Goal: Task Accomplishment & Management: Manage account settings

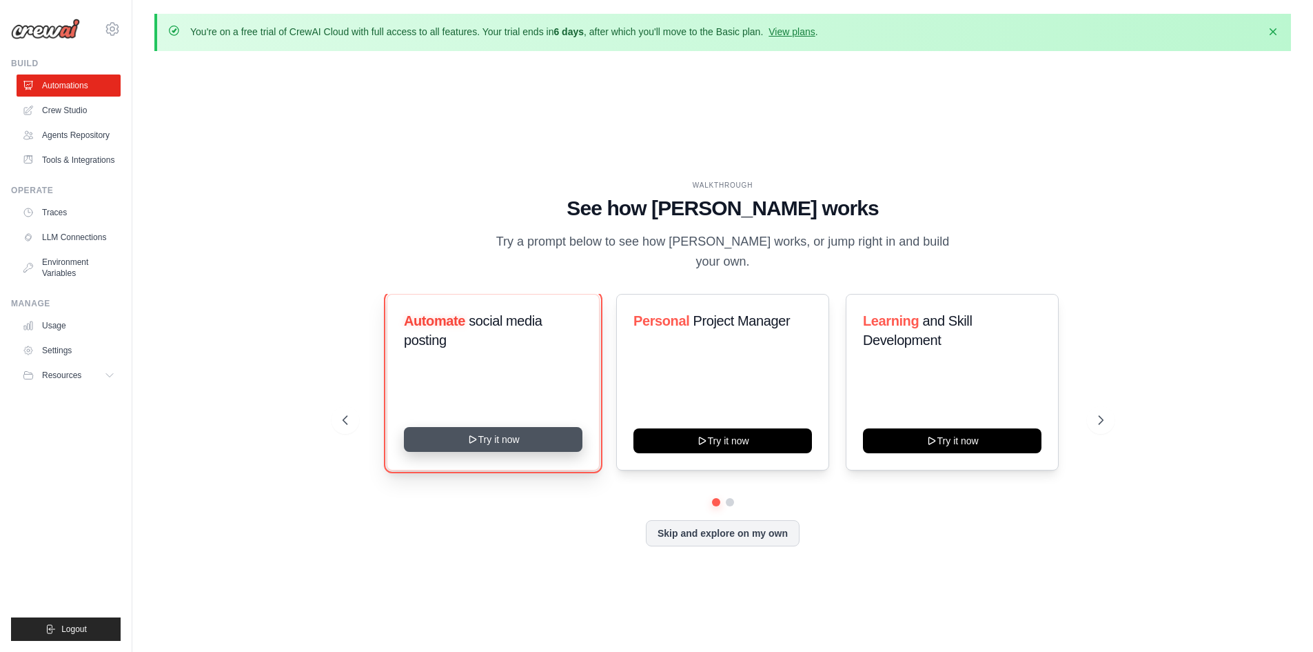
click at [504, 427] on button "Try it now" at bounding box center [493, 439] width 179 height 25
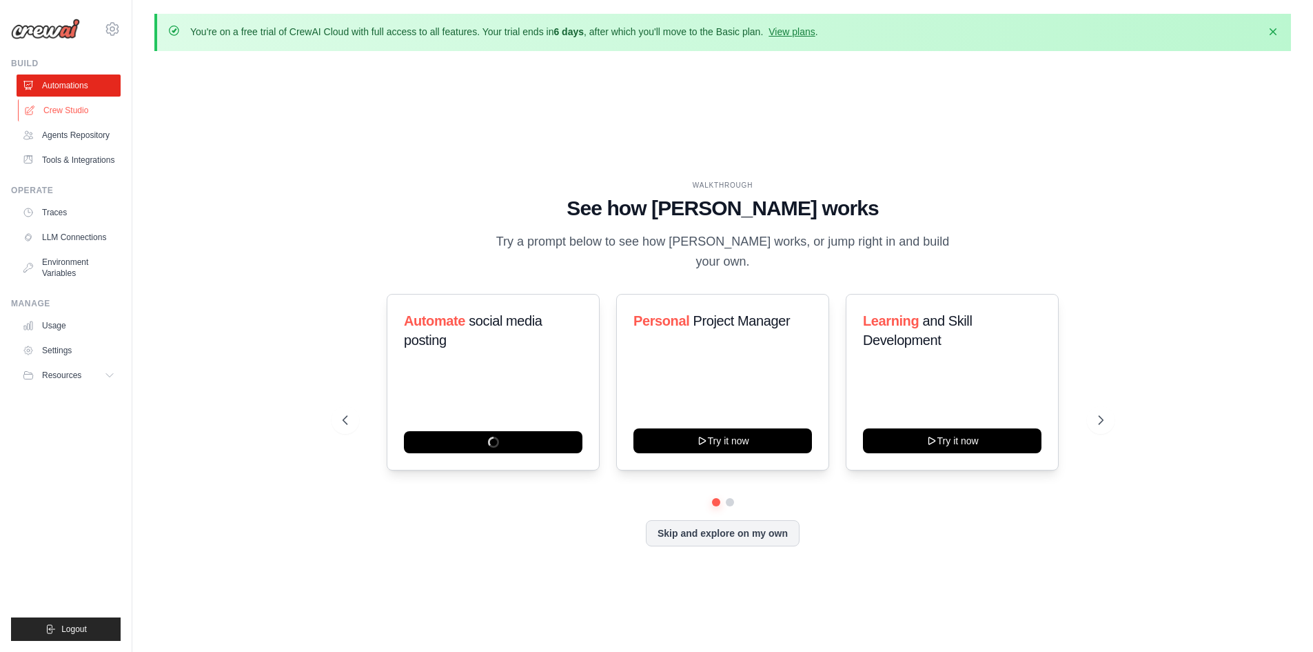
click at [80, 108] on link "Crew Studio" at bounding box center [70, 110] width 104 height 22
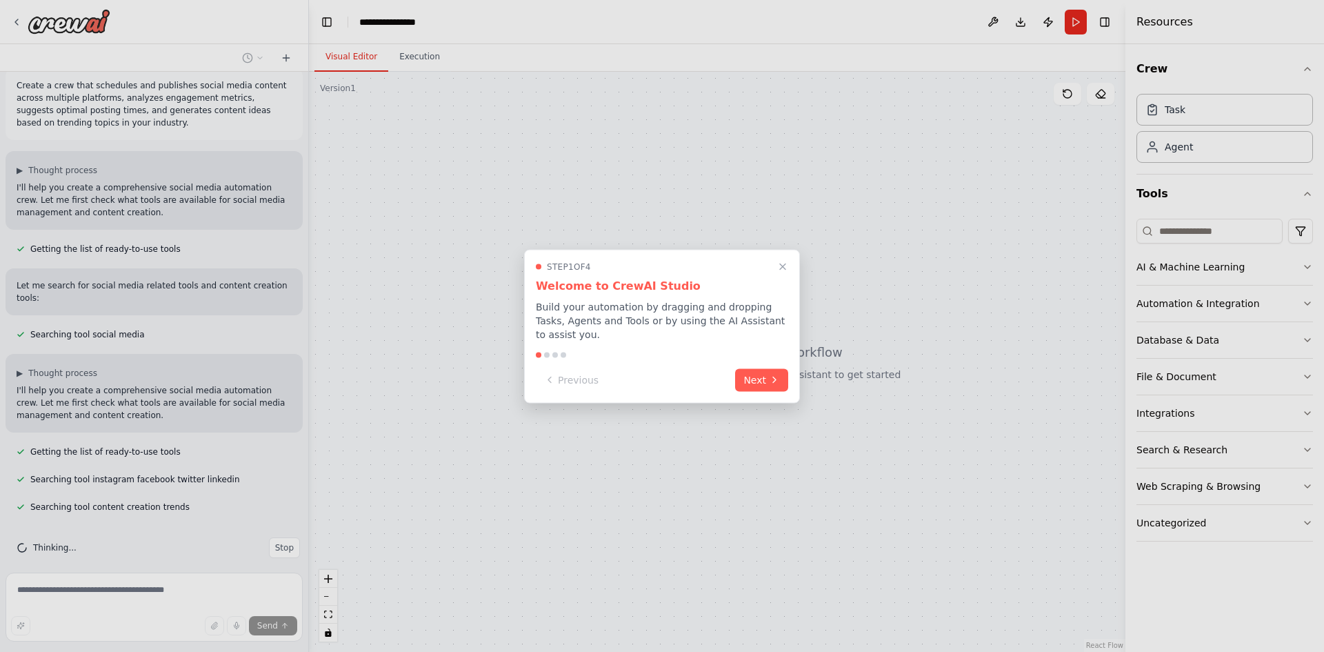
scroll to position [42, 0]
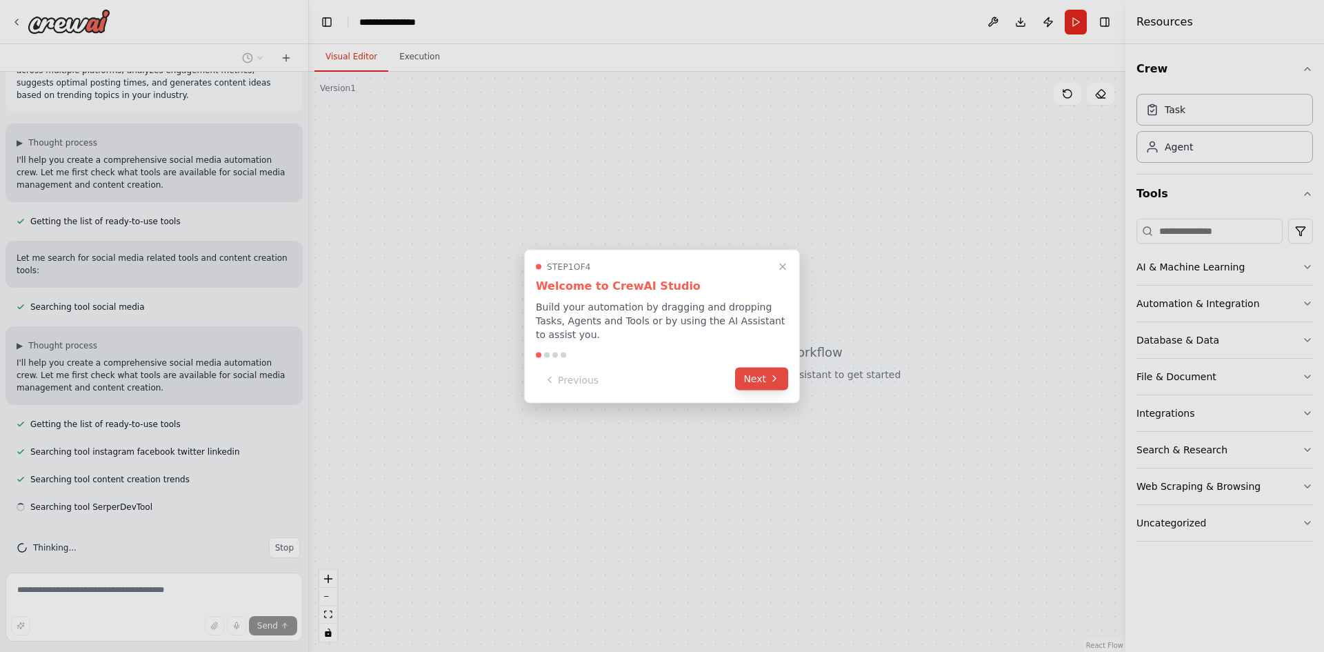
click at [765, 382] on button "Next" at bounding box center [761, 378] width 53 height 23
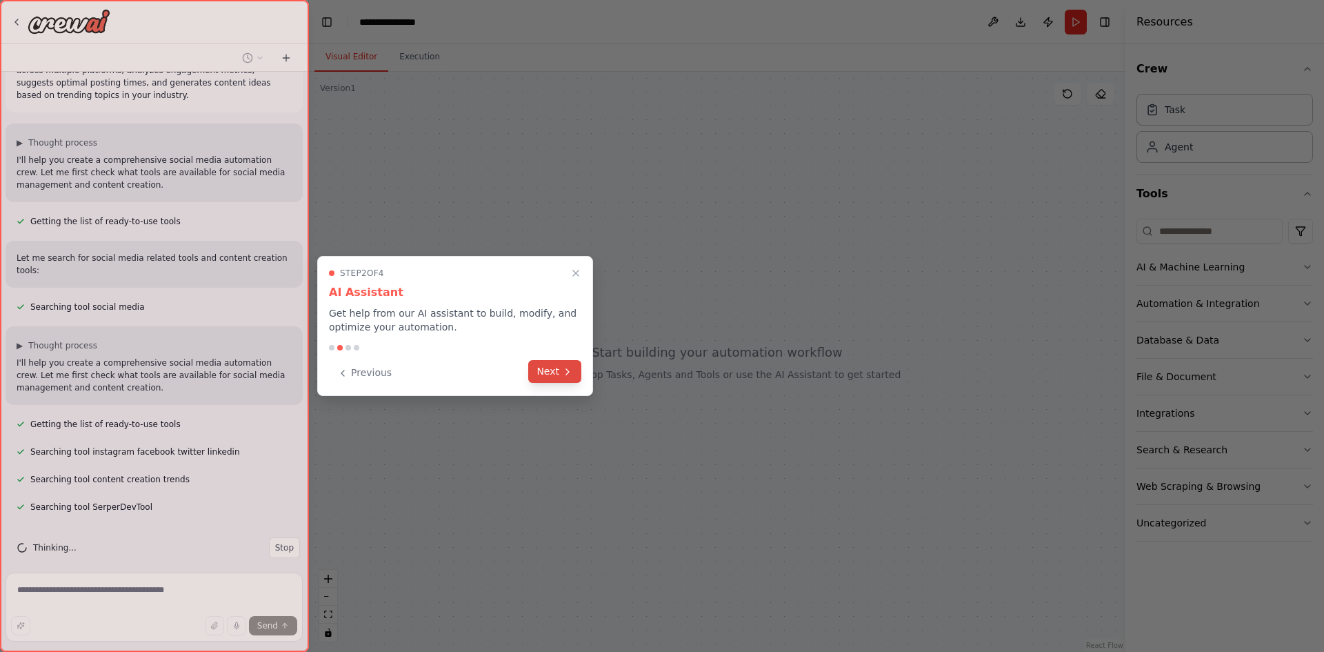
click at [571, 367] on icon at bounding box center [567, 371] width 11 height 11
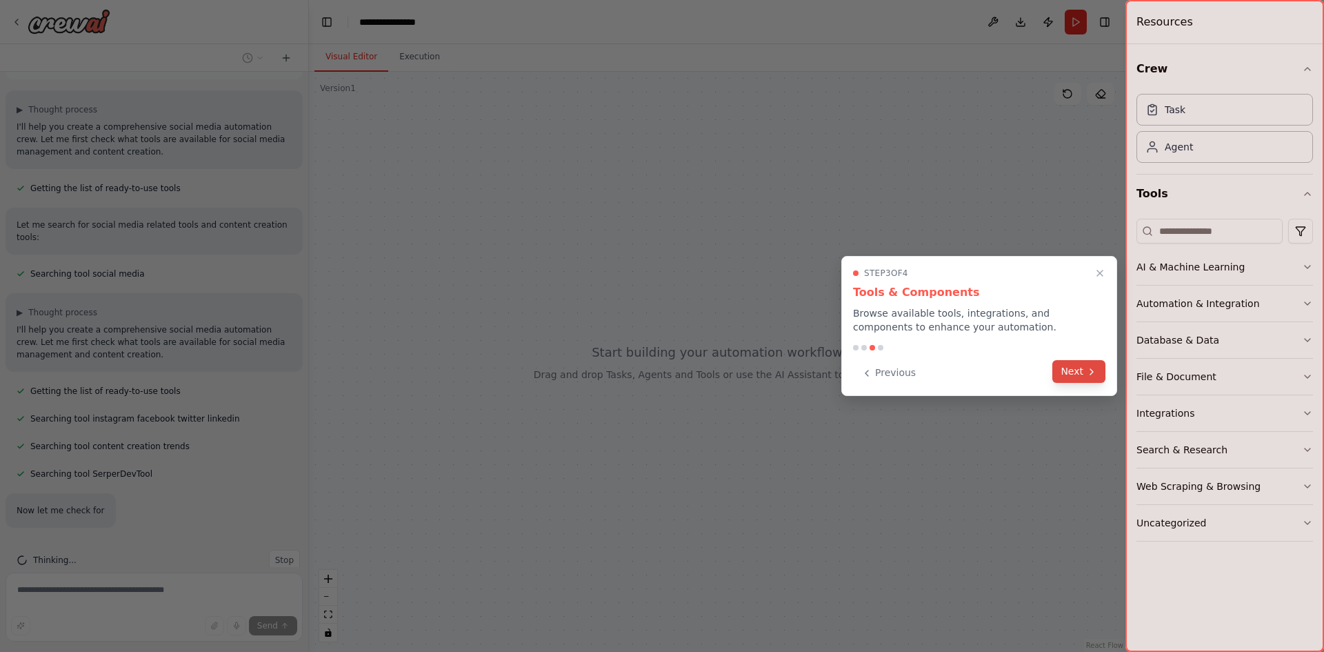
scroll to position [115, 0]
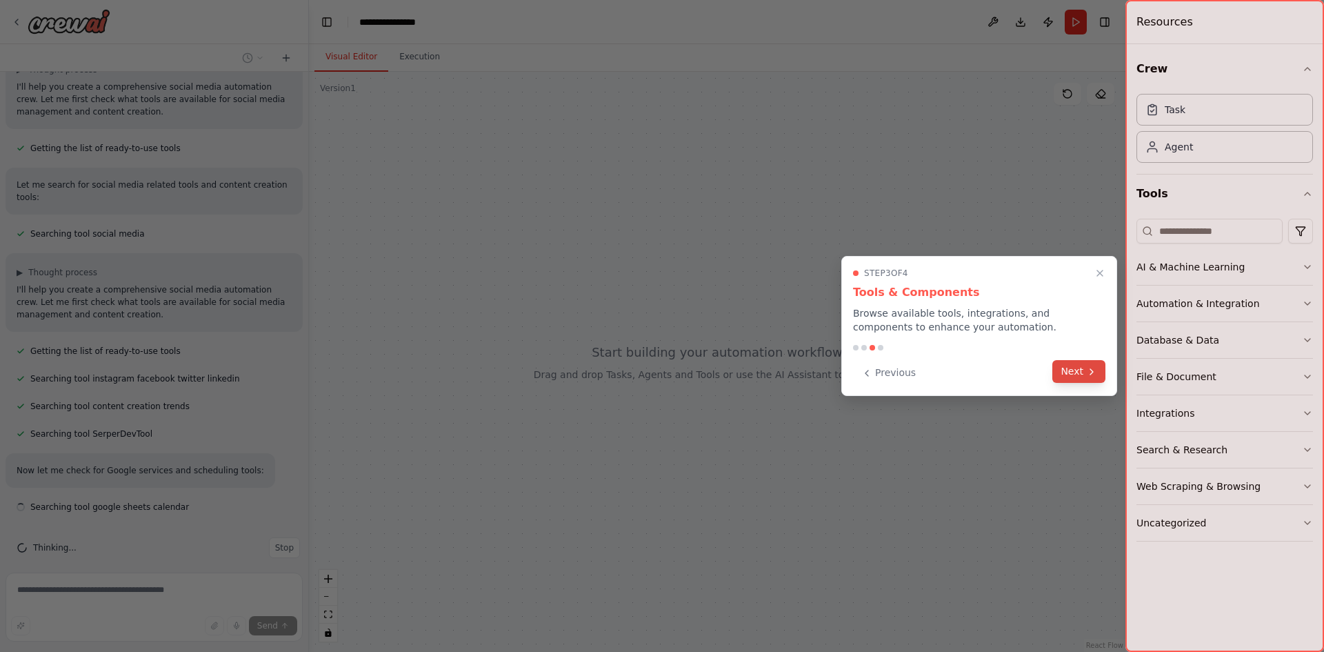
click at [1084, 367] on button "Next" at bounding box center [1078, 371] width 53 height 23
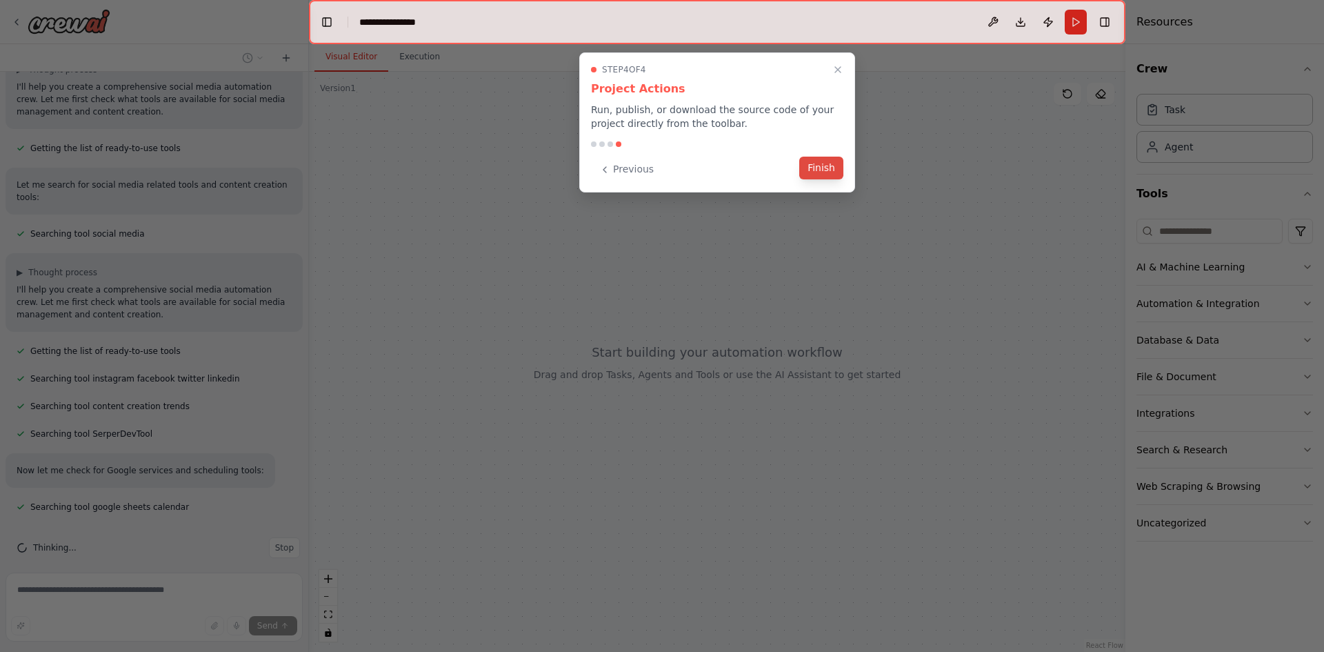
click at [832, 167] on button "Finish" at bounding box center [821, 167] width 44 height 23
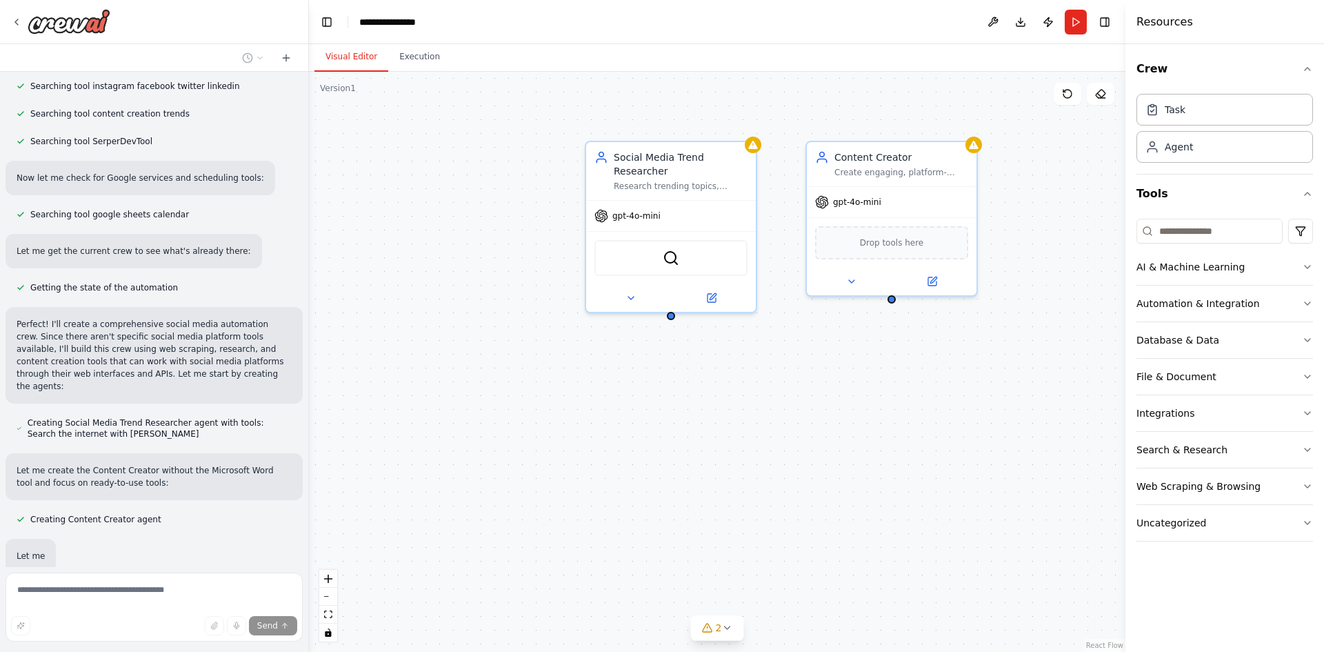
scroll to position [492, 0]
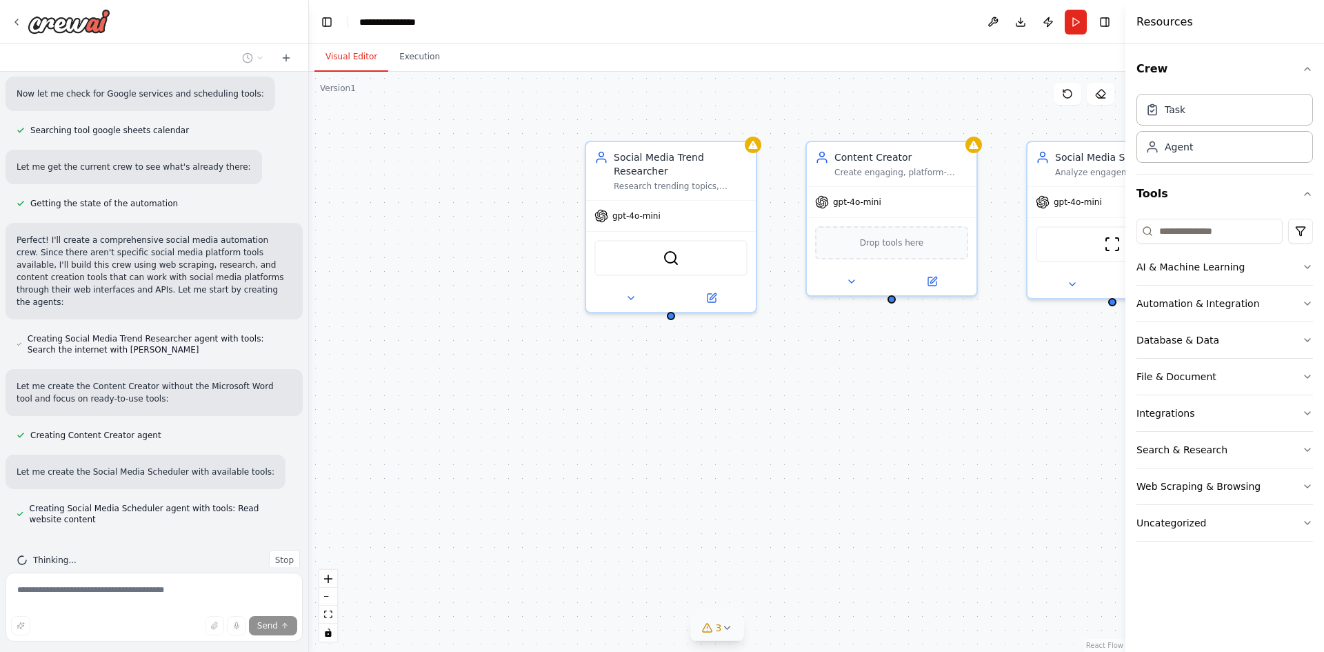
click at [717, 625] on span "3" at bounding box center [719, 627] width 6 height 14
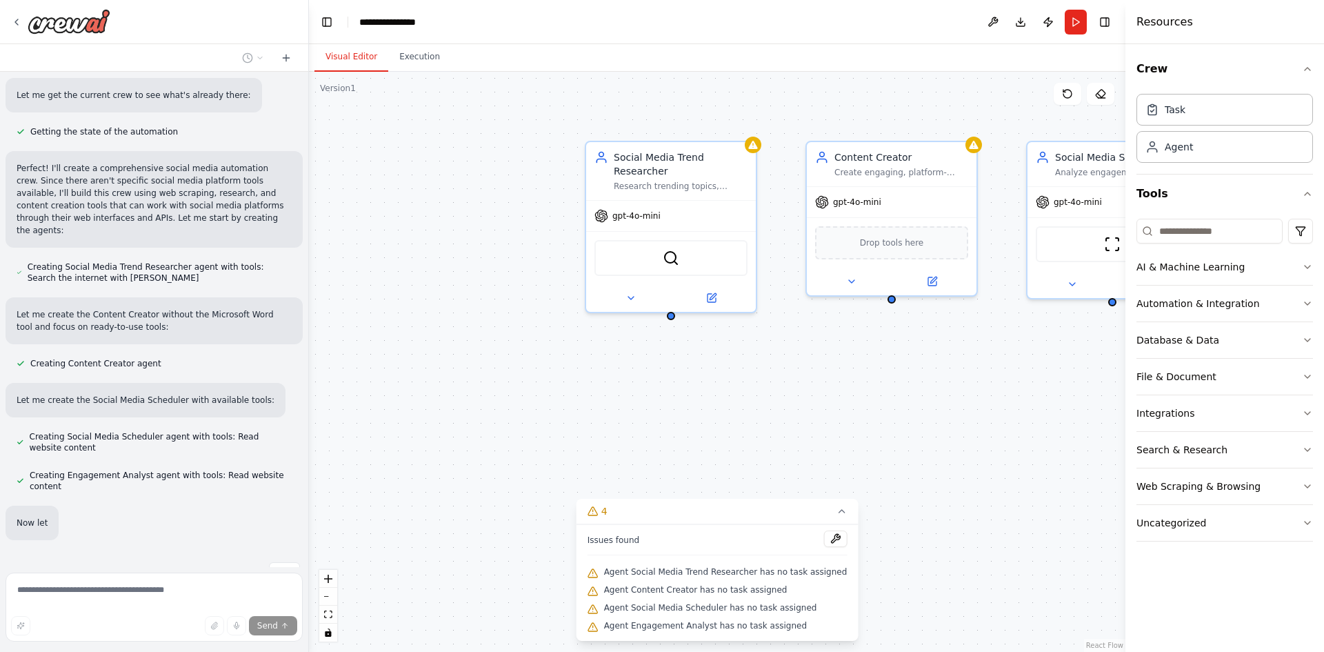
scroll to position [603, 0]
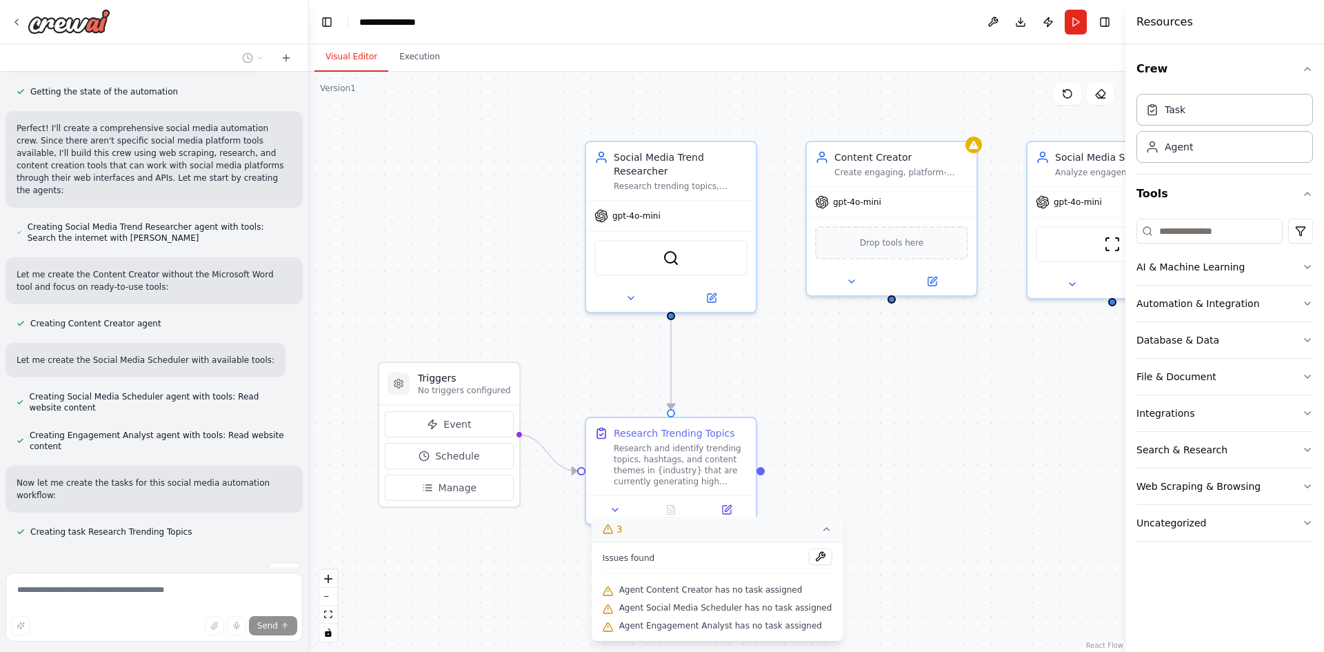
click at [820, 531] on icon at bounding box center [825, 528] width 11 height 11
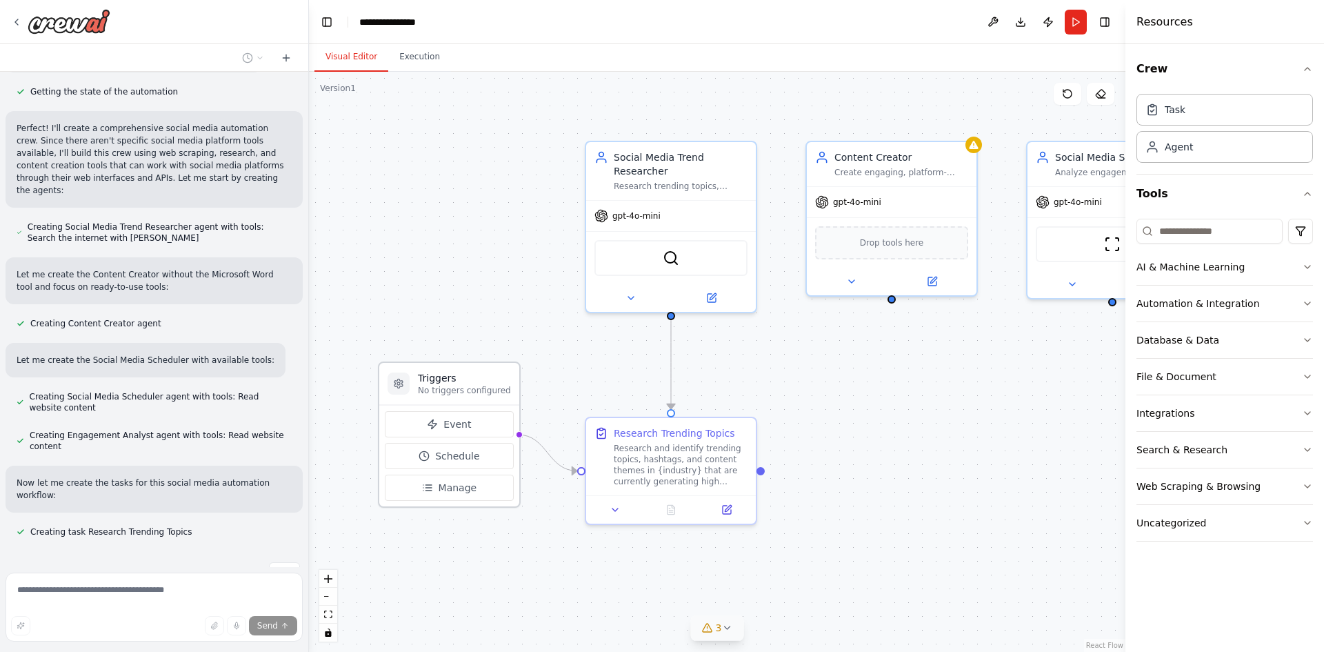
scroll to position [631, 0]
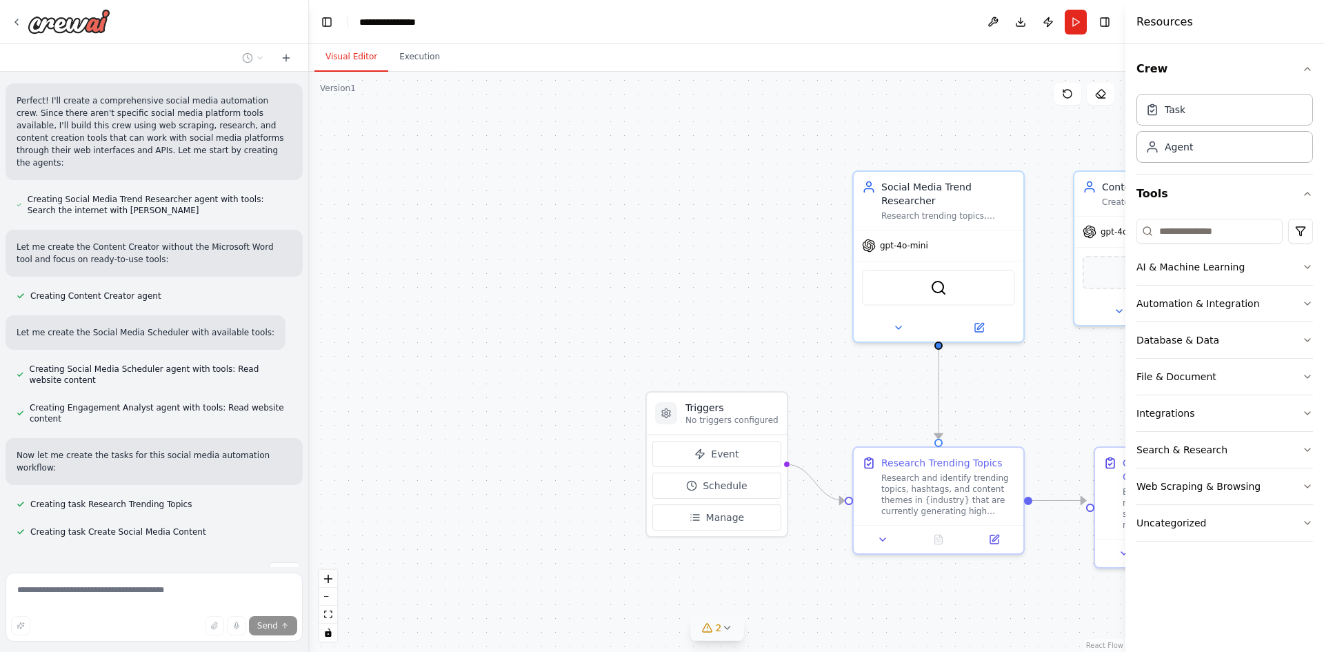
drag, startPoint x: 666, startPoint y: 644, endPoint x: 933, endPoint y: 674, distance: 269.1
click at [933, 651] on html "Create a crew that schedules and publishes social media content across multiple…" at bounding box center [662, 326] width 1324 height 652
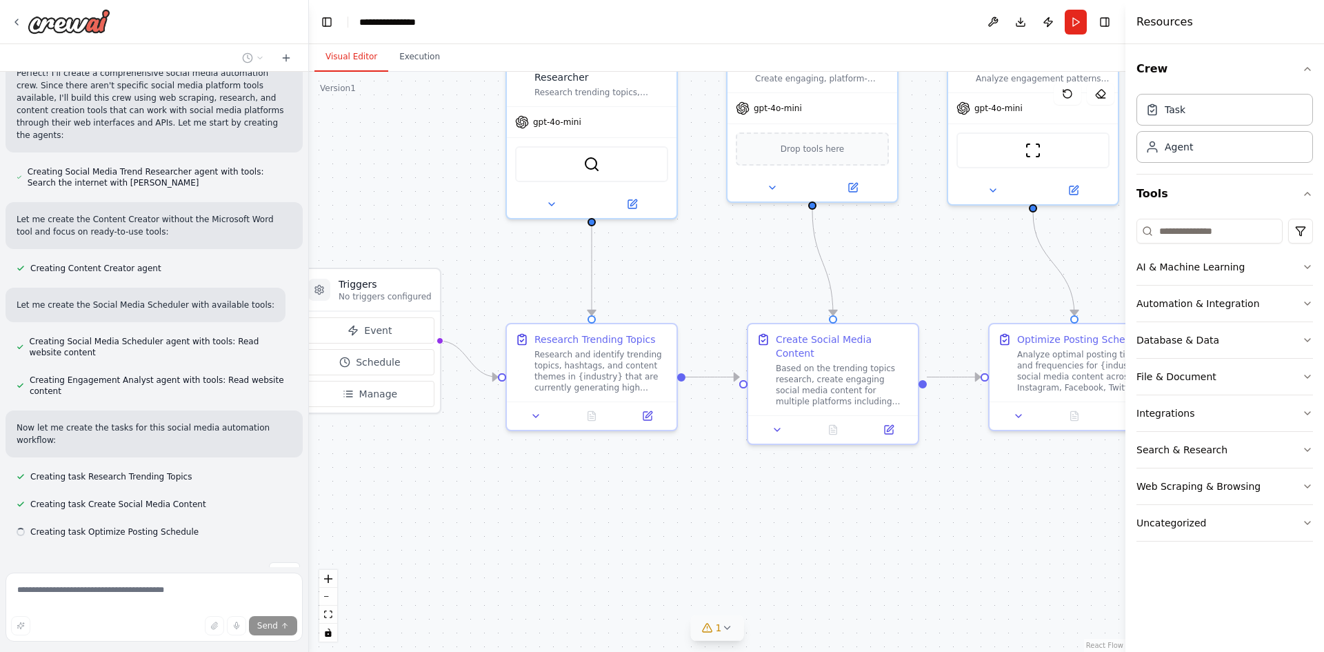
drag, startPoint x: 842, startPoint y: 594, endPoint x: 470, endPoint y: 477, distance: 390.1
click at [470, 477] on div ".deletable-edge-delete-btn { width: 20px; height: 20px; border: 0px solid #ffff…" at bounding box center [717, 362] width 816 height 580
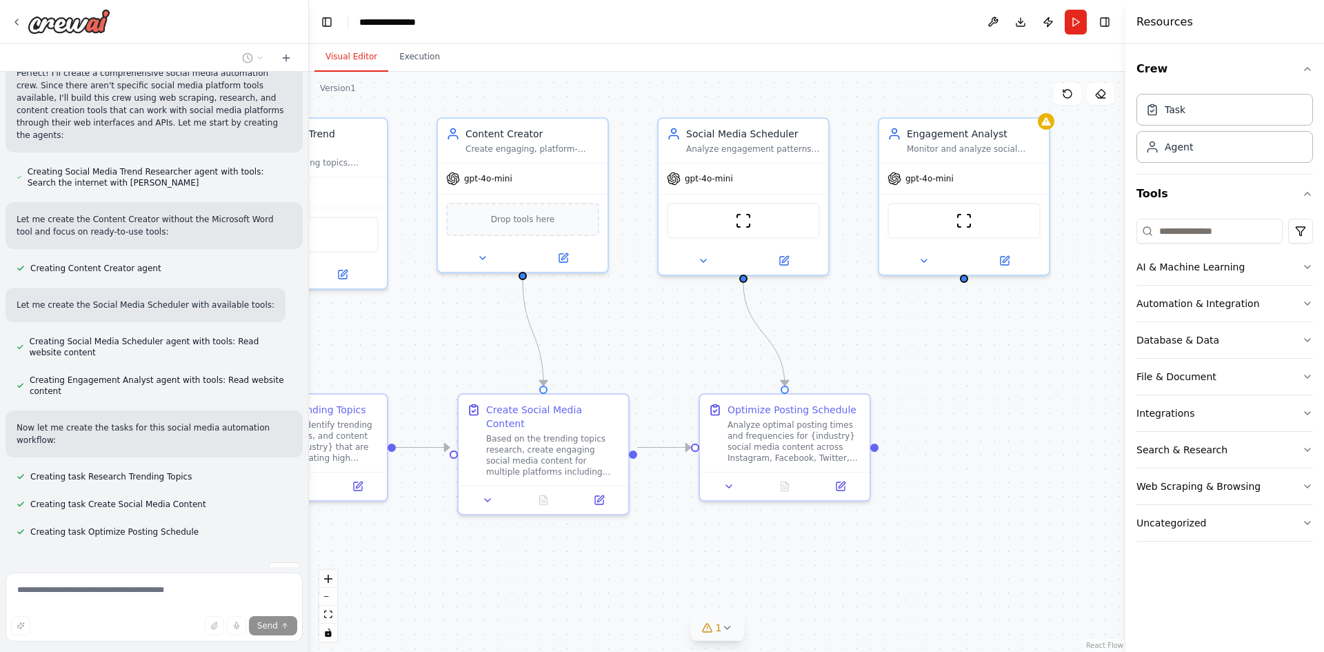
drag, startPoint x: 841, startPoint y: 469, endPoint x: 577, endPoint y: 532, distance: 271.6
click at [577, 532] on div ".deletable-edge-delete-btn { width: 20px; height: 20px; border: 0px solid #ffff…" at bounding box center [717, 362] width 816 height 580
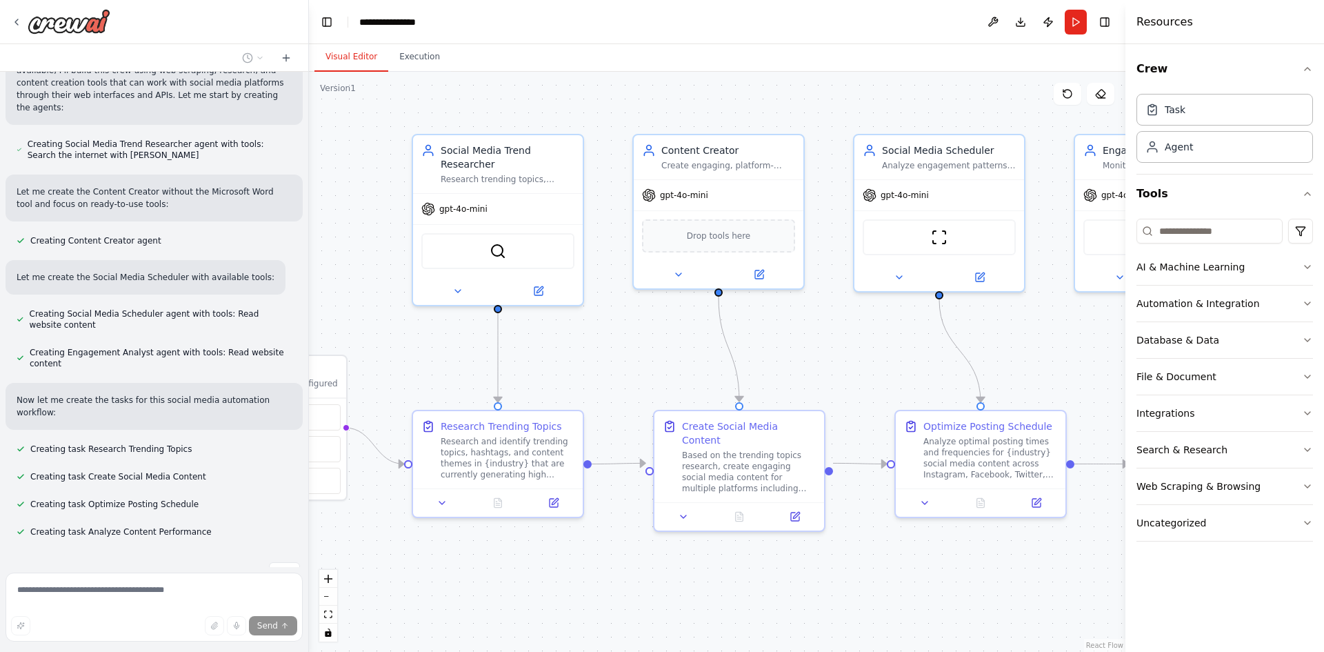
drag, startPoint x: 720, startPoint y: 540, endPoint x: 916, endPoint y: 556, distance: 196.5
click at [916, 556] on div ".deletable-edge-delete-btn { width: 20px; height: 20px; border: 0px solid #ffff…" at bounding box center [717, 362] width 816 height 580
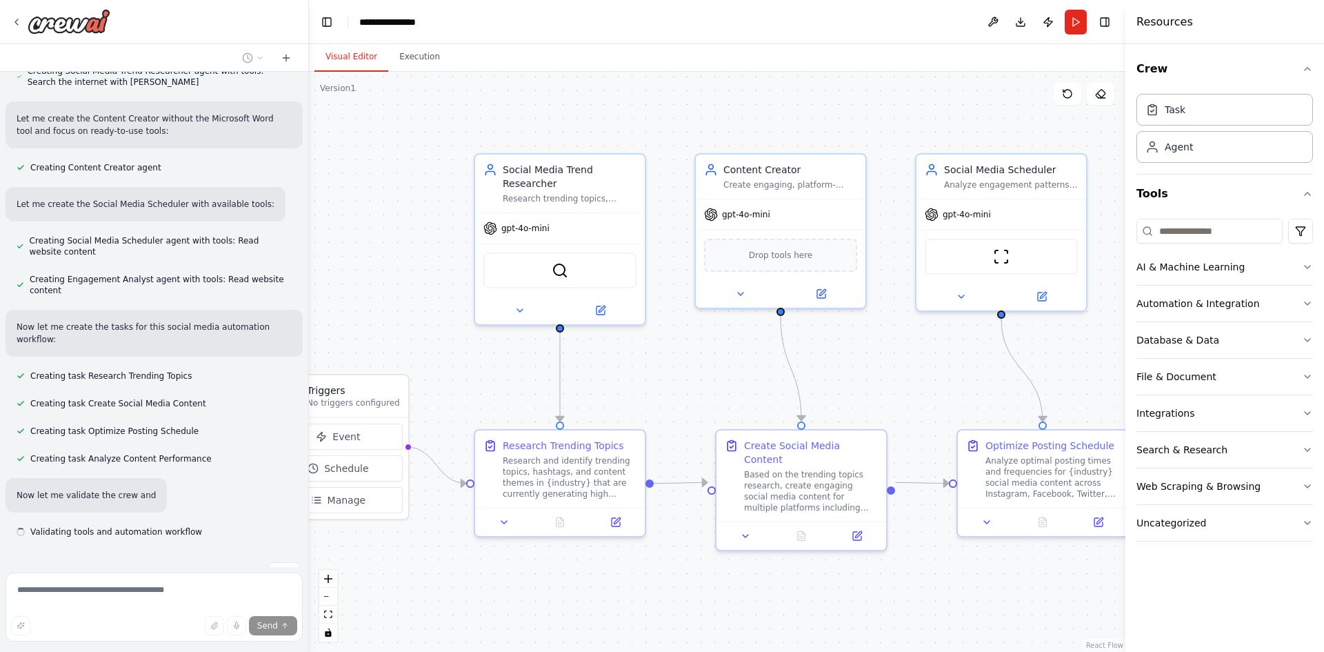
drag, startPoint x: 810, startPoint y: 547, endPoint x: 872, endPoint y: 567, distance: 65.0
click at [872, 567] on div ".deletable-edge-delete-btn { width: 20px; height: 20px; border: 0px solid #ffff…" at bounding box center [717, 362] width 816 height 580
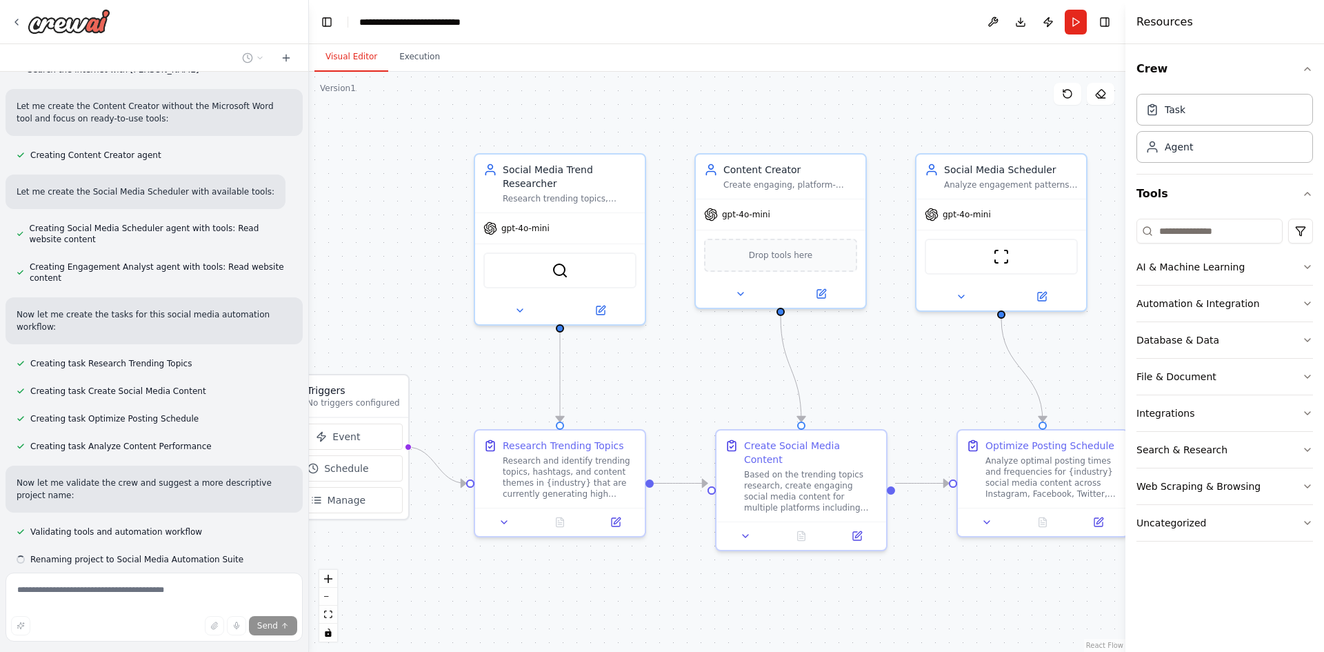
scroll to position [799, 0]
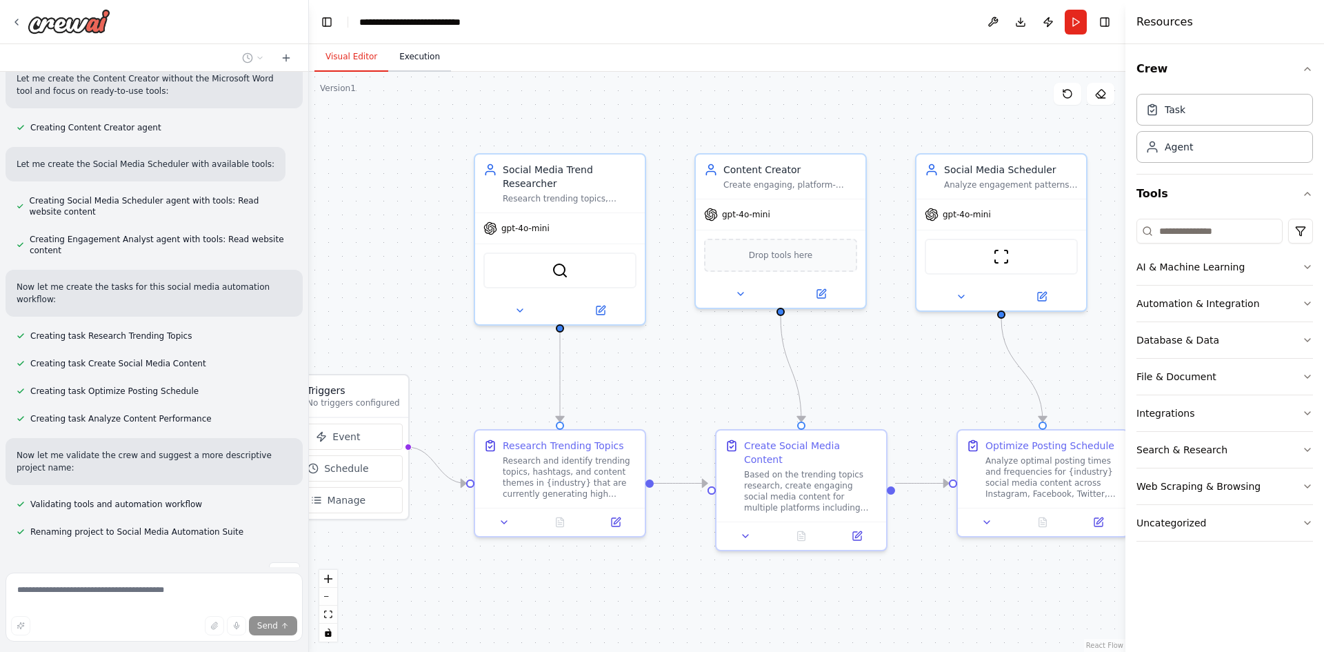
click at [411, 57] on button "Execution" at bounding box center [419, 57] width 63 height 29
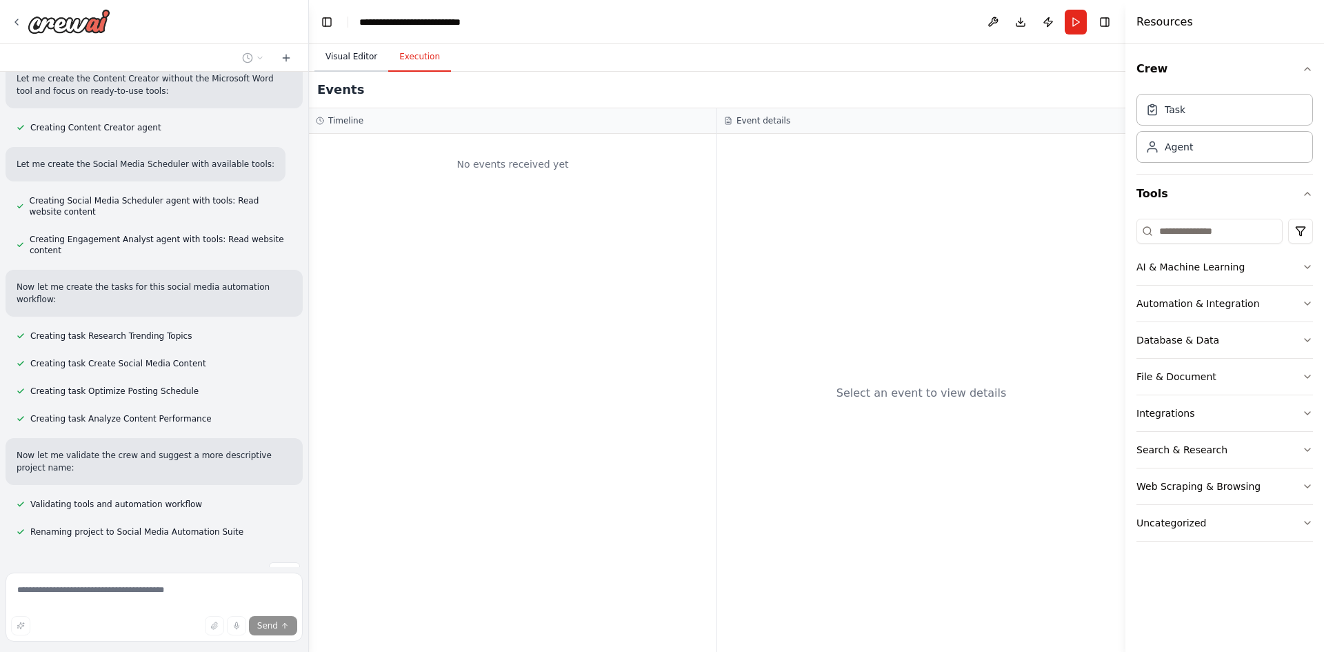
click at [365, 57] on button "Visual Editor" at bounding box center [351, 57] width 74 height 29
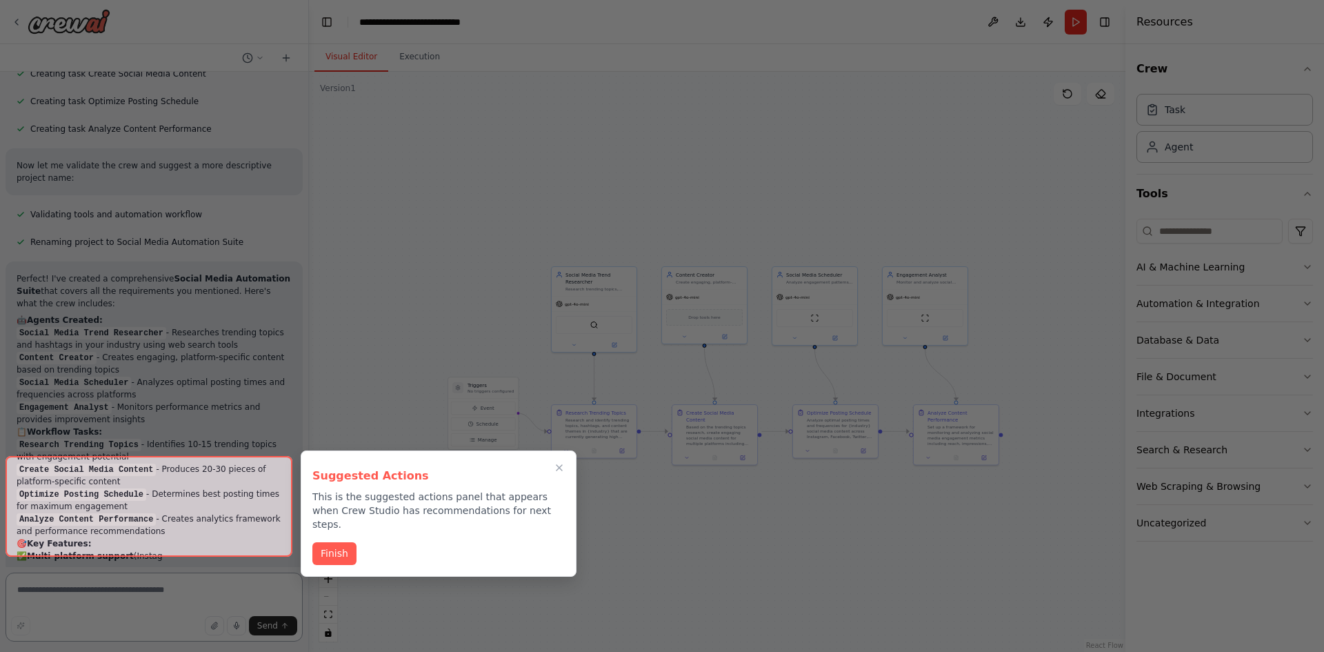
scroll to position [1304, 0]
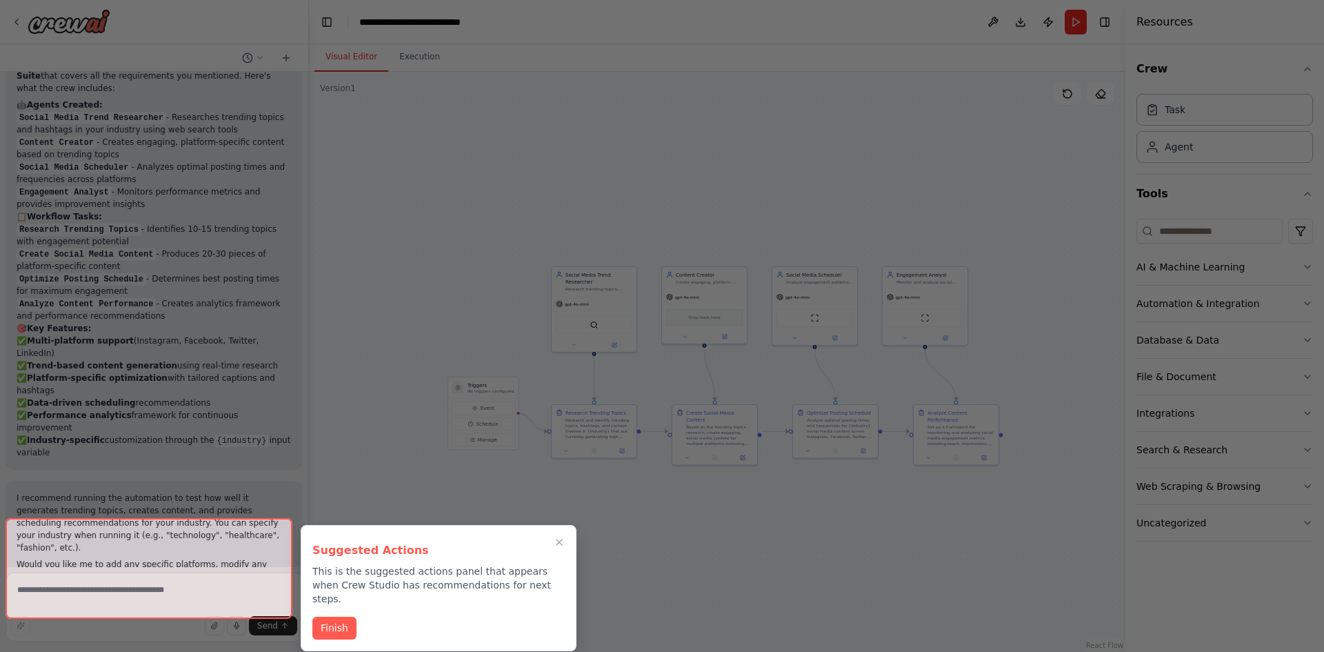
click at [352, 601] on p "This is the suggested actions panel that appears when Crew Studio has recommend…" at bounding box center [438, 584] width 252 height 41
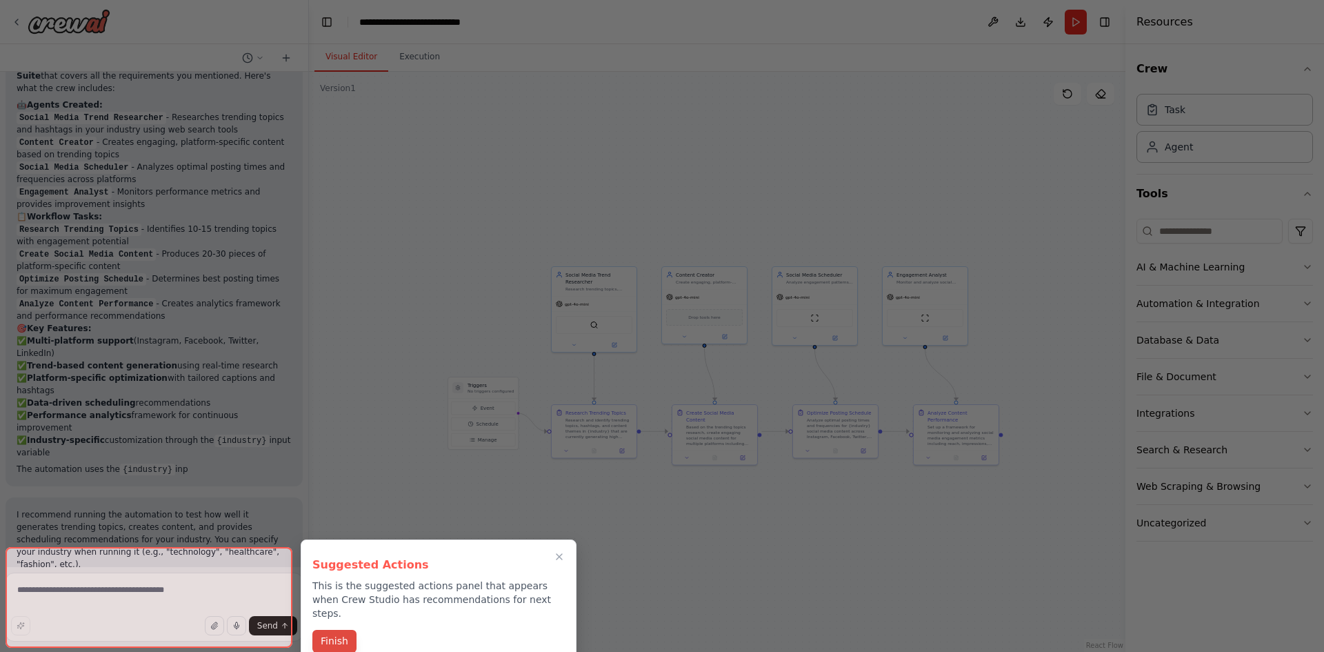
click at [339, 629] on button "Finish" at bounding box center [334, 640] width 44 height 23
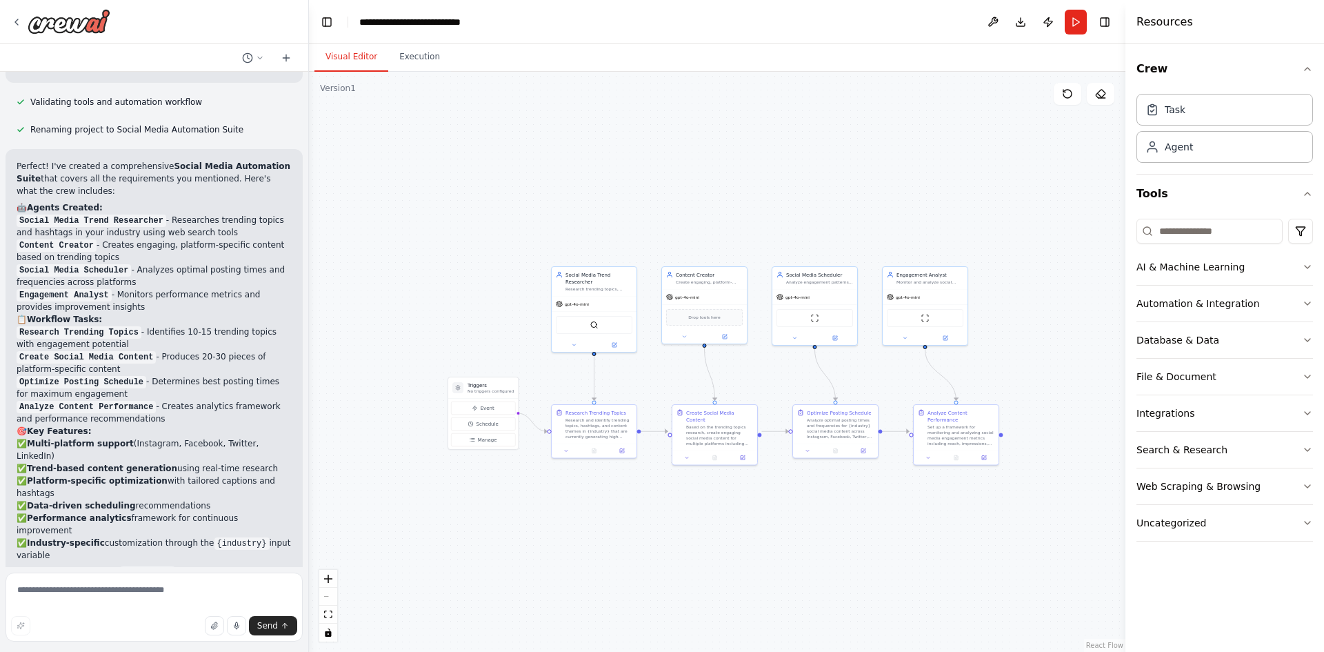
scroll to position [1195, 0]
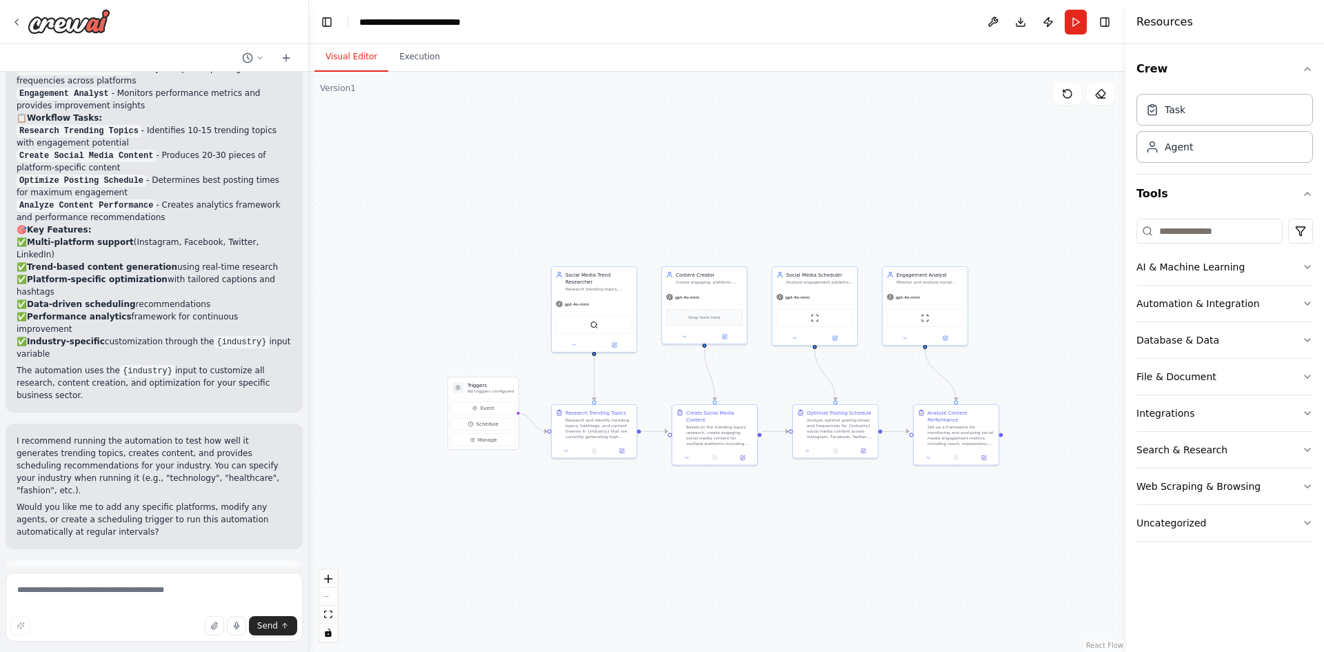
click at [133, 633] on span "Run Automation" at bounding box center [160, 638] width 67 height 11
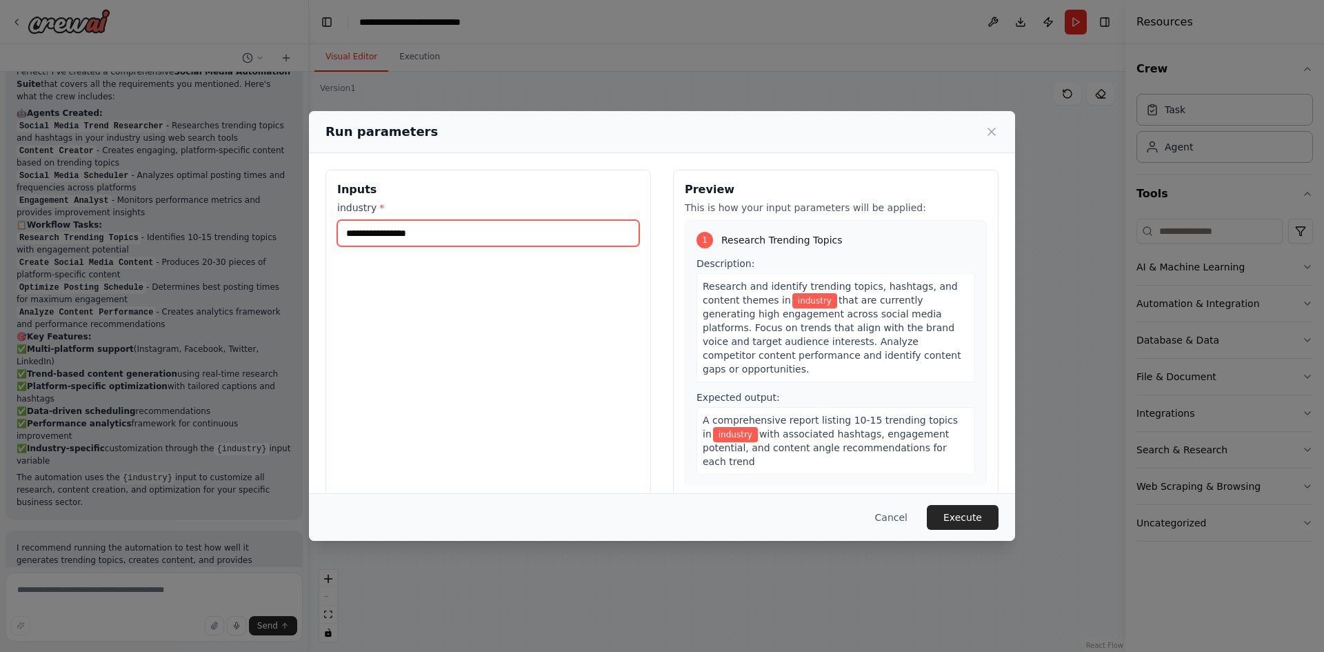
click at [472, 235] on input "industry *" at bounding box center [488, 233] width 302 height 26
type input "**********"
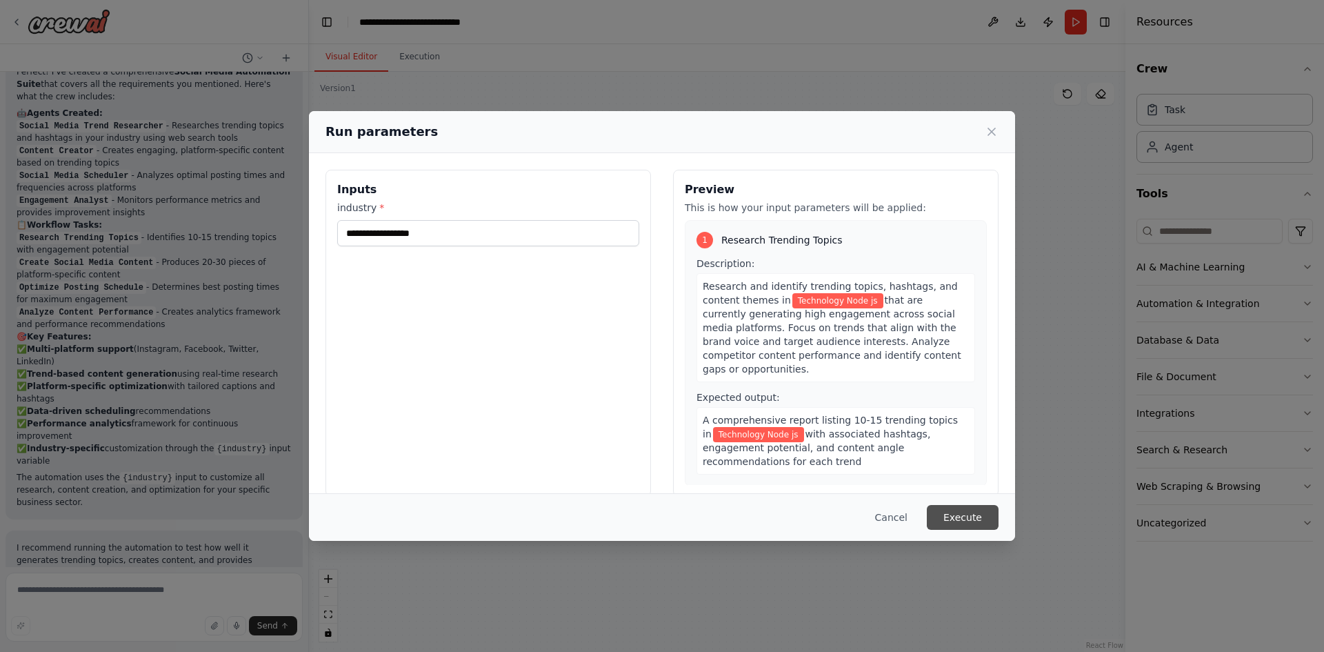
click at [968, 518] on button "Execute" at bounding box center [963, 517] width 72 height 25
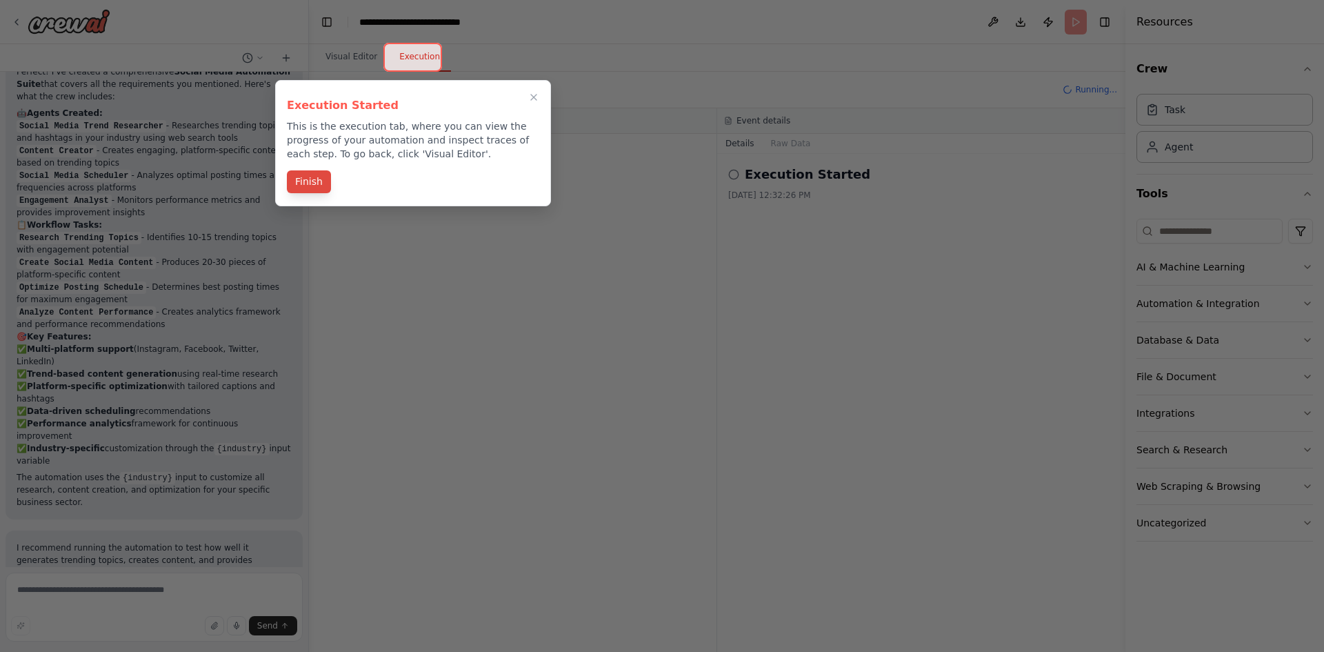
click at [294, 185] on button "Finish" at bounding box center [309, 181] width 44 height 23
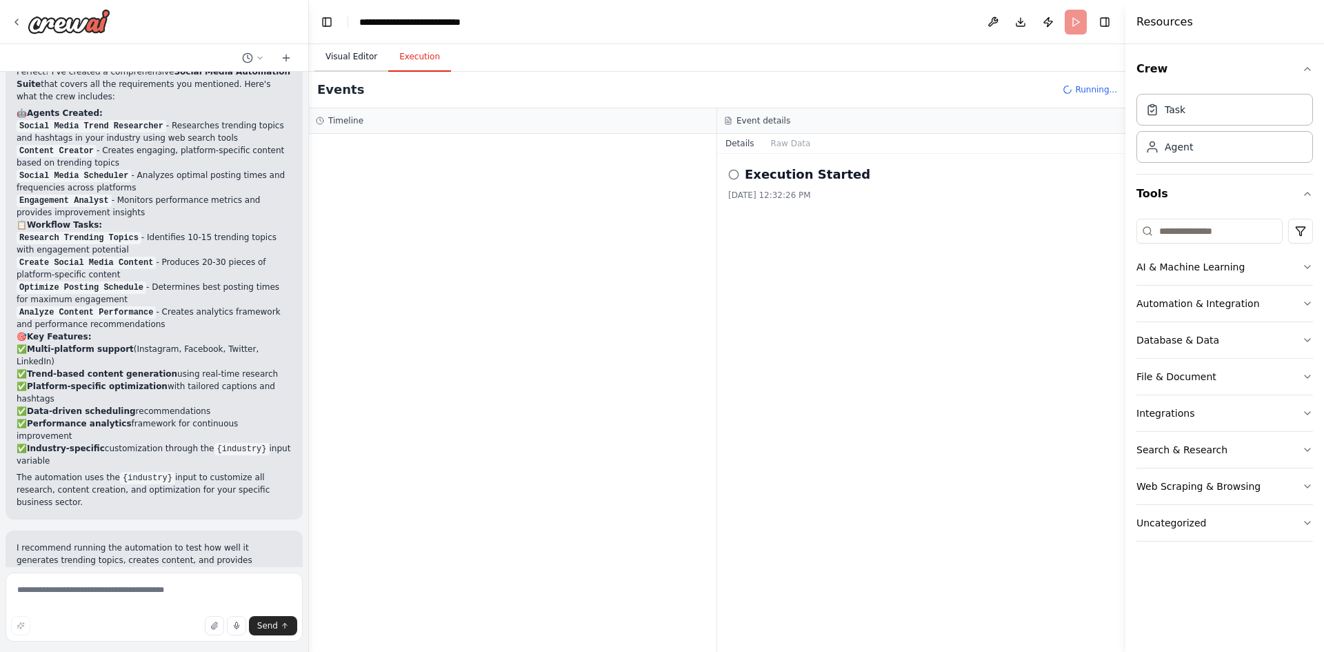
click at [336, 50] on button "Visual Editor" at bounding box center [351, 57] width 74 height 29
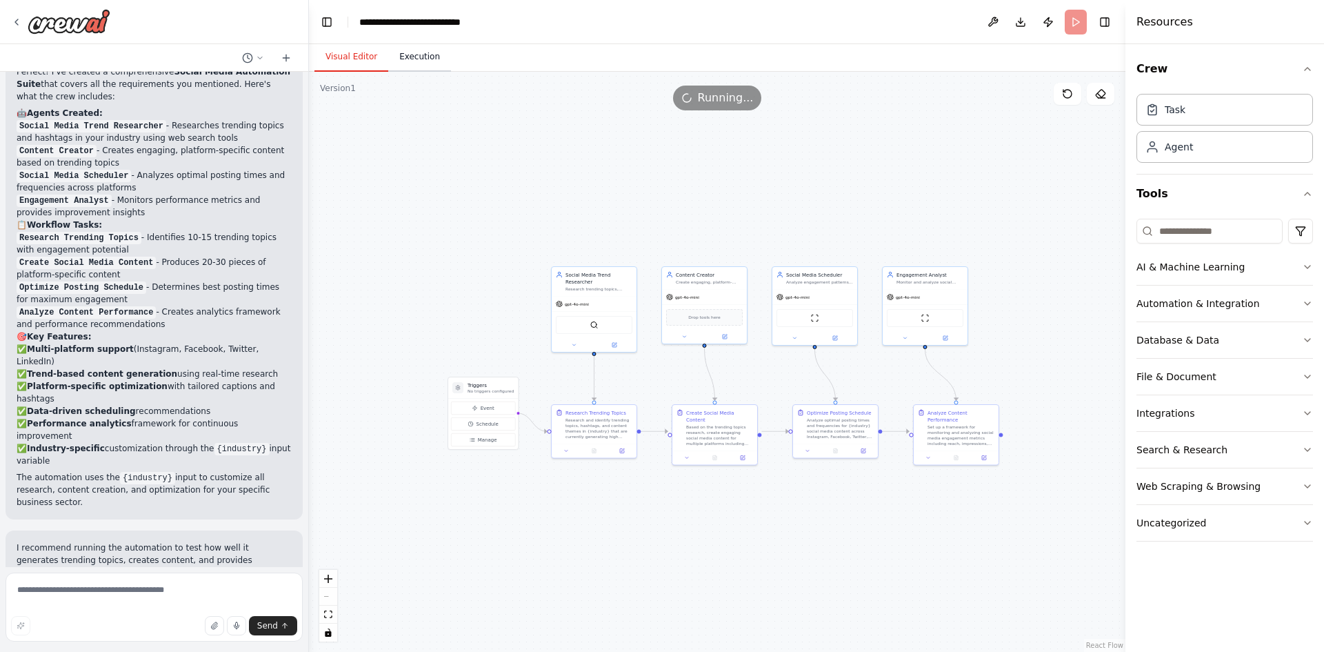
click at [414, 59] on button "Execution" at bounding box center [419, 57] width 63 height 29
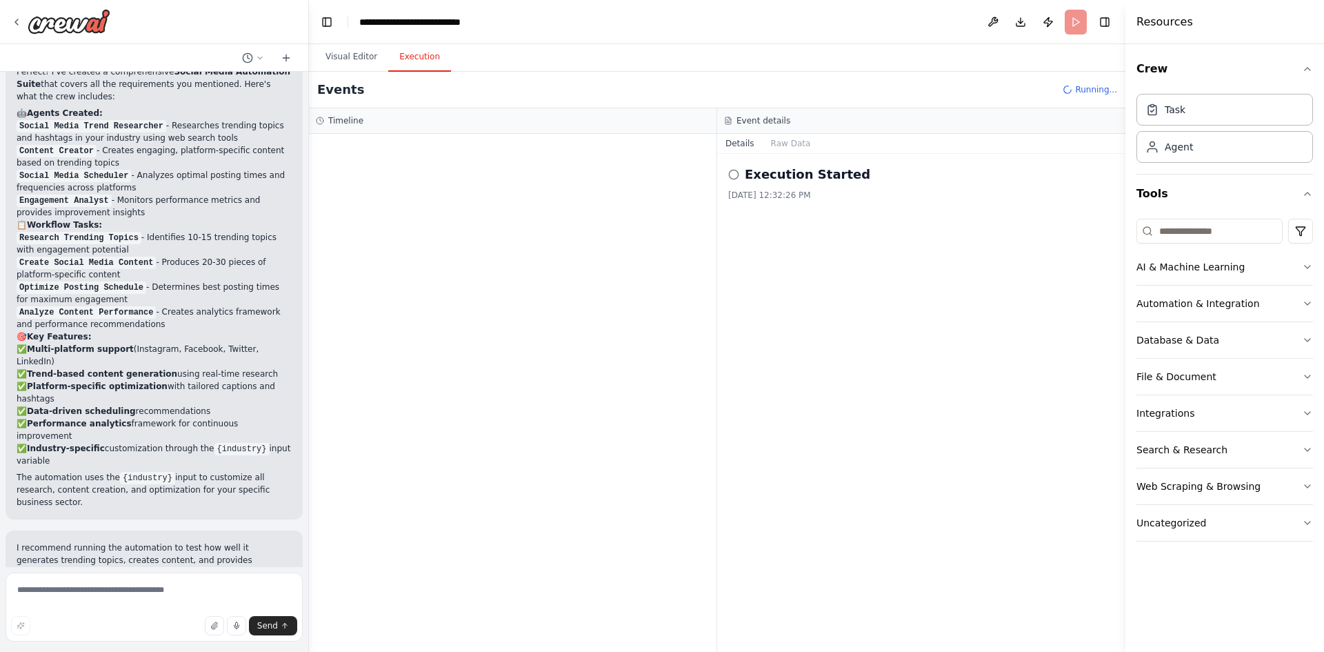
click at [771, 183] on h2 "Execution Started" at bounding box center [807, 174] width 125 height 19
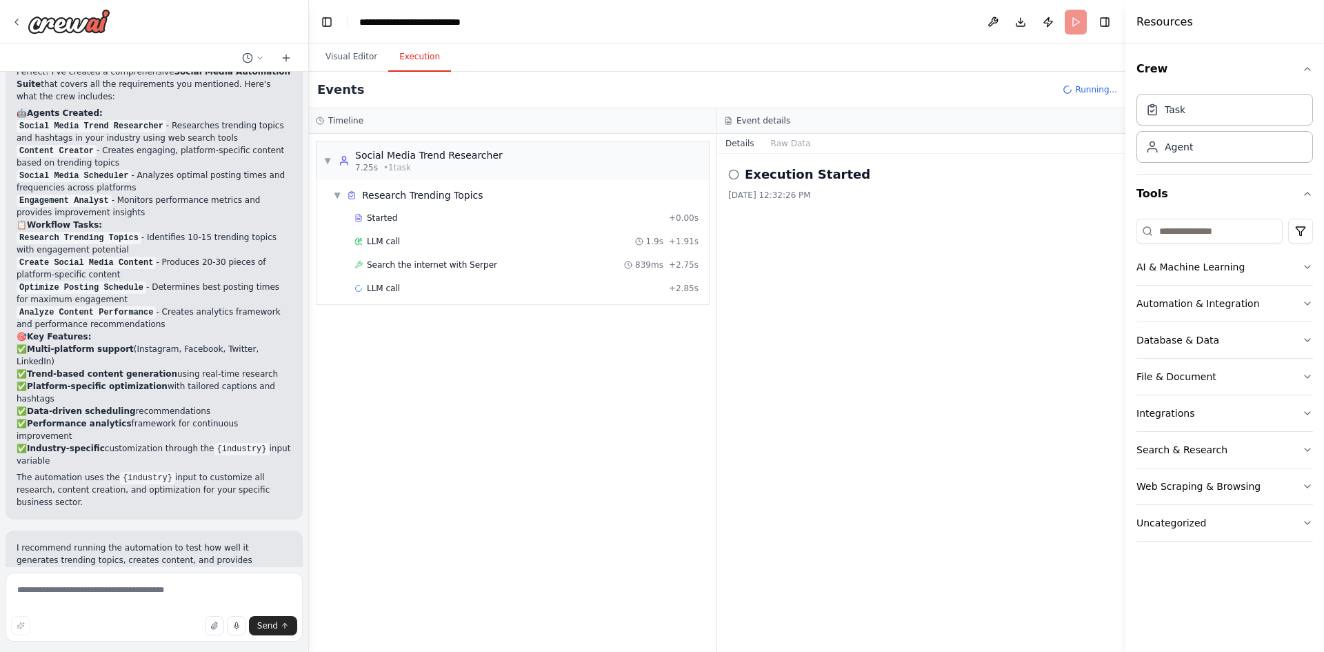
click at [321, 41] on header "**********" at bounding box center [717, 22] width 816 height 44
click at [329, 48] on button "Visual Editor" at bounding box center [351, 57] width 74 height 29
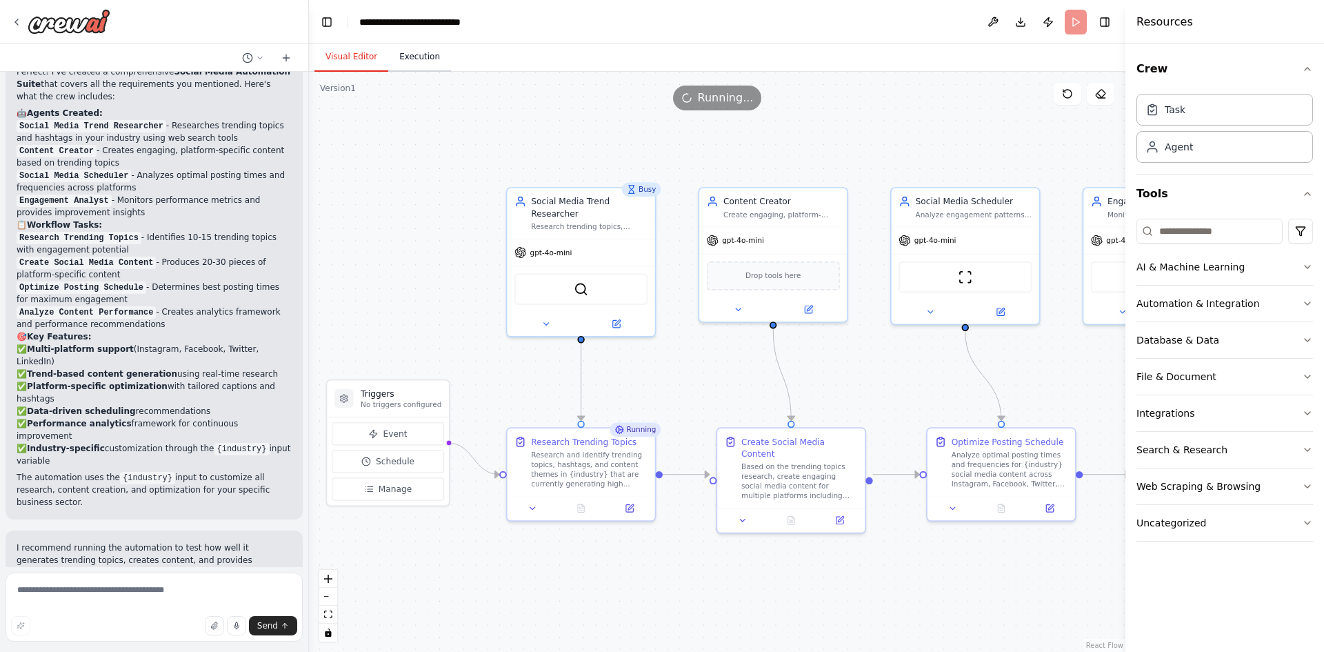
click at [411, 50] on button "Execution" at bounding box center [419, 57] width 63 height 29
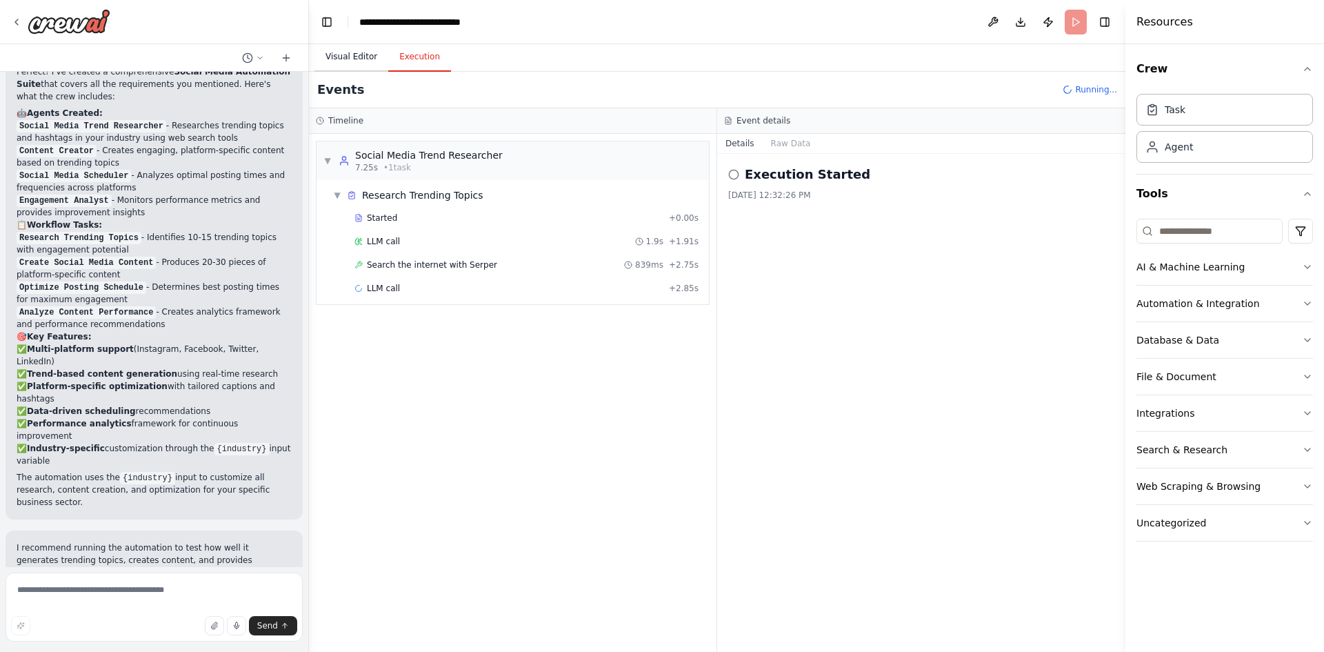
click at [336, 53] on button "Visual Editor" at bounding box center [351, 57] width 74 height 29
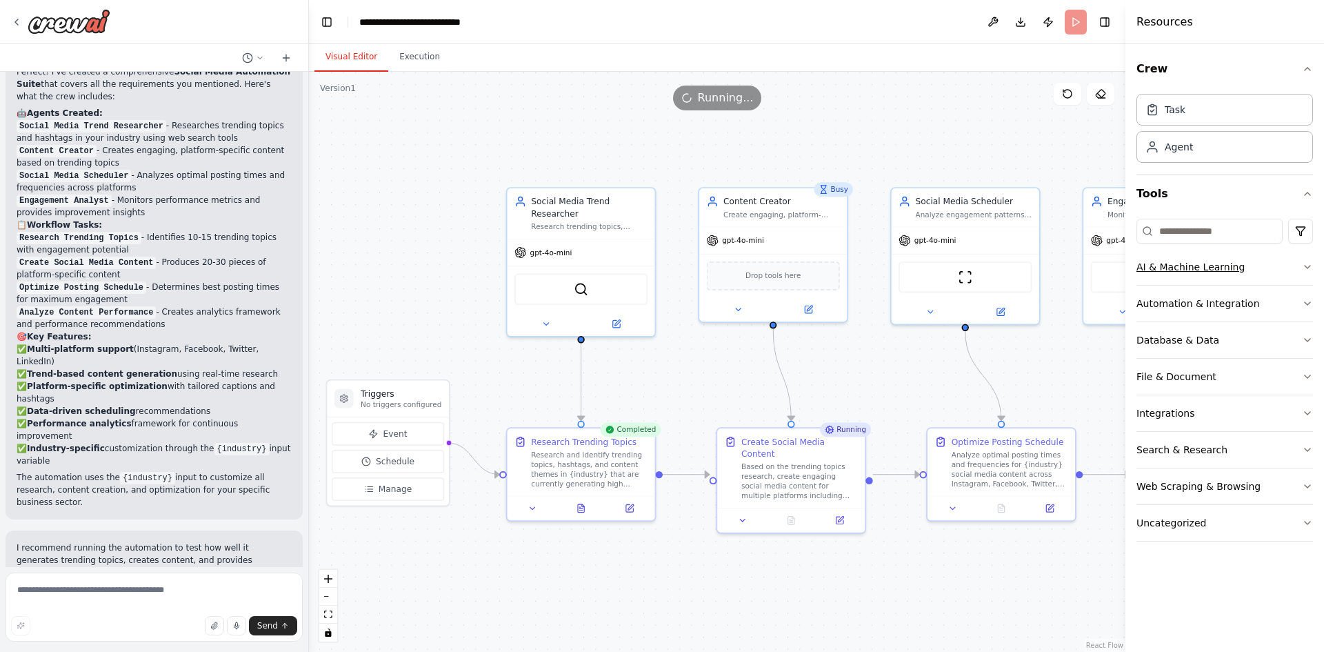
click at [1281, 267] on button "AI & Machine Learning" at bounding box center [1224, 267] width 176 height 36
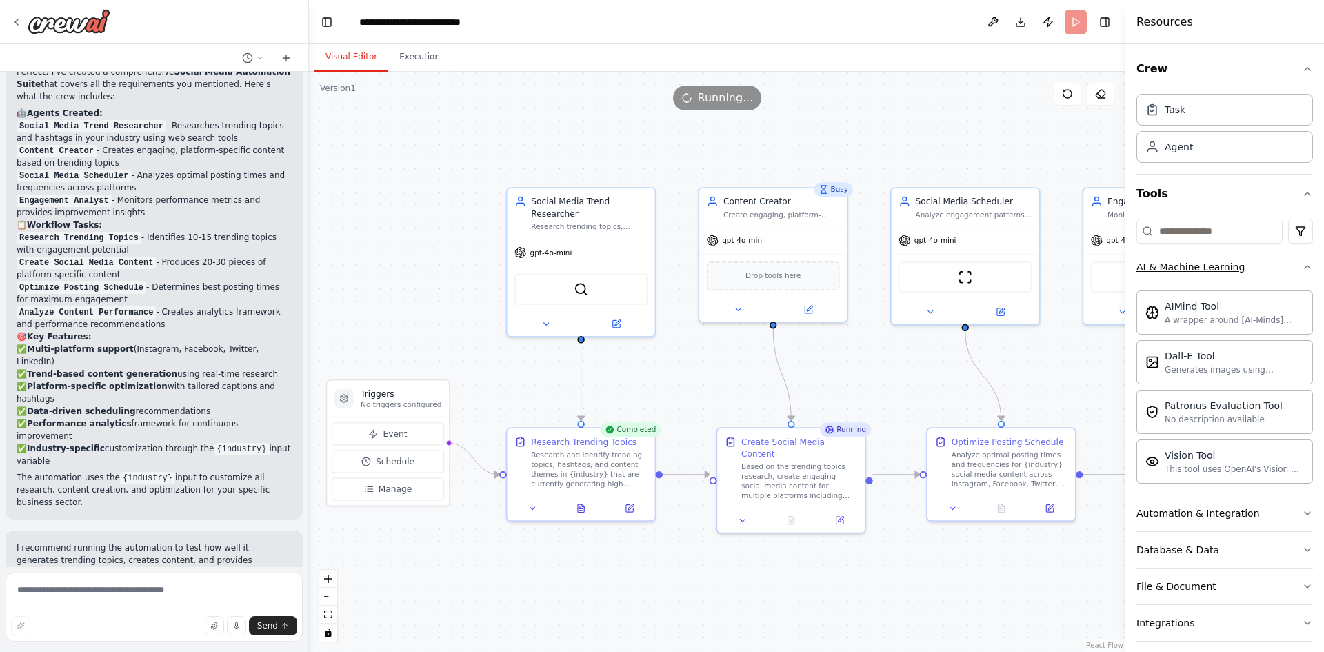
click at [1281, 267] on button "AI & Machine Learning" at bounding box center [1224, 267] width 176 height 36
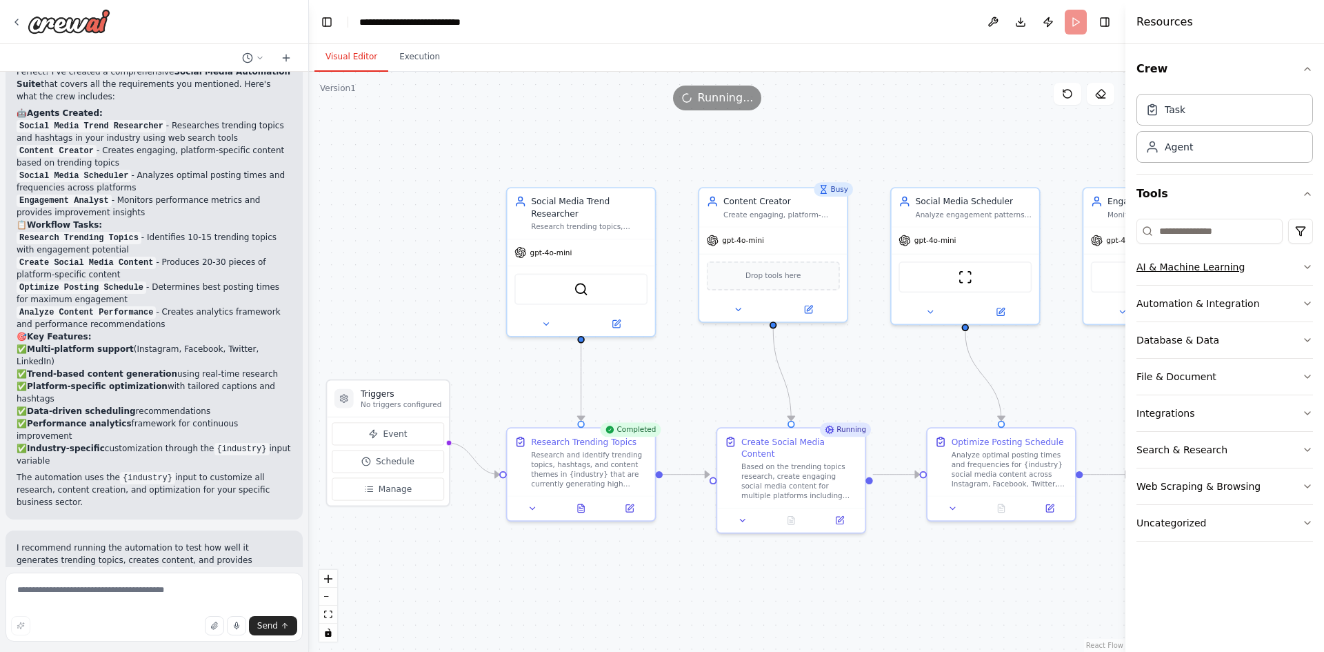
click at [1229, 263] on div "AI & Machine Learning" at bounding box center [1190, 267] width 108 height 14
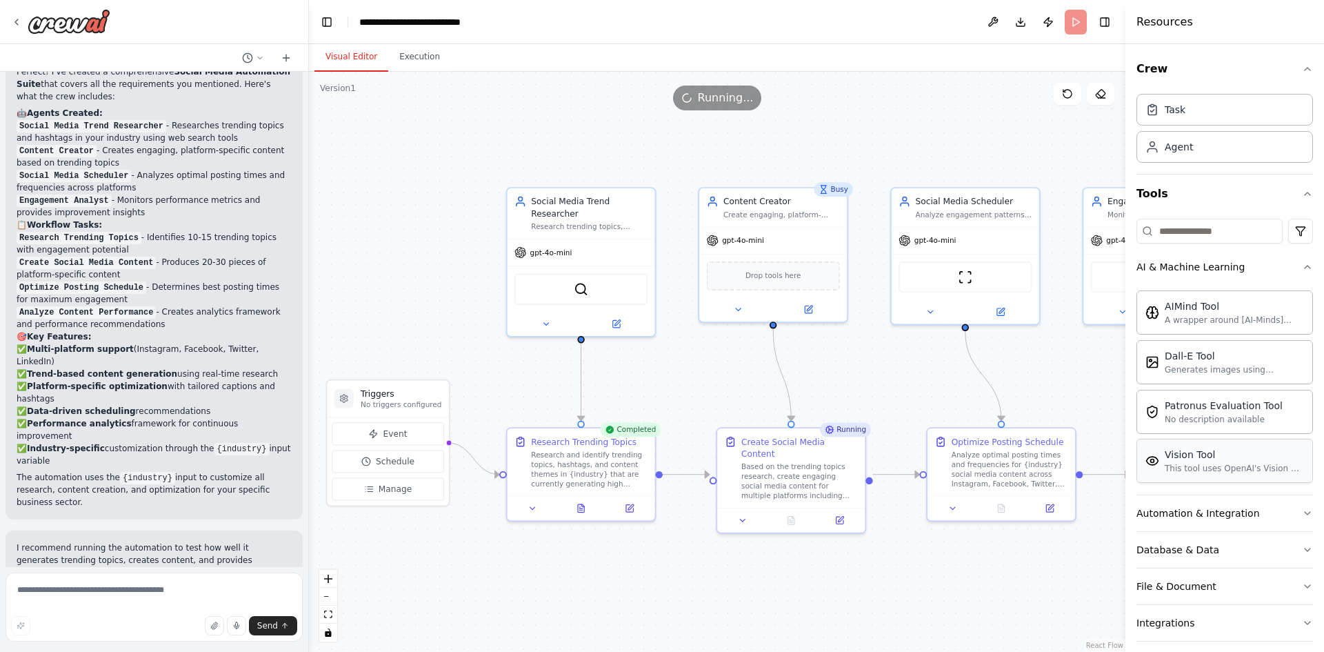
click at [1178, 472] on div "This tool uses OpenAI's Vision API to describe the contents of an image." at bounding box center [1233, 468] width 139 height 11
click at [1241, 320] on div "A wrapper around [AI-Minds](https://mindsdb.com/minds). Useful for when you nee…" at bounding box center [1233, 319] width 139 height 11
click at [1302, 265] on icon "button" at bounding box center [1307, 266] width 11 height 11
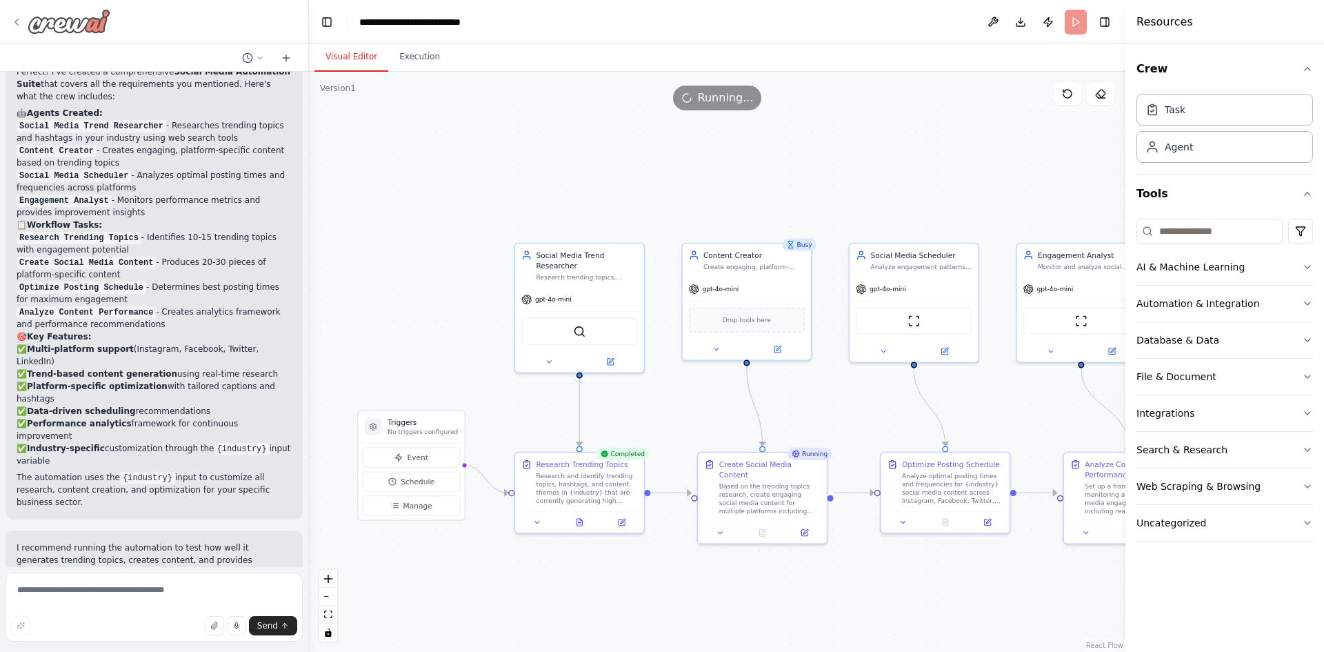
click at [15, 20] on icon at bounding box center [16, 22] width 11 height 11
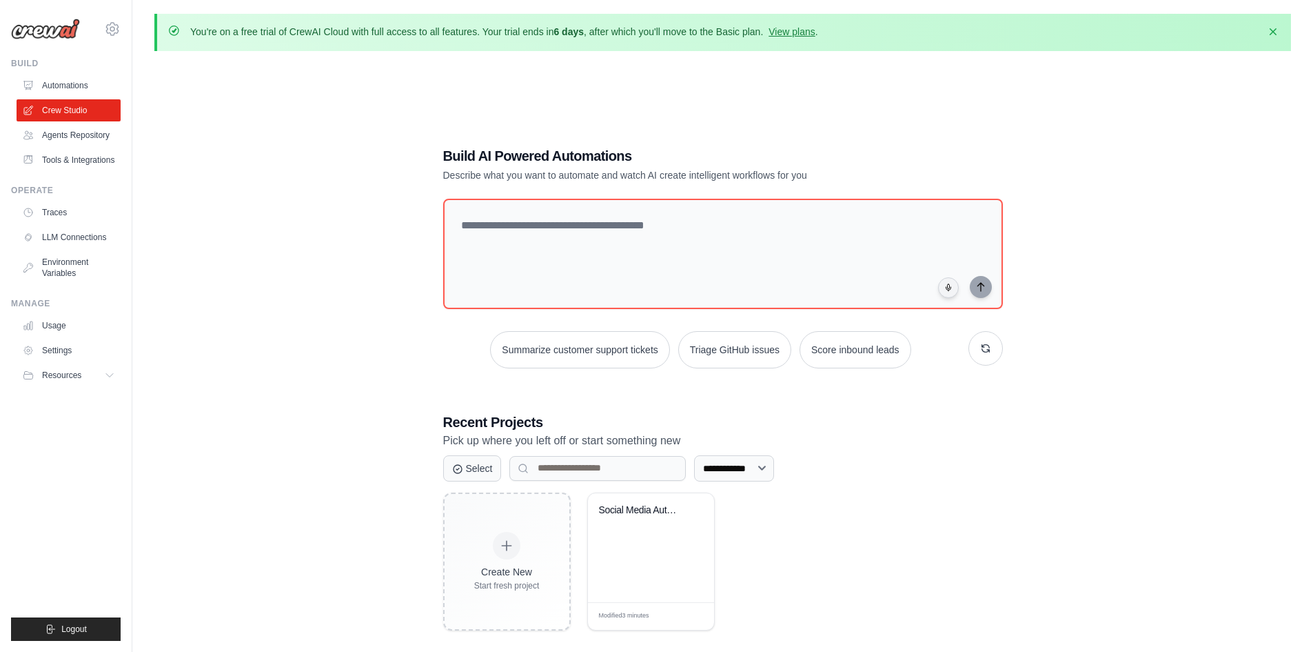
scroll to position [76, 0]
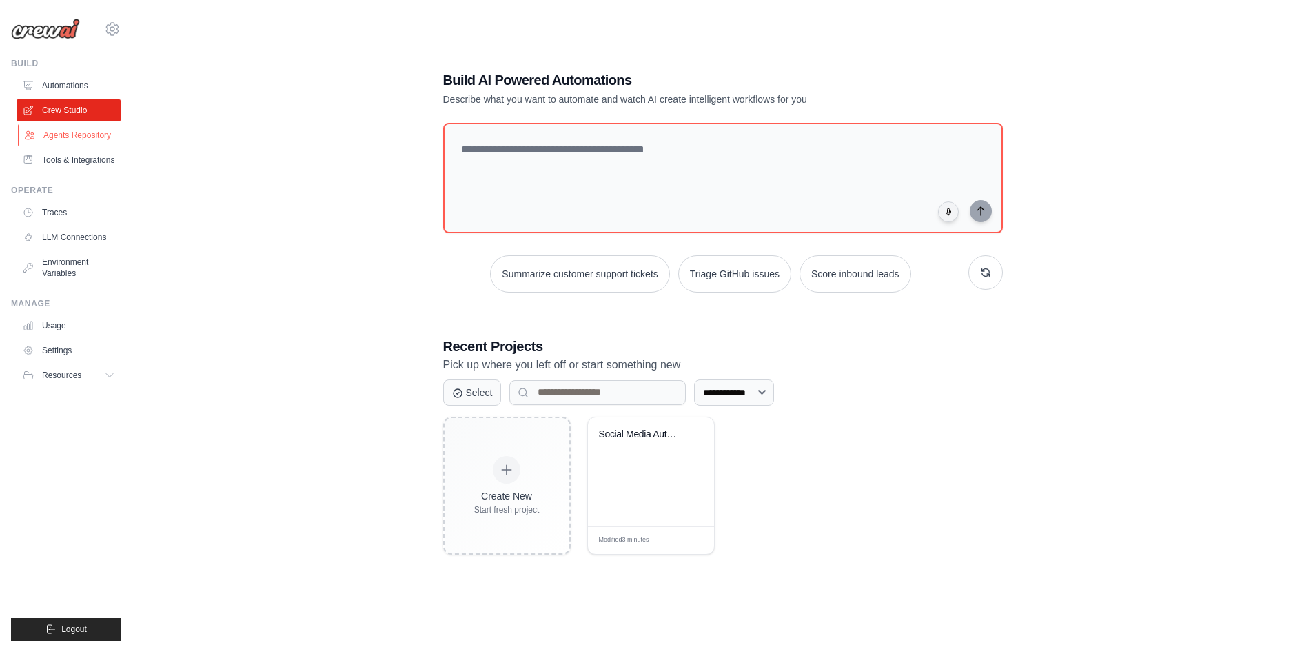
click at [77, 140] on link "Agents Repository" at bounding box center [70, 135] width 104 height 22
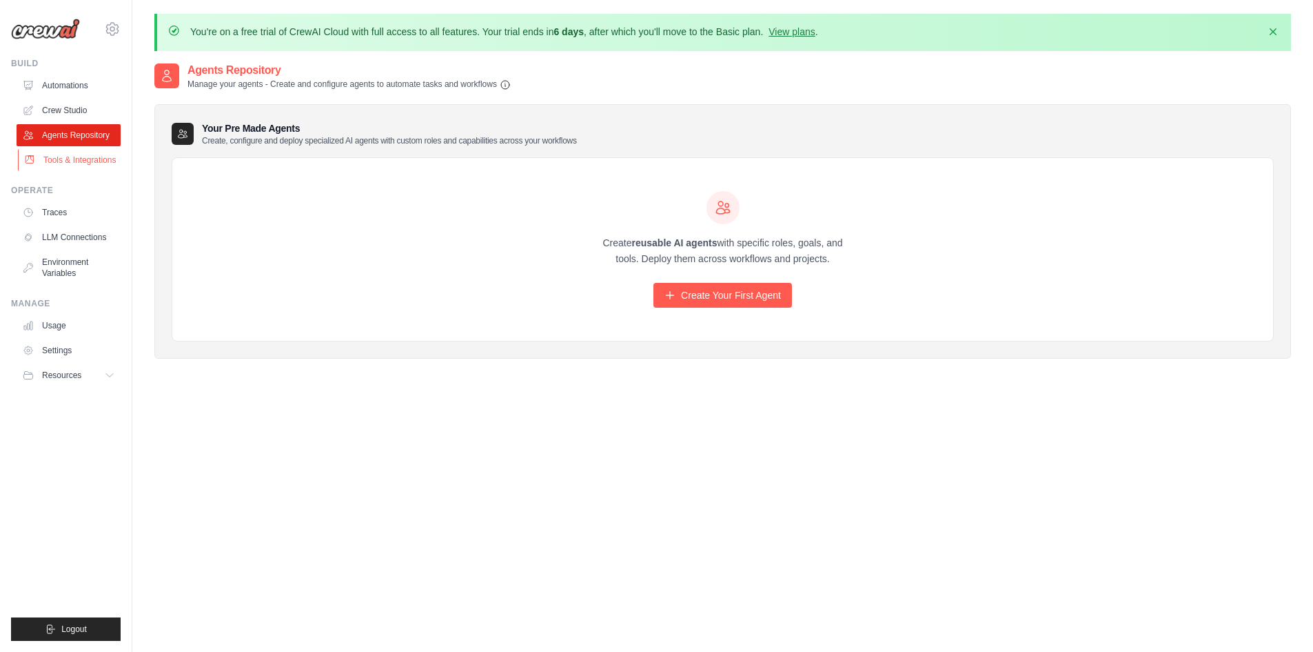
click at [75, 159] on link "Tools & Integrations" at bounding box center [70, 160] width 104 height 22
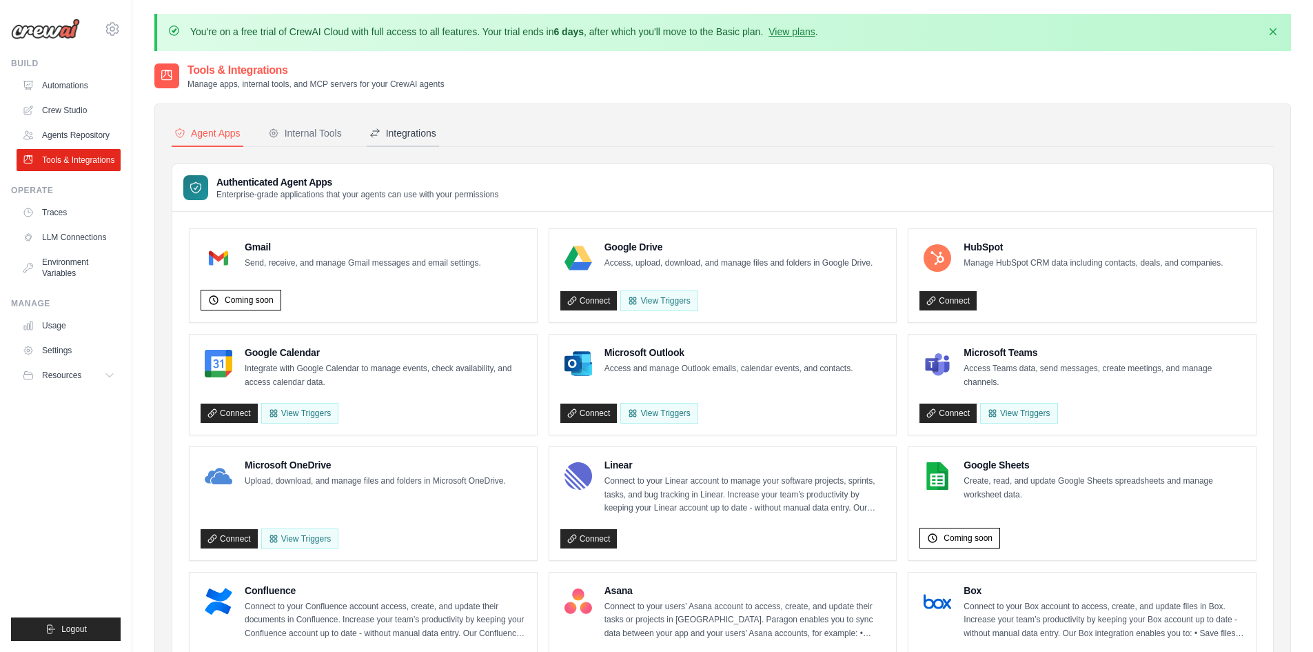
click at [370, 126] on div "Integrations" at bounding box center [403, 133] width 67 height 14
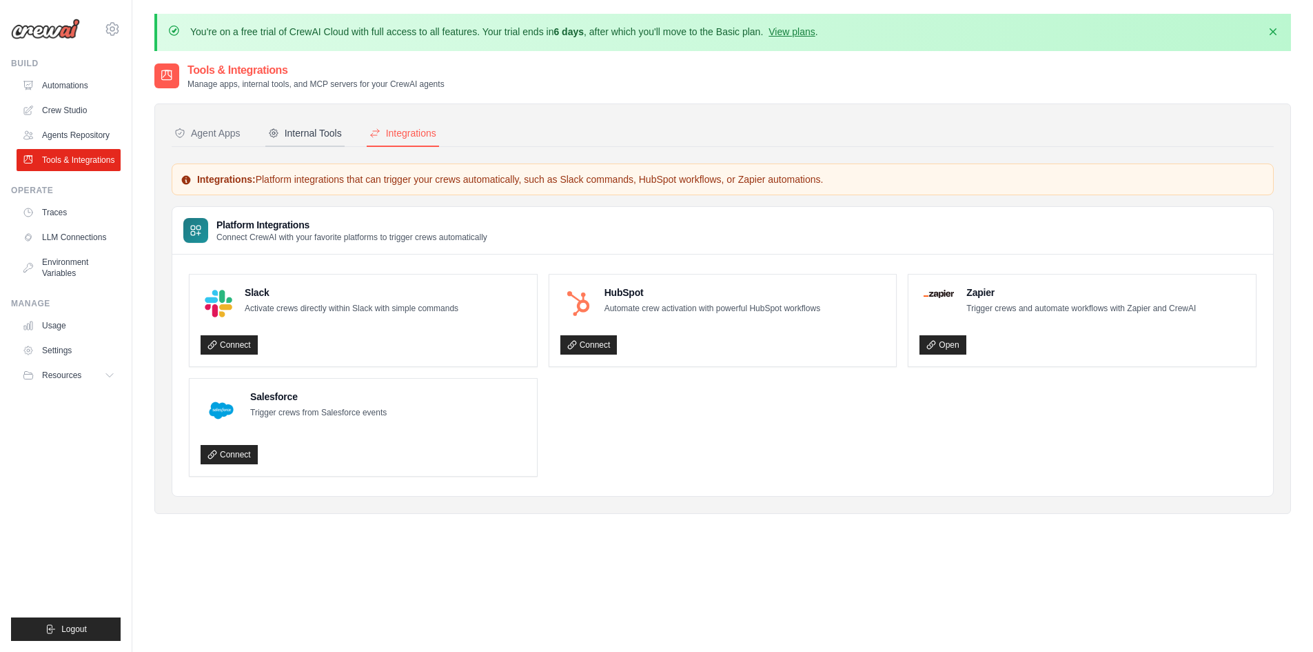
click at [295, 128] on div "Internal Tools" at bounding box center [305, 133] width 74 height 14
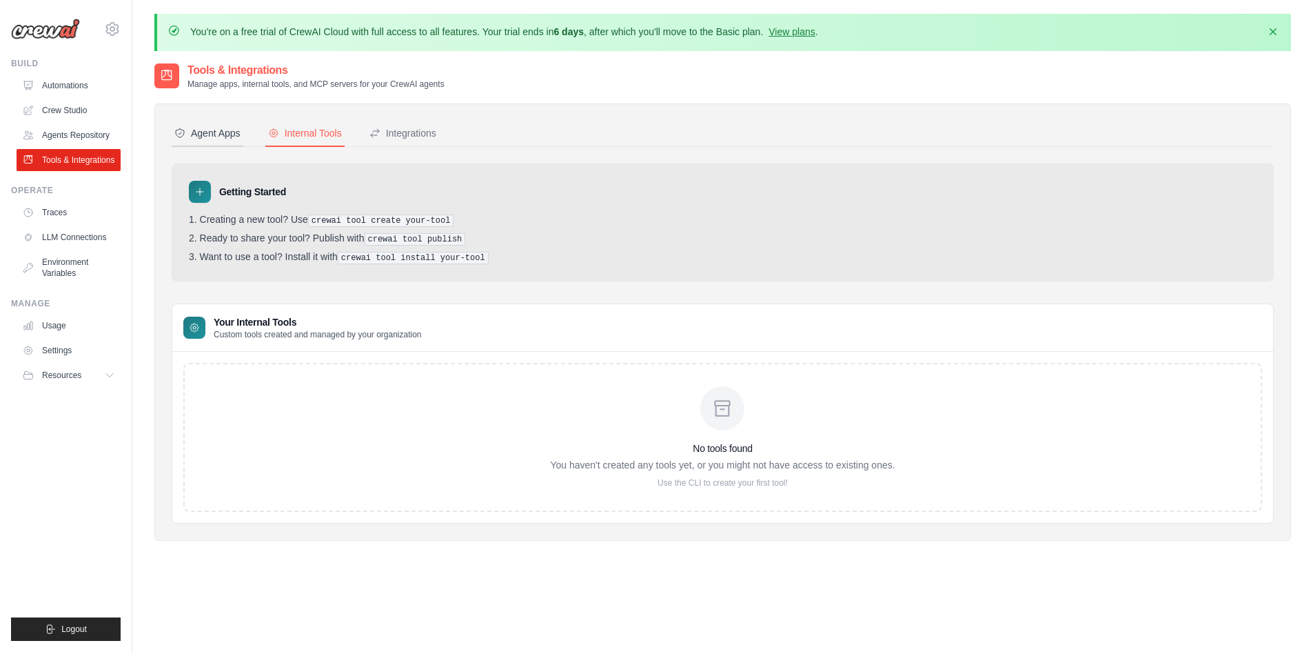
click at [200, 132] on div "Agent Apps" at bounding box center [207, 133] width 66 height 14
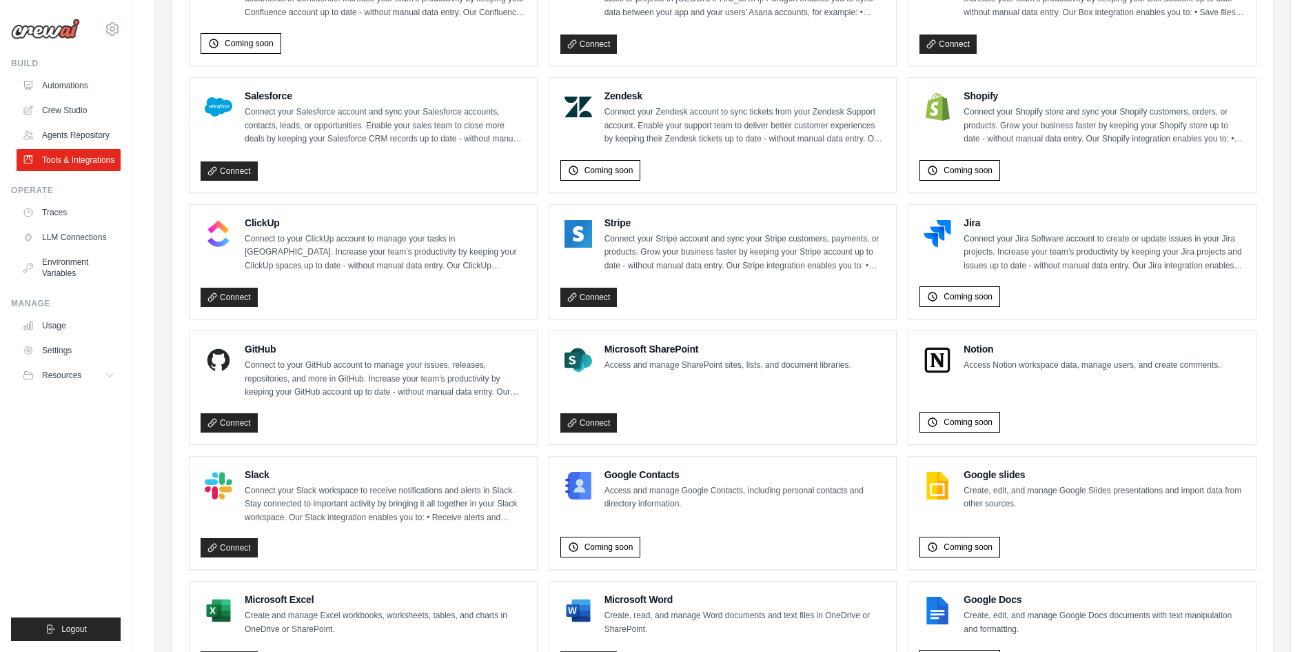
scroll to position [722, 0]
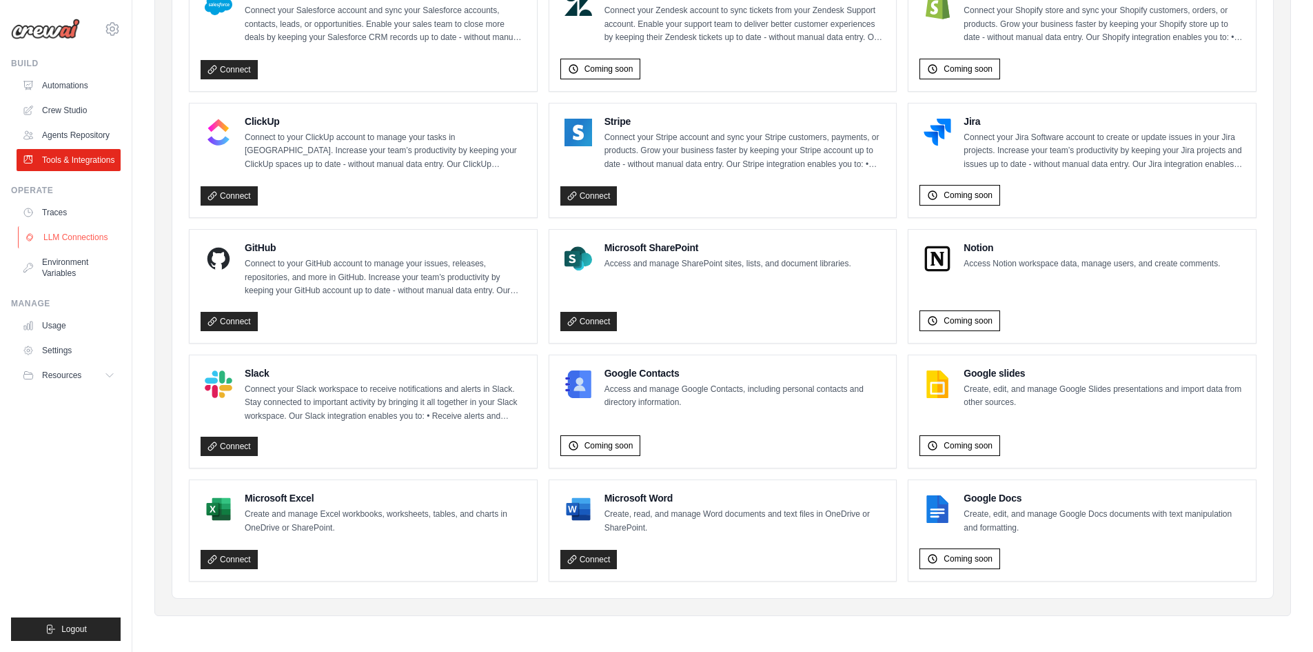
click at [70, 239] on link "LLM Connections" at bounding box center [70, 237] width 104 height 22
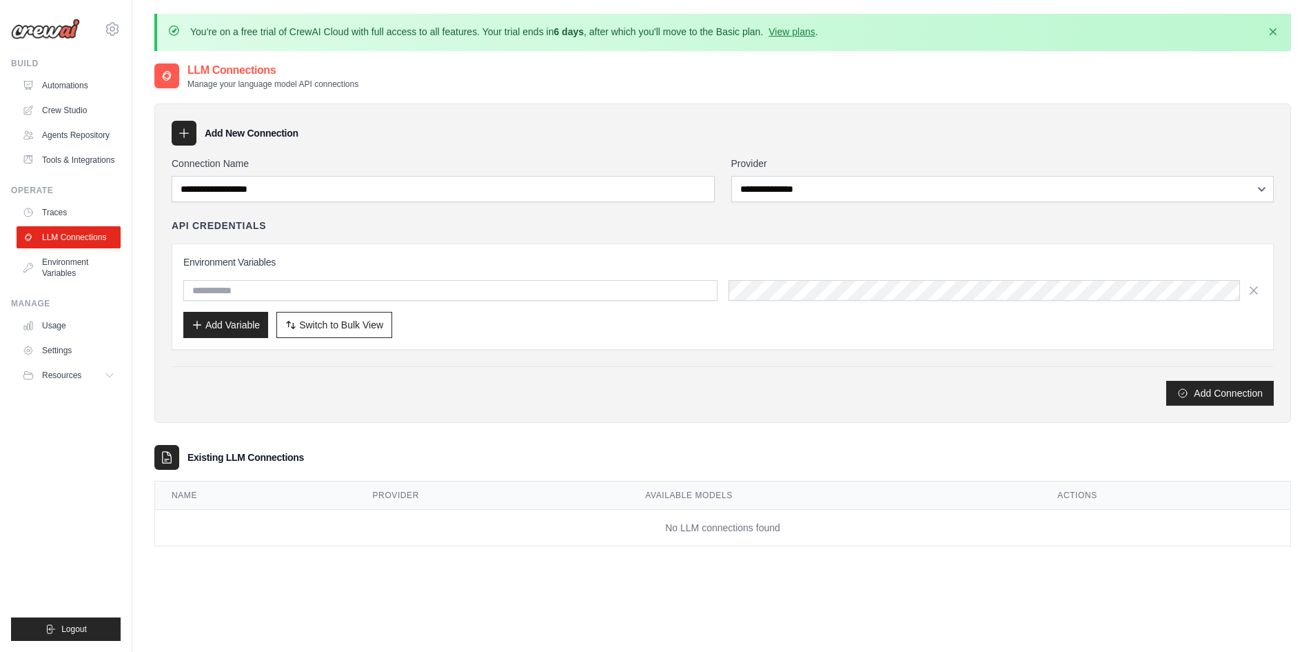
click at [561, 211] on div "**********" at bounding box center [723, 280] width 1102 height 249
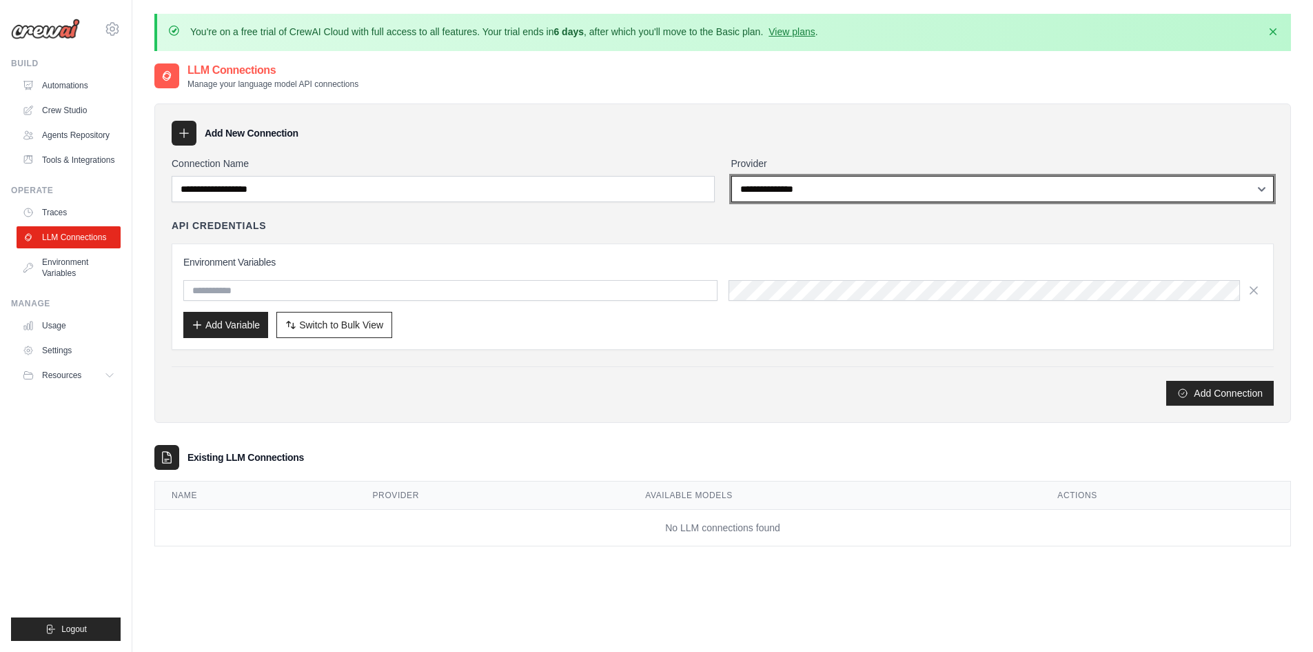
click at [785, 187] on select "**********" at bounding box center [1002, 189] width 543 height 26
select select "******"
click at [731, 176] on select "**********" at bounding box center [1002, 189] width 543 height 26
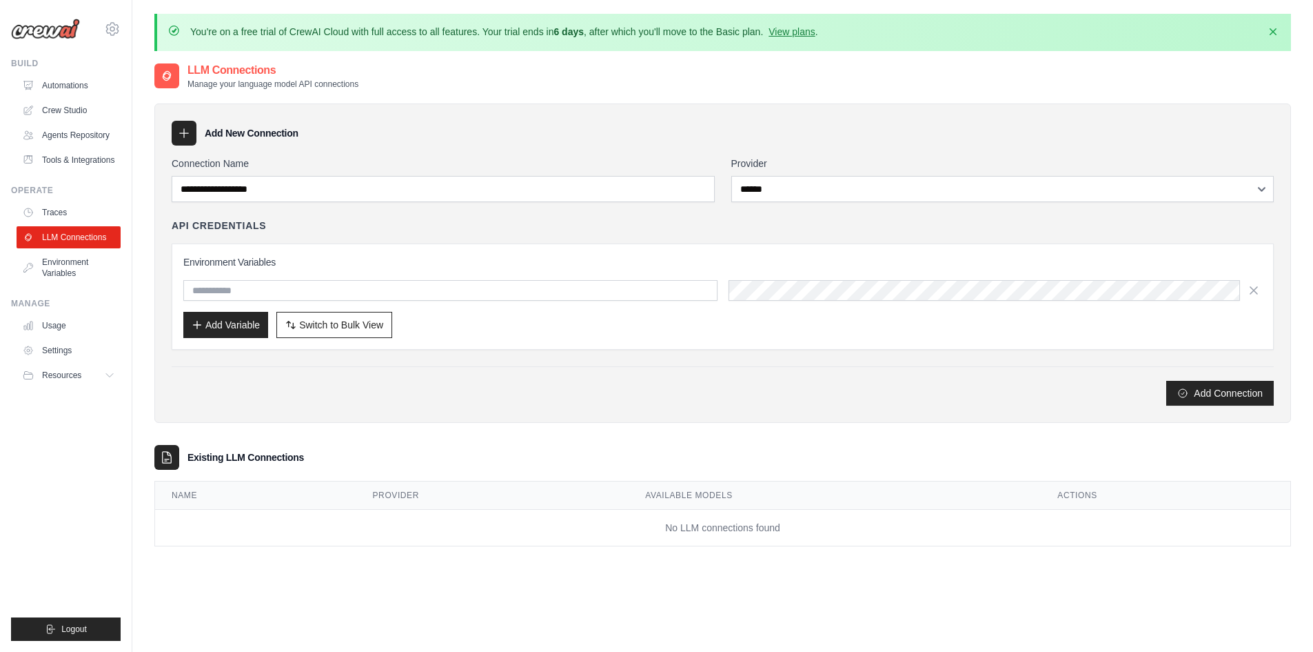
click at [721, 240] on div "API Credentials Environment Variables Add Variable Switch to Bulk View Switch t…" at bounding box center [723, 284] width 1102 height 131
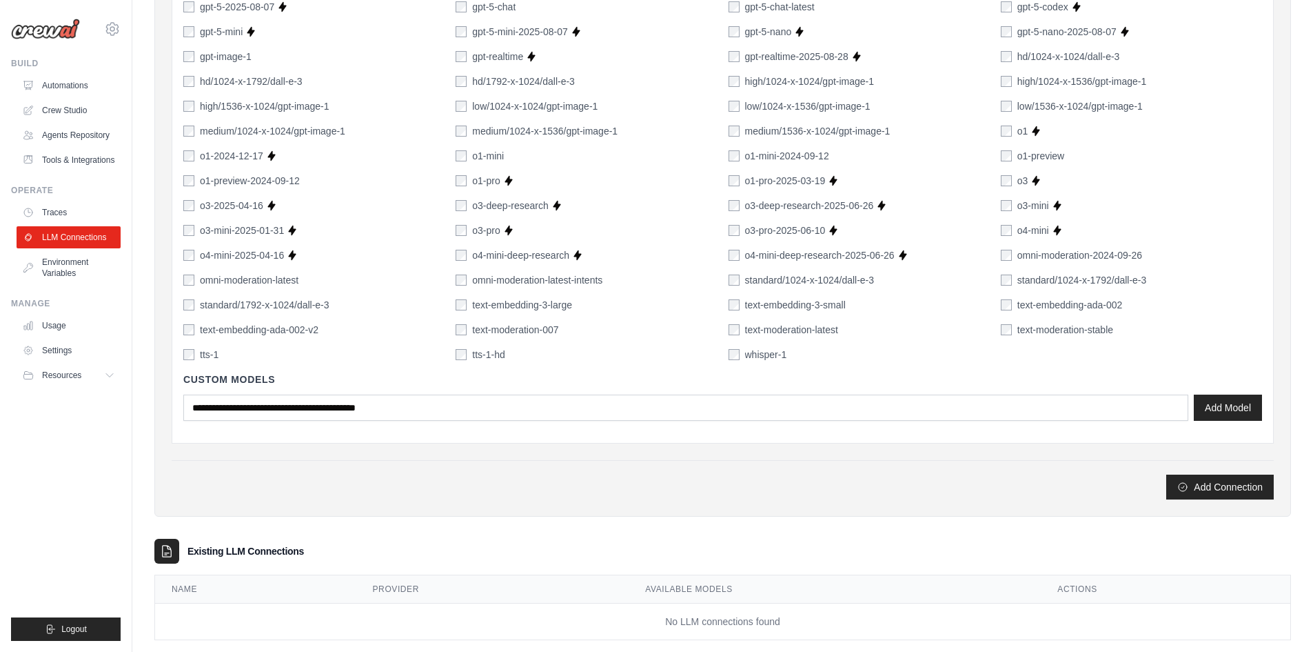
scroll to position [898, 0]
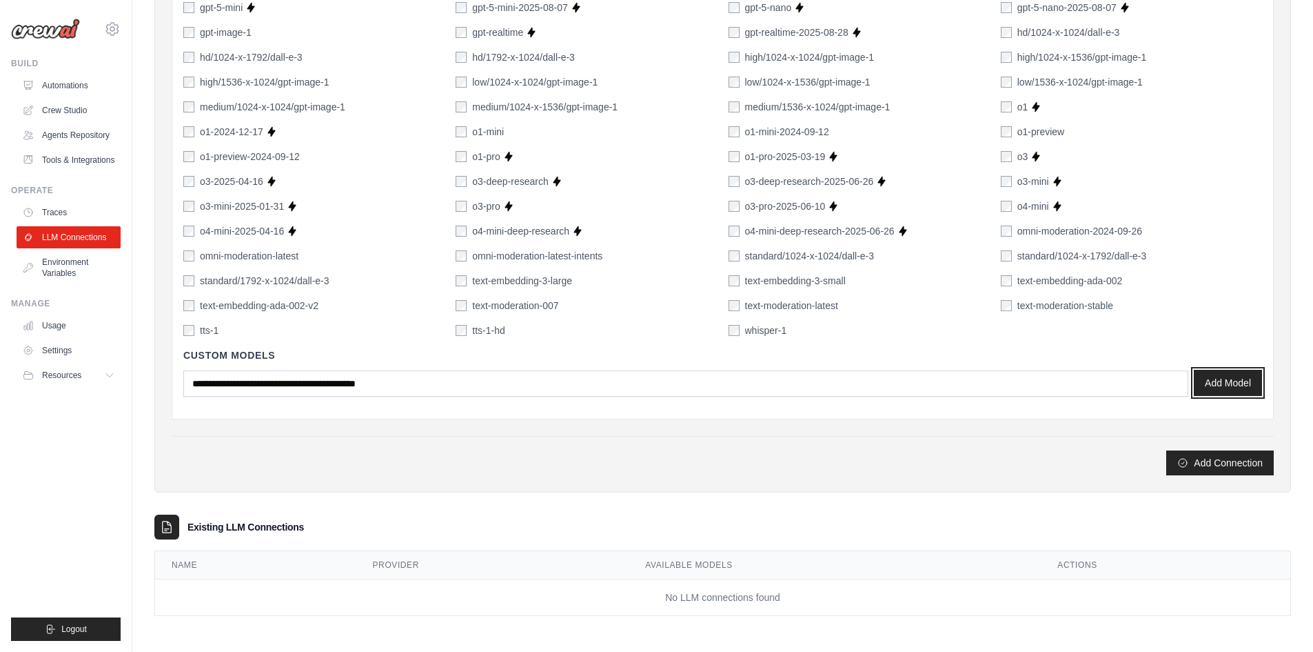
click at [1244, 379] on button "Add Model" at bounding box center [1228, 383] width 68 height 26
click at [1202, 467] on button "Add Connection" at bounding box center [1221, 462] width 108 height 25
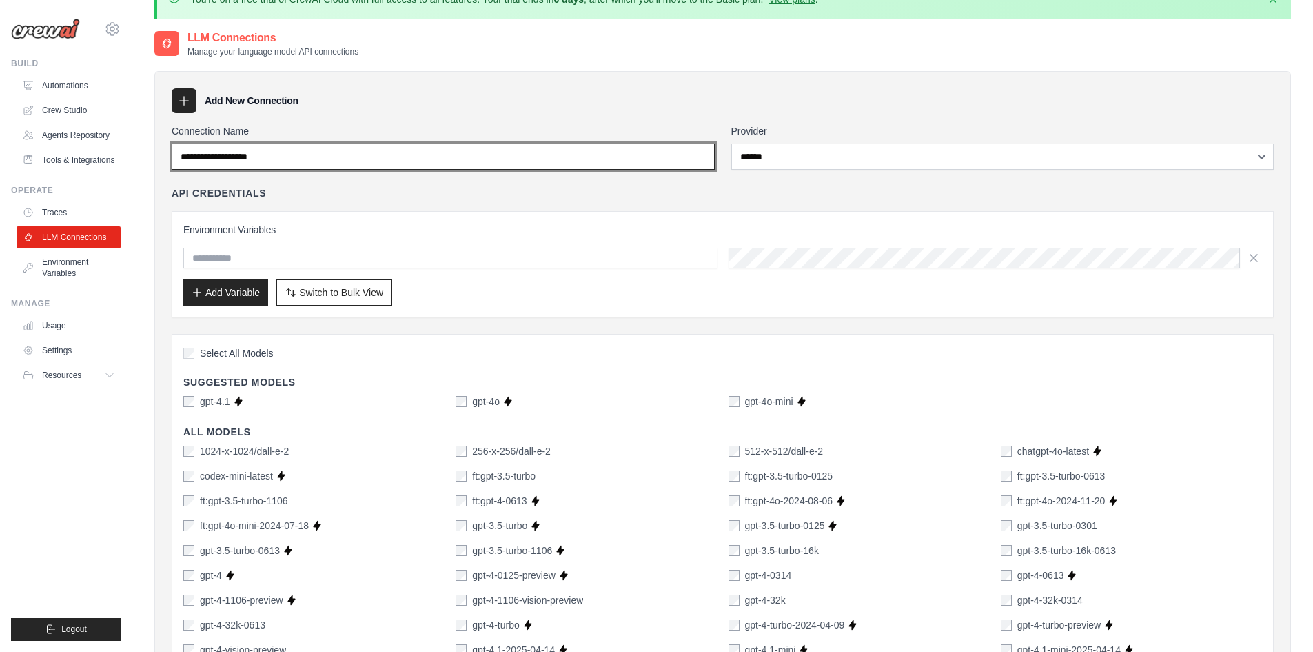
scroll to position [0, 0]
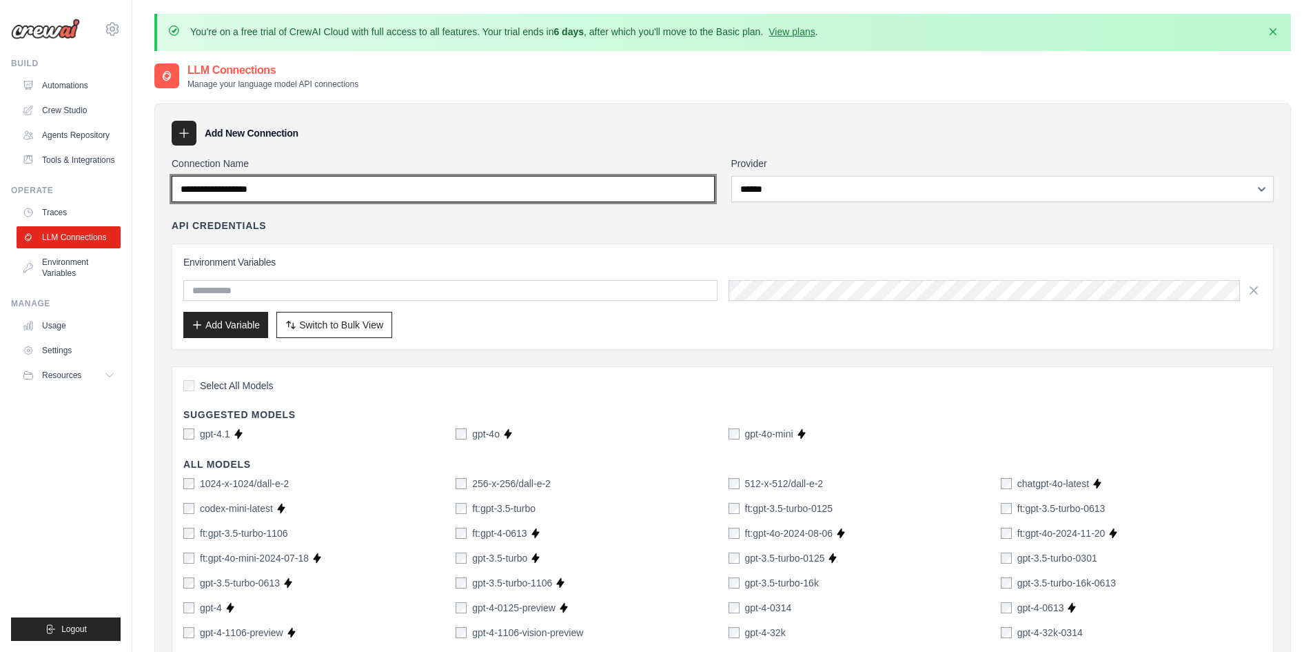
click at [292, 192] on input "Connection Name" at bounding box center [443, 189] width 543 height 26
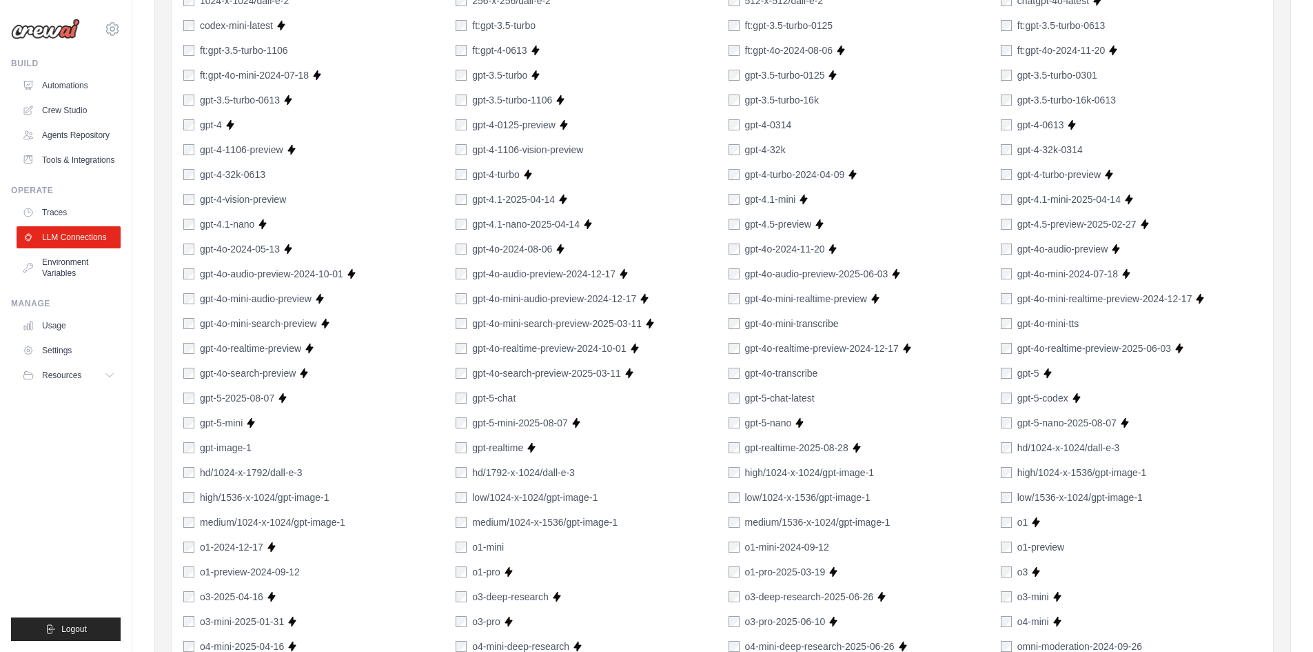
scroll to position [898, 0]
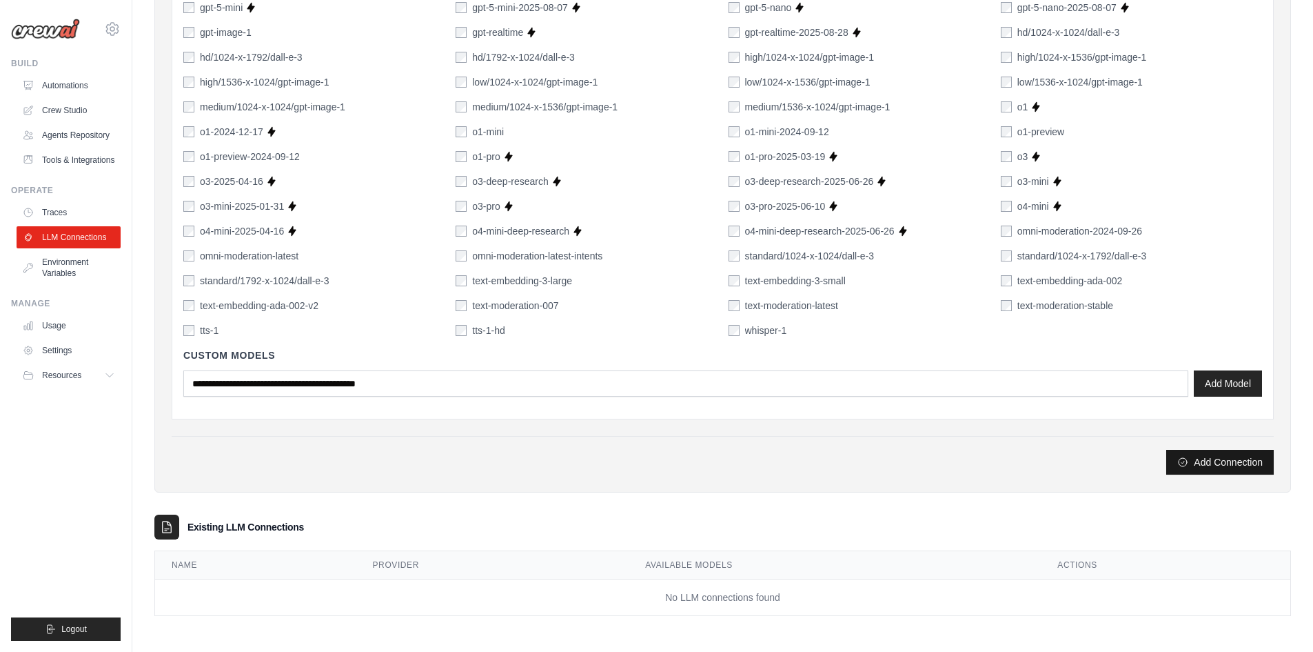
type input "****"
click at [1220, 463] on button "Add Connection" at bounding box center [1221, 462] width 108 height 25
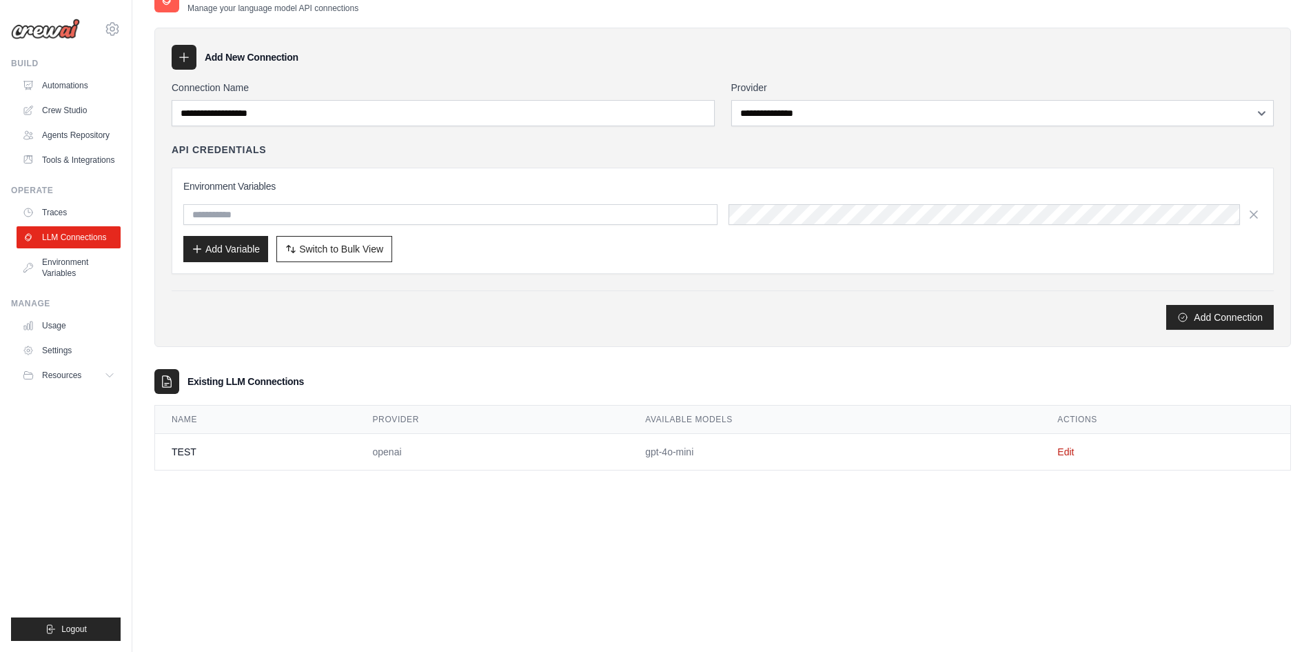
scroll to position [0, 0]
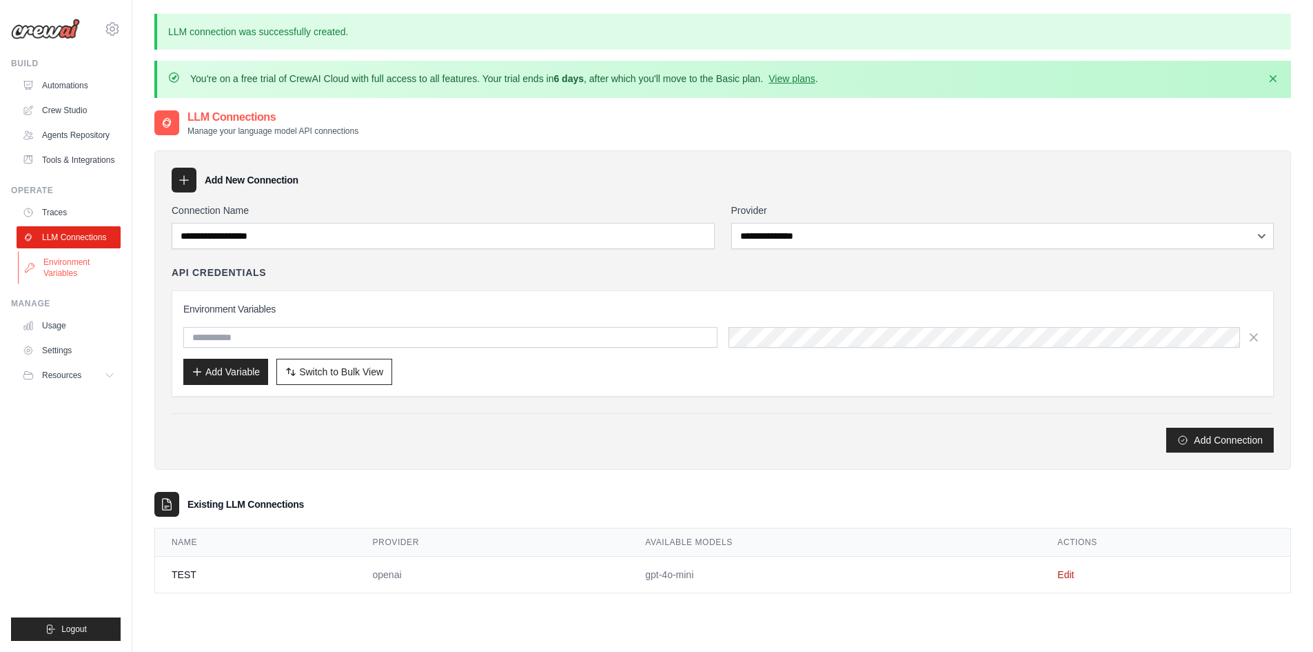
click at [68, 270] on link "Environment Variables" at bounding box center [70, 267] width 104 height 33
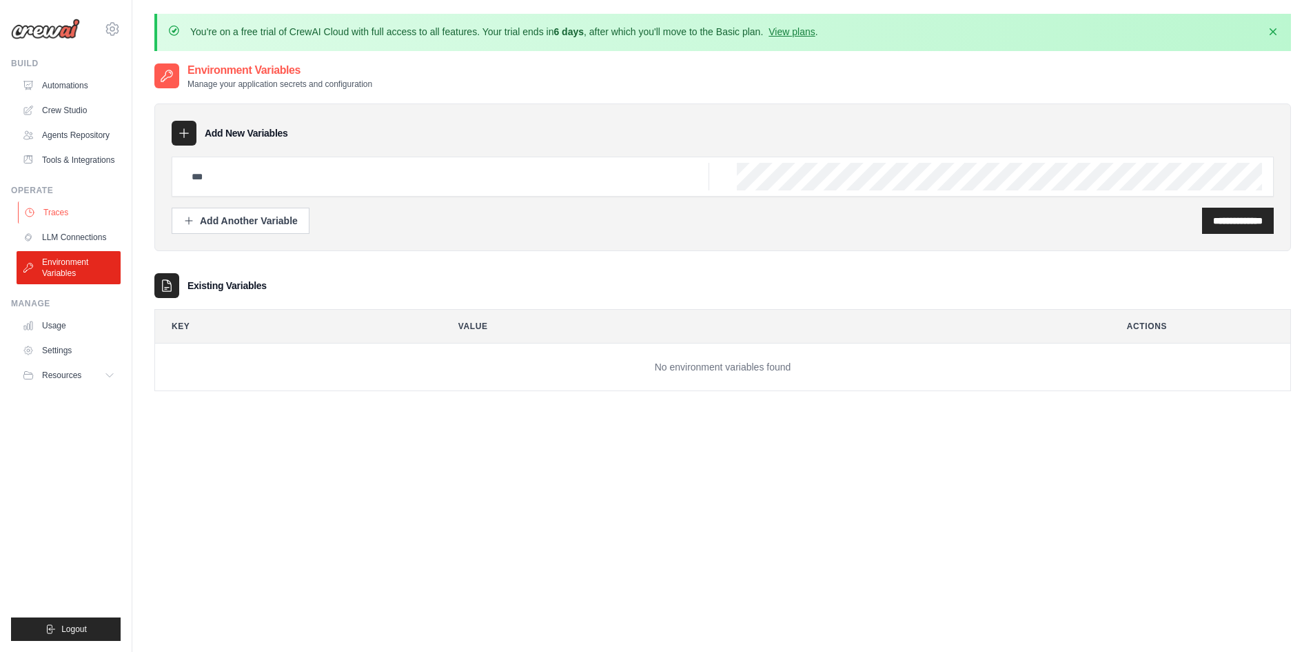
click at [61, 217] on link "Traces" at bounding box center [70, 212] width 104 height 22
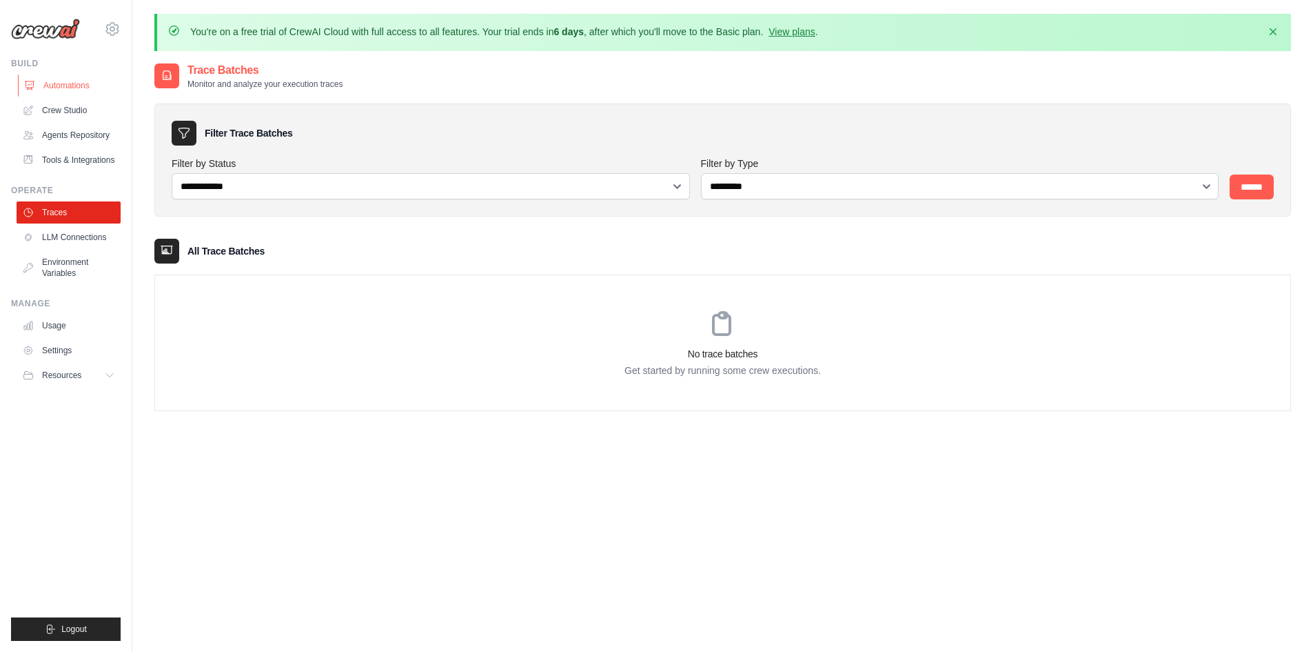
click at [57, 78] on link "Automations" at bounding box center [70, 85] width 104 height 22
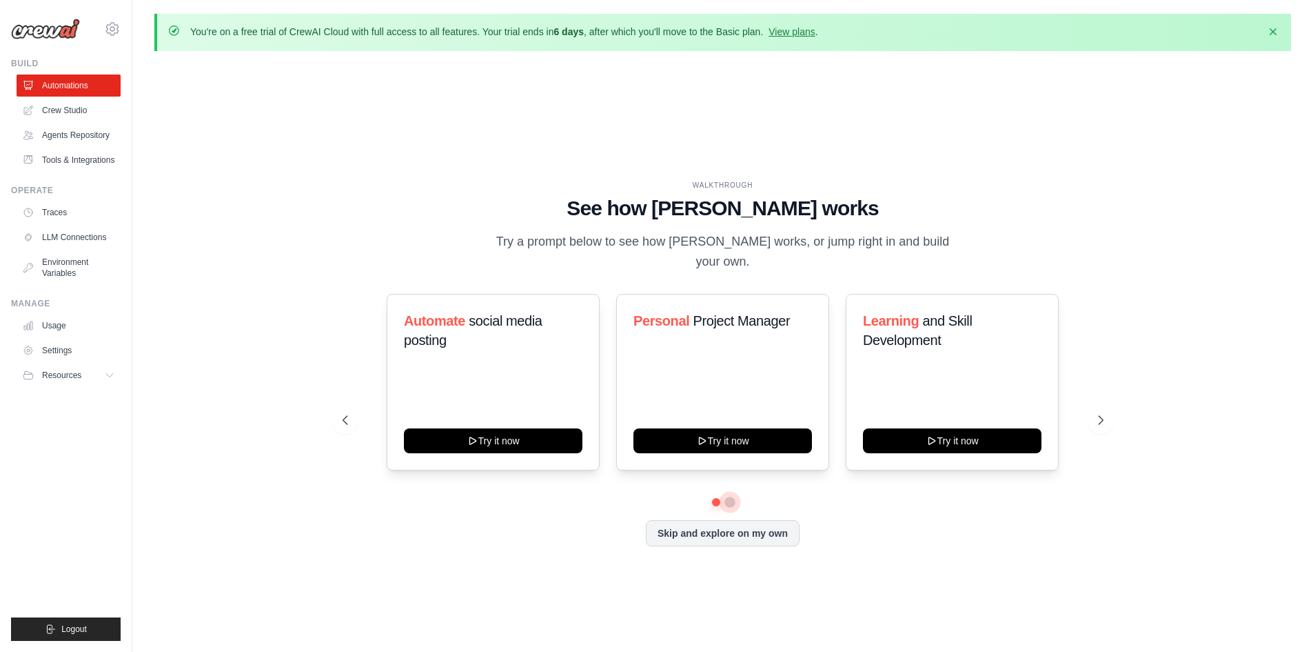
click at [729, 496] on button at bounding box center [730, 501] width 11 height 11
click at [715, 497] on button at bounding box center [716, 502] width 10 height 10
click at [76, 136] on link "Agents Repository" at bounding box center [70, 135] width 104 height 22
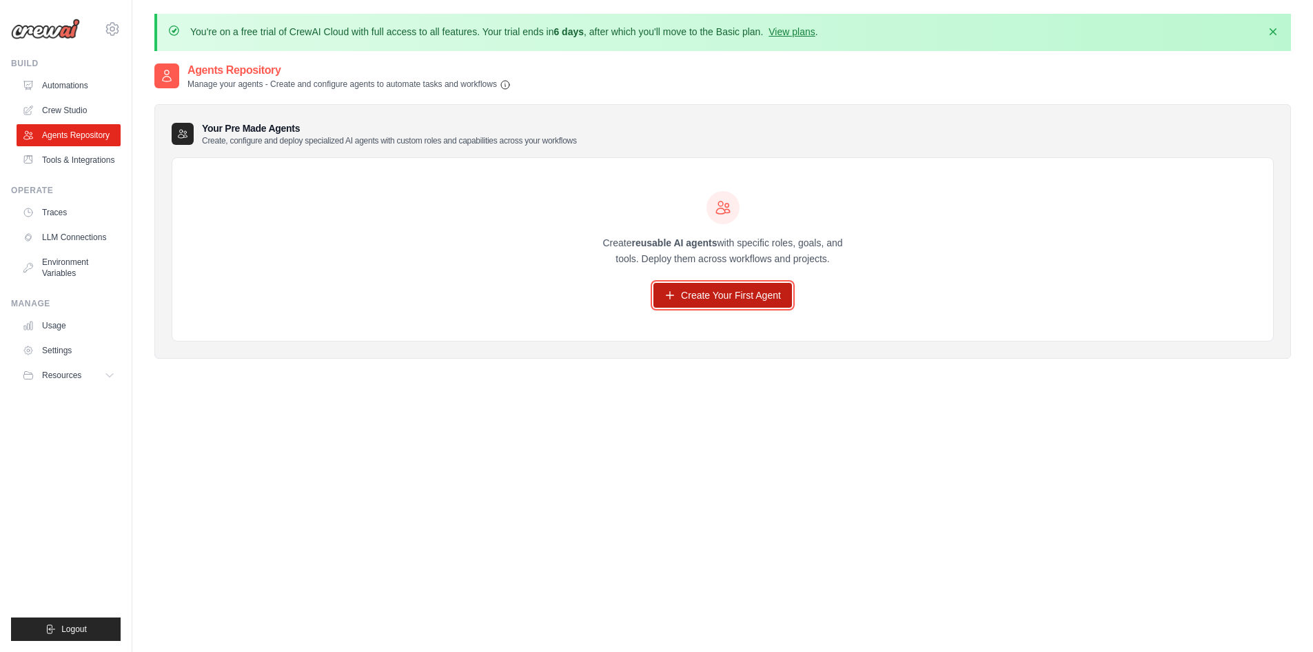
click at [731, 295] on link "Create Your First Agent" at bounding box center [723, 295] width 139 height 25
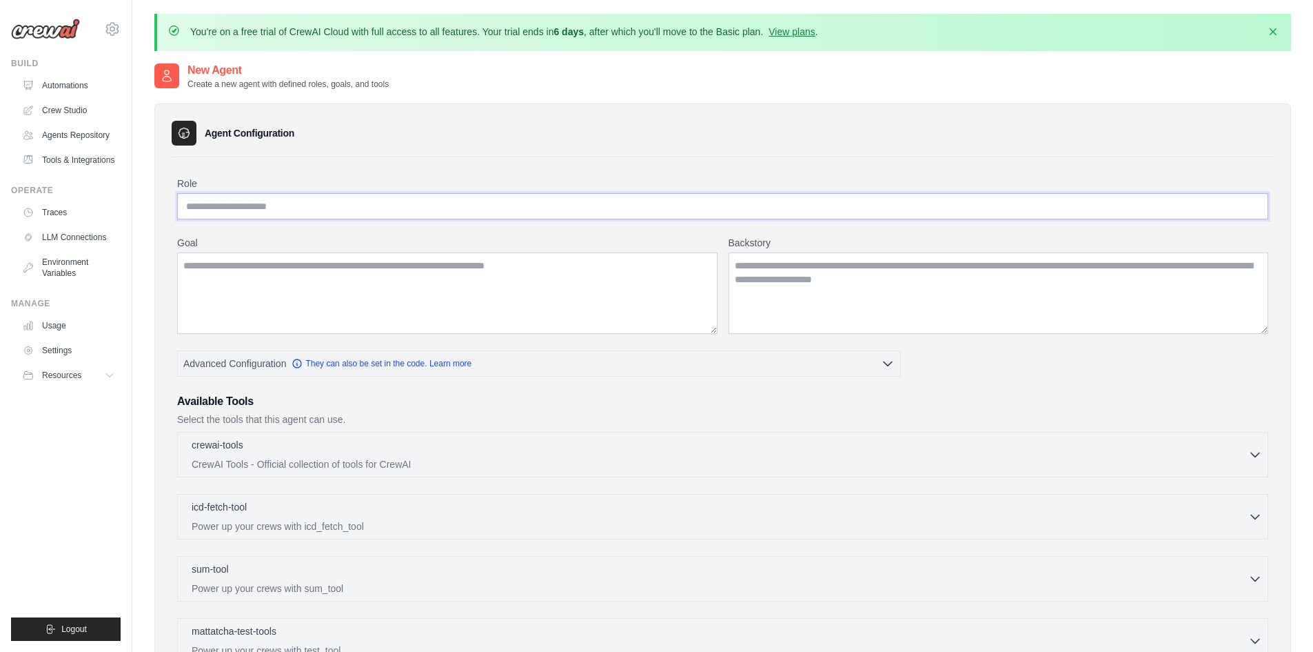
click at [261, 198] on input "Role" at bounding box center [722, 206] width 1091 height 26
drag, startPoint x: 408, startPoint y: 204, endPoint x: 96, endPoint y: 201, distance: 312.3
click at [96, 201] on body "[EMAIL_ADDRESS][DOMAIN_NAME] Settings Build Automations" at bounding box center [656, 446] width 1313 height 893
type input "**********"
click at [380, 294] on textarea "Goal" at bounding box center [447, 292] width 541 height 81
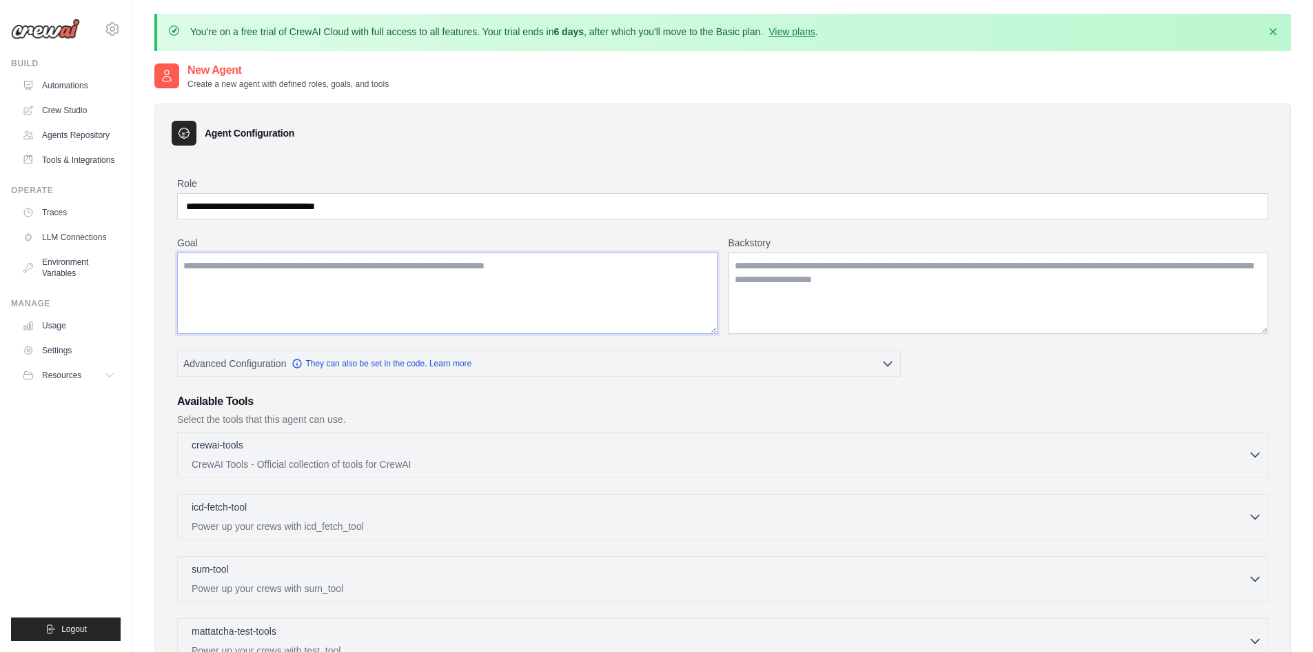
paste textarea "**********"
type textarea "**********"
click at [807, 297] on textarea "Backstory" at bounding box center [999, 292] width 541 height 81
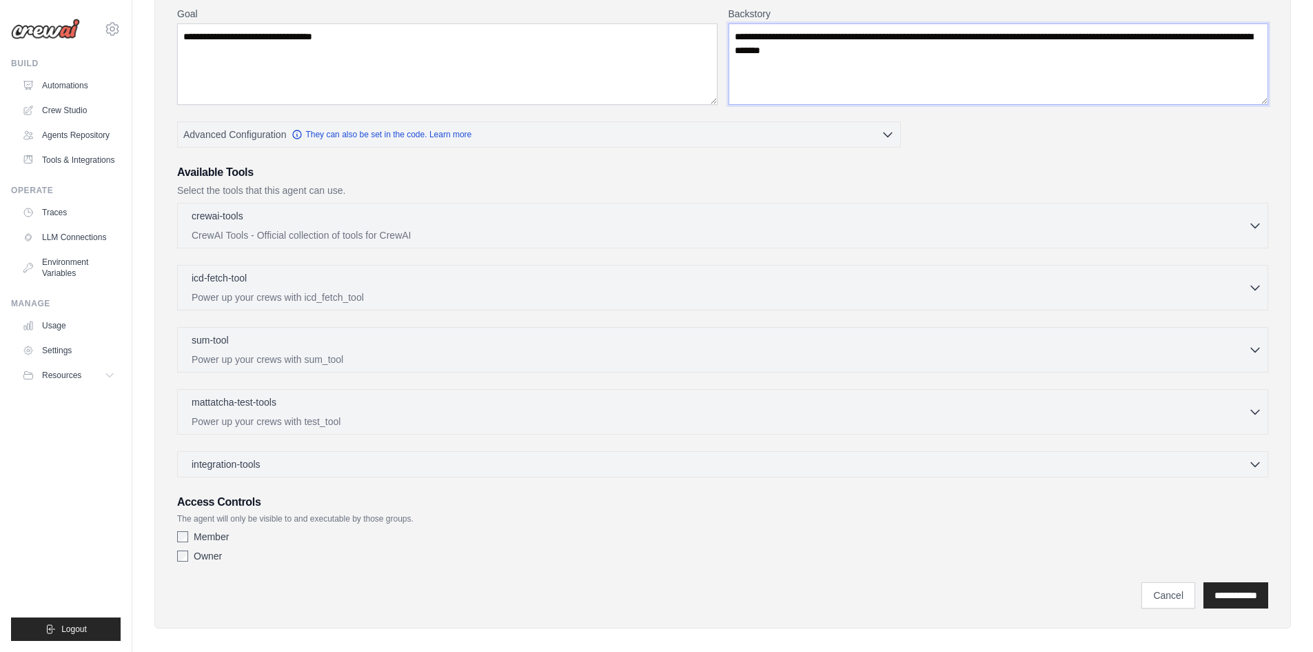
scroll to position [241, 0]
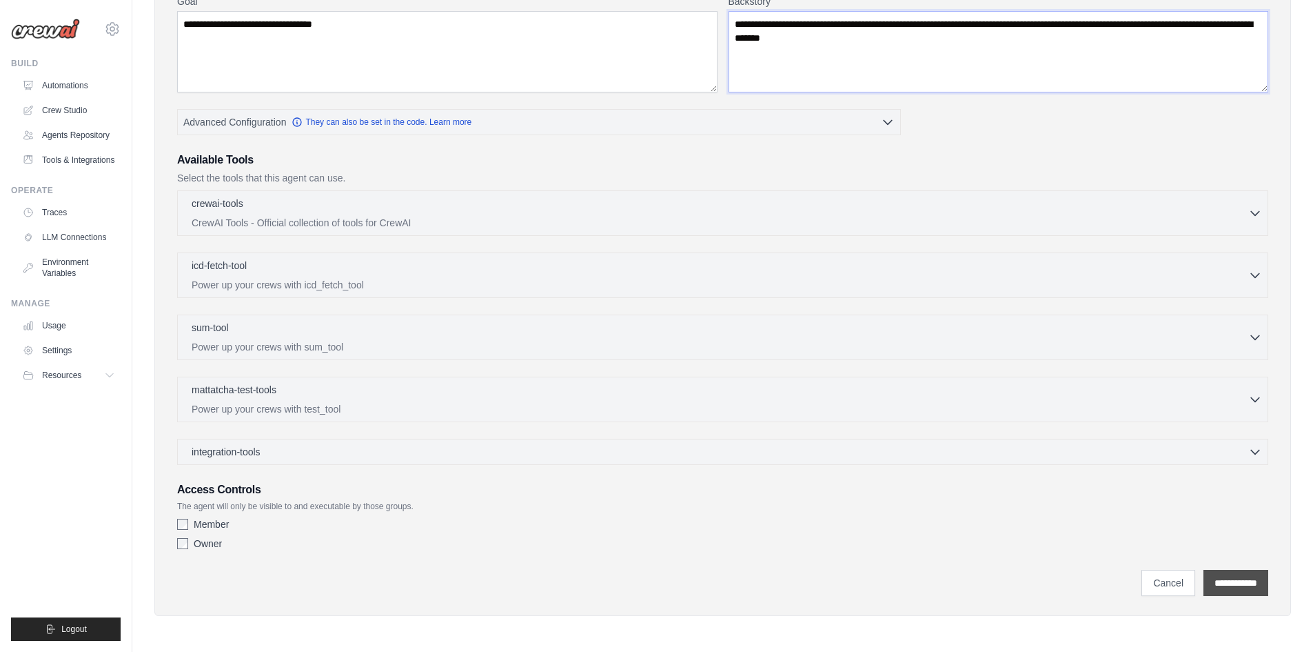
type textarea "**********"
click at [1238, 583] on input "**********" at bounding box center [1236, 582] width 65 height 26
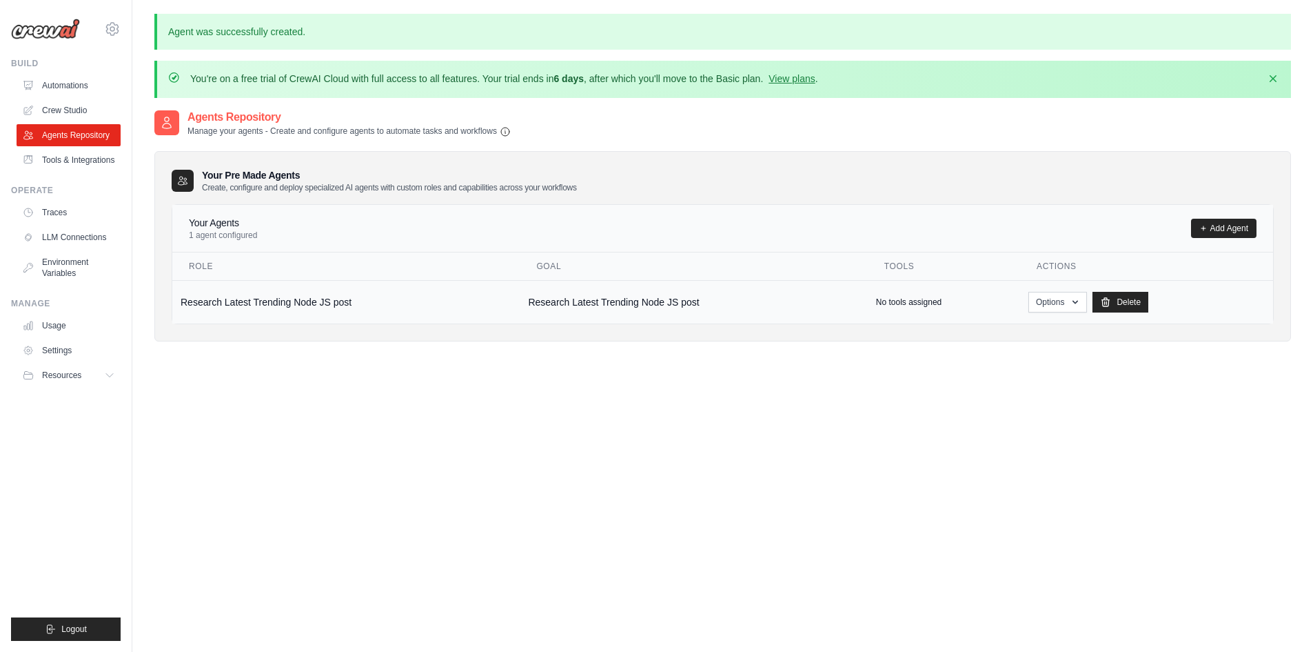
click at [325, 299] on td "Research Latest Trending Node JS post" at bounding box center [345, 301] width 347 height 43
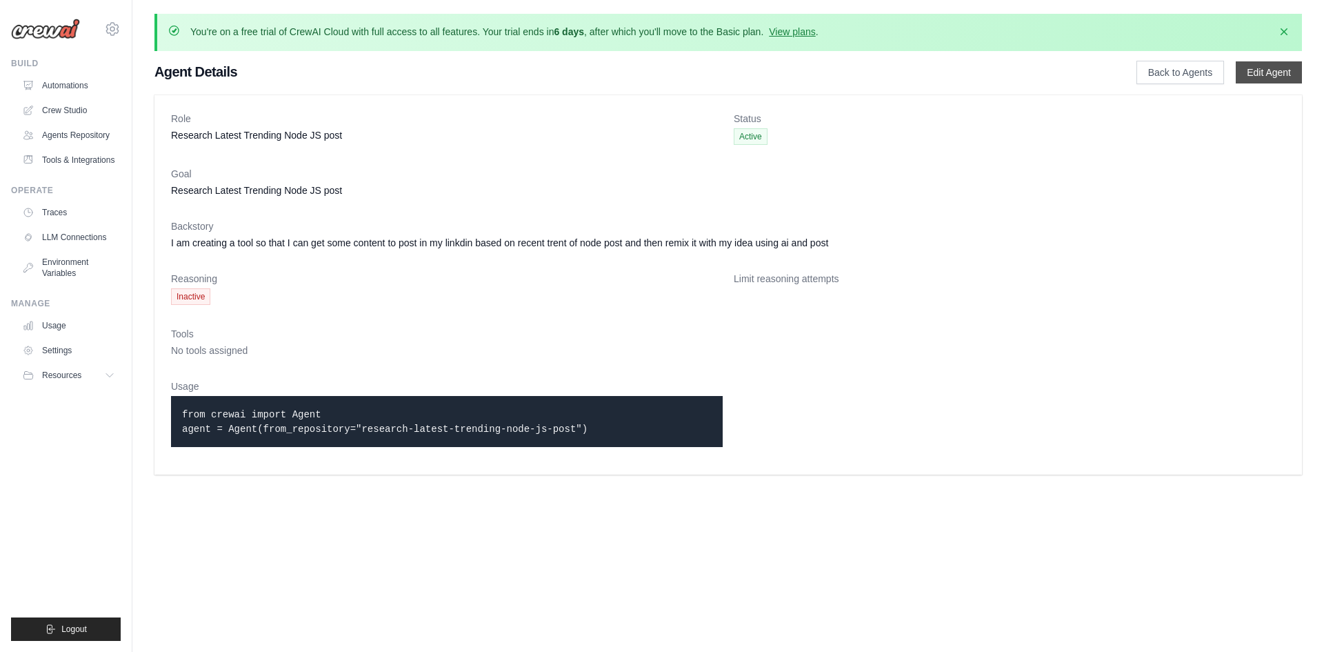
click at [1277, 65] on link "Edit Agent" at bounding box center [1268, 72] width 66 height 22
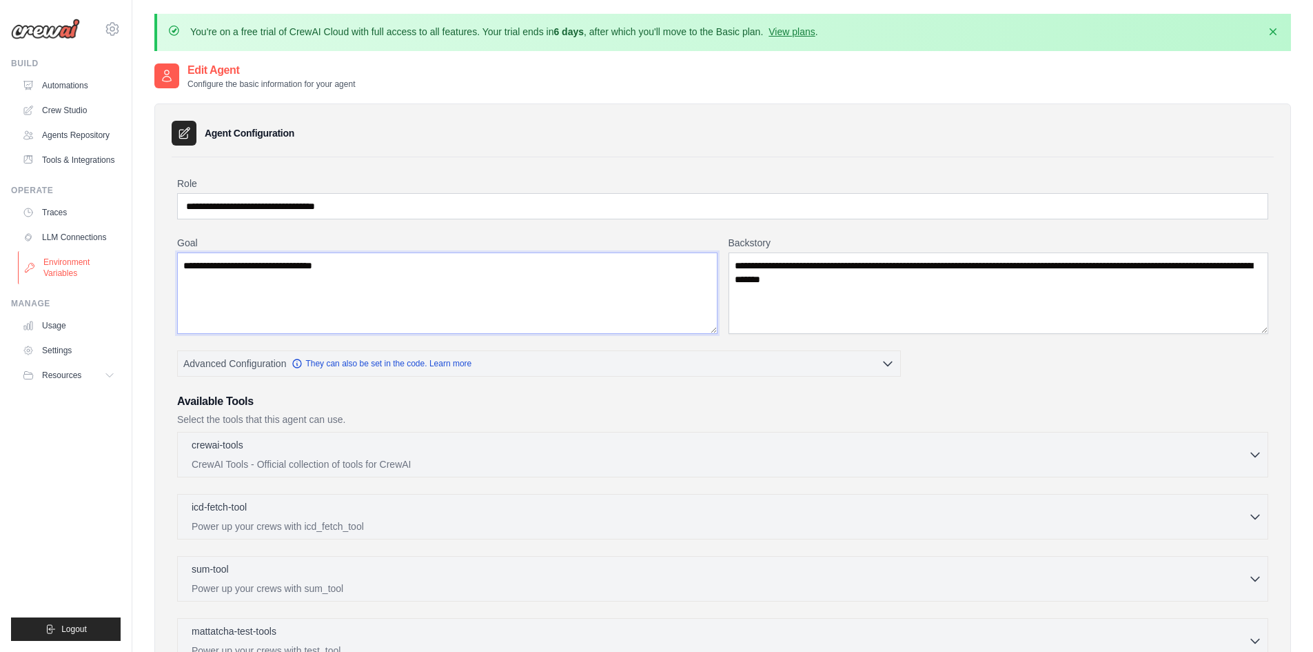
drag, startPoint x: 529, startPoint y: 278, endPoint x: 64, endPoint y: 261, distance: 465.7
click at [64, 261] on body "mayanksoni710@gmail.com Settings Build Automations" at bounding box center [656, 446] width 1313 height 893
click at [378, 302] on textarea "**********" at bounding box center [447, 292] width 541 height 81
paste textarea "**********"
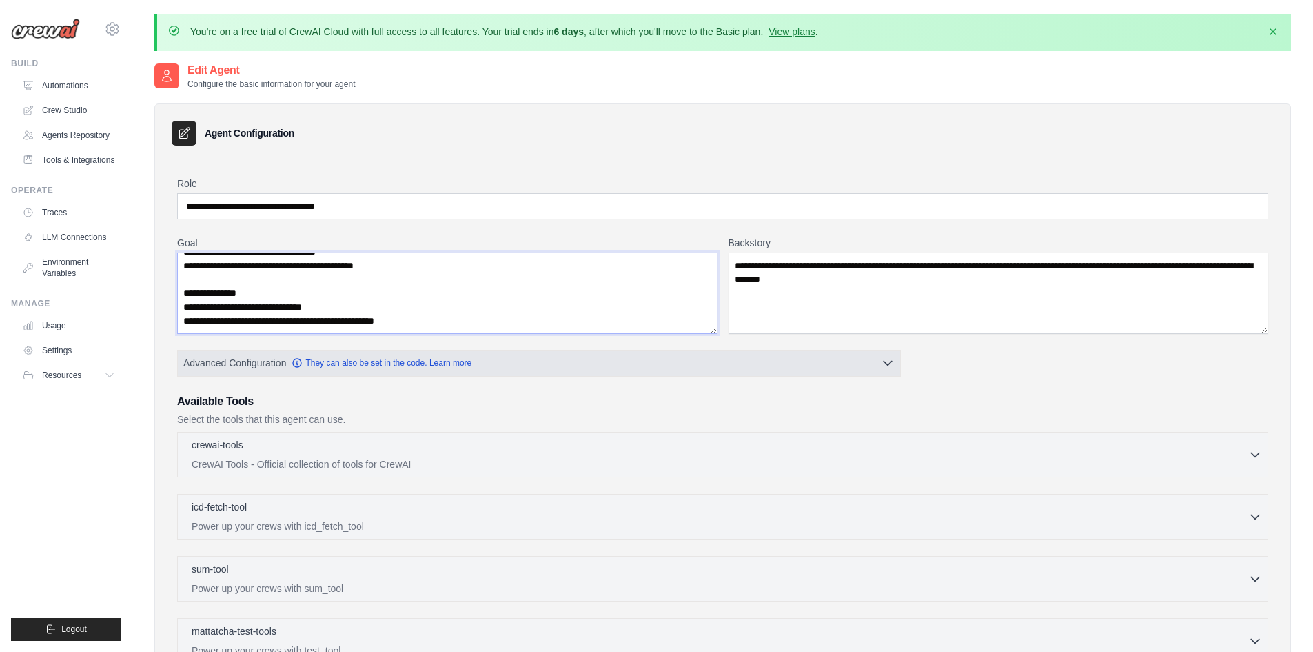
type textarea "**********"
click at [775, 354] on button "Advanced Configuration They can also be set in the code. Learn more" at bounding box center [539, 362] width 723 height 25
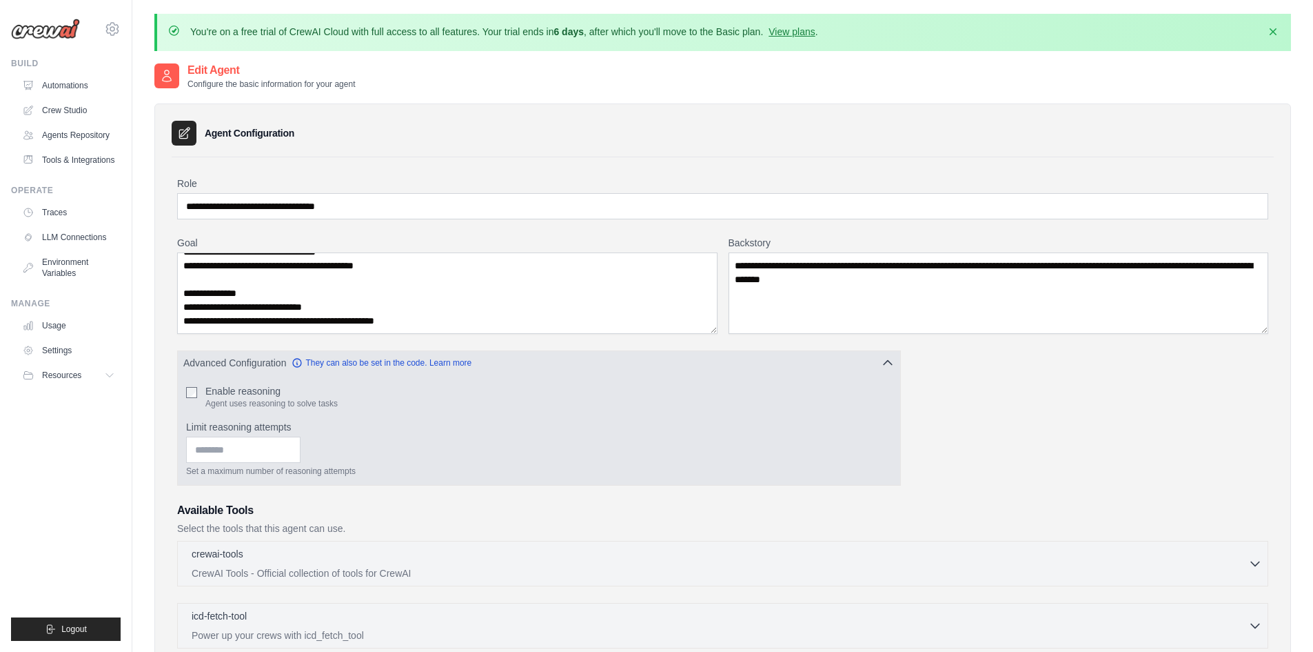
click at [760, 355] on button "Advanced Configuration They can also be set in the code. Learn more" at bounding box center [539, 362] width 723 height 25
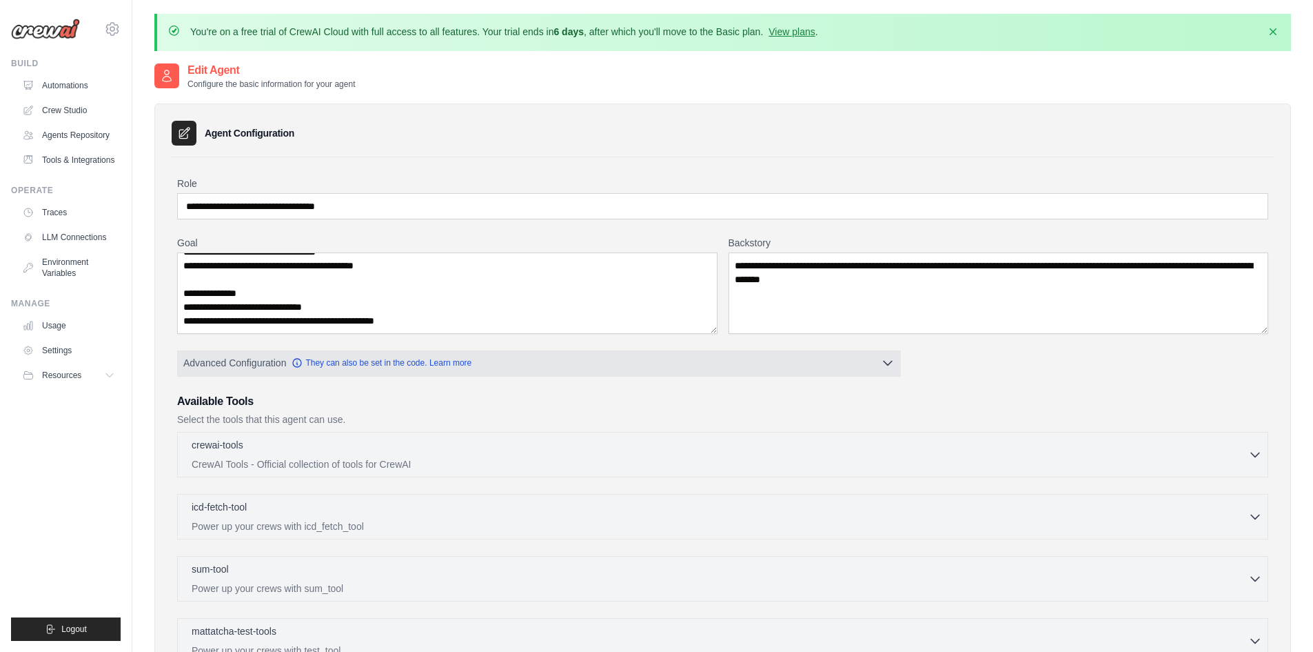
click at [508, 364] on button "Advanced Configuration They can also be set in the code. Learn more" at bounding box center [539, 362] width 723 height 25
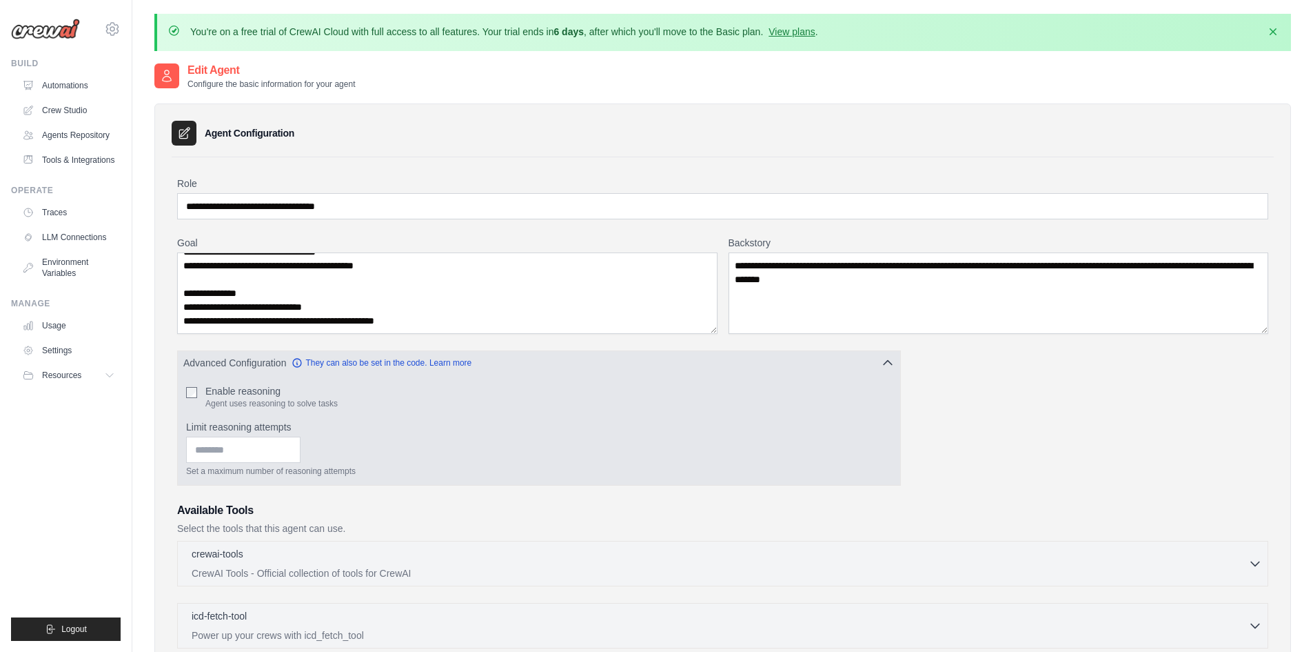
click at [508, 364] on button "Advanced Configuration They can also be set in the code. Learn more" at bounding box center [539, 362] width 723 height 25
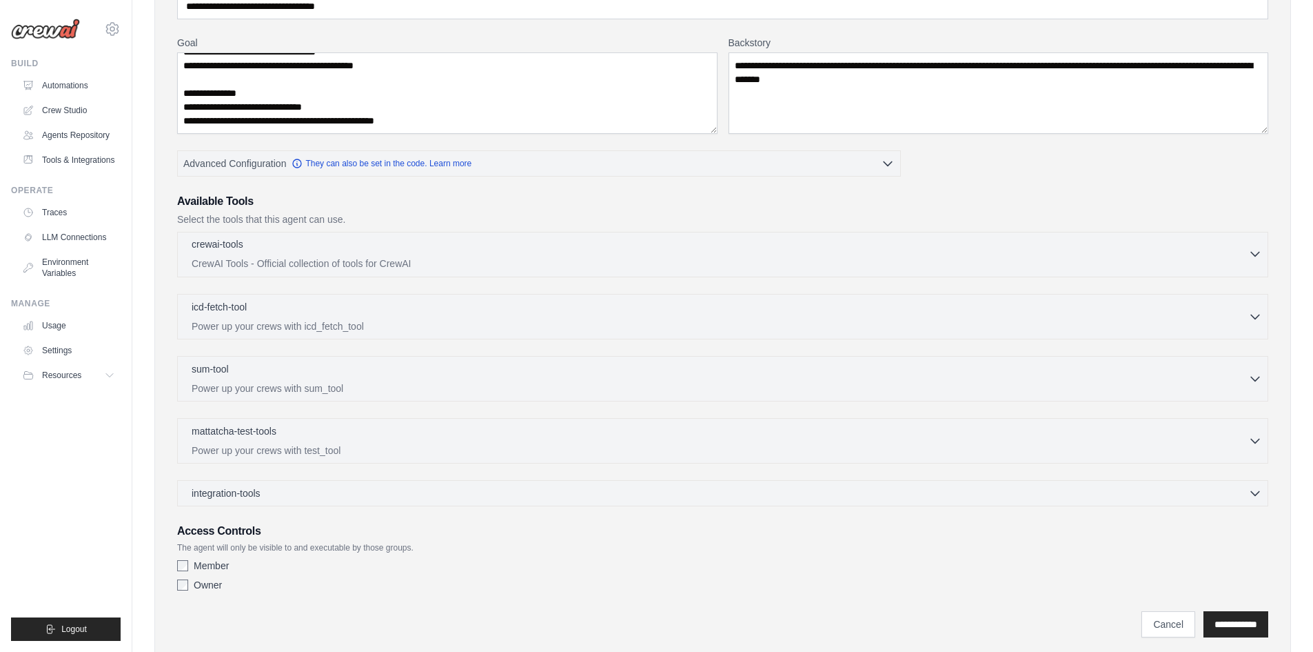
scroll to position [241, 0]
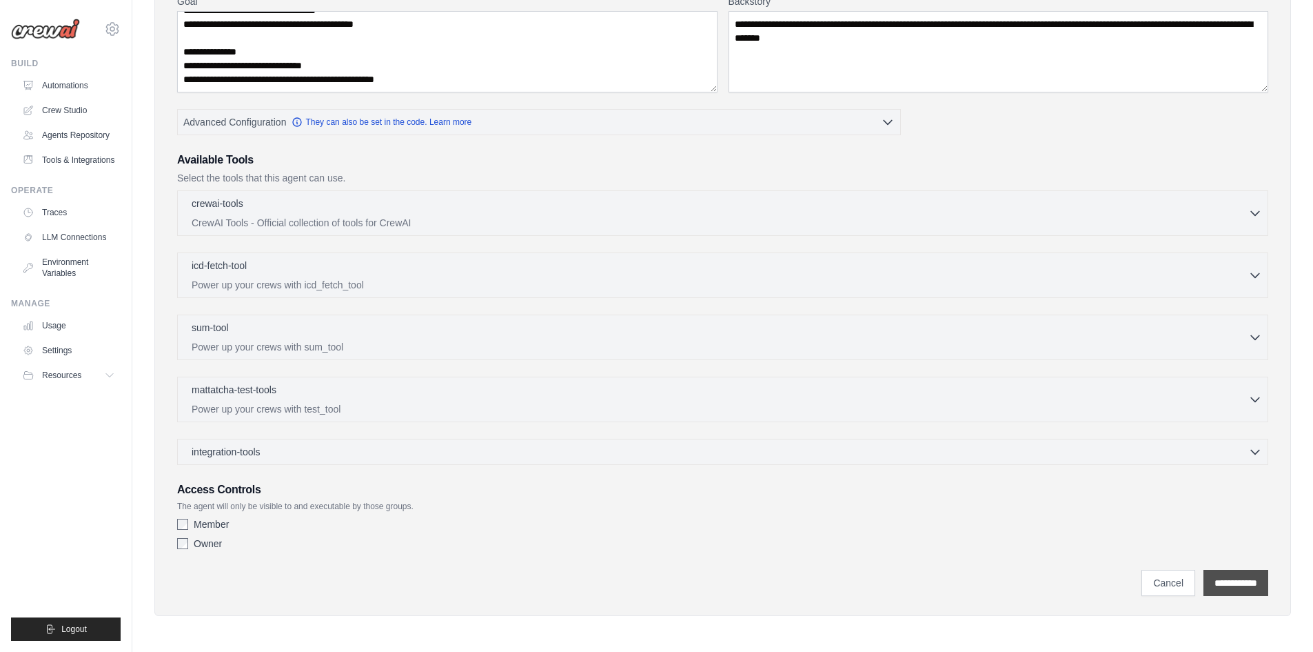
click at [1251, 586] on input "**********" at bounding box center [1236, 582] width 65 height 26
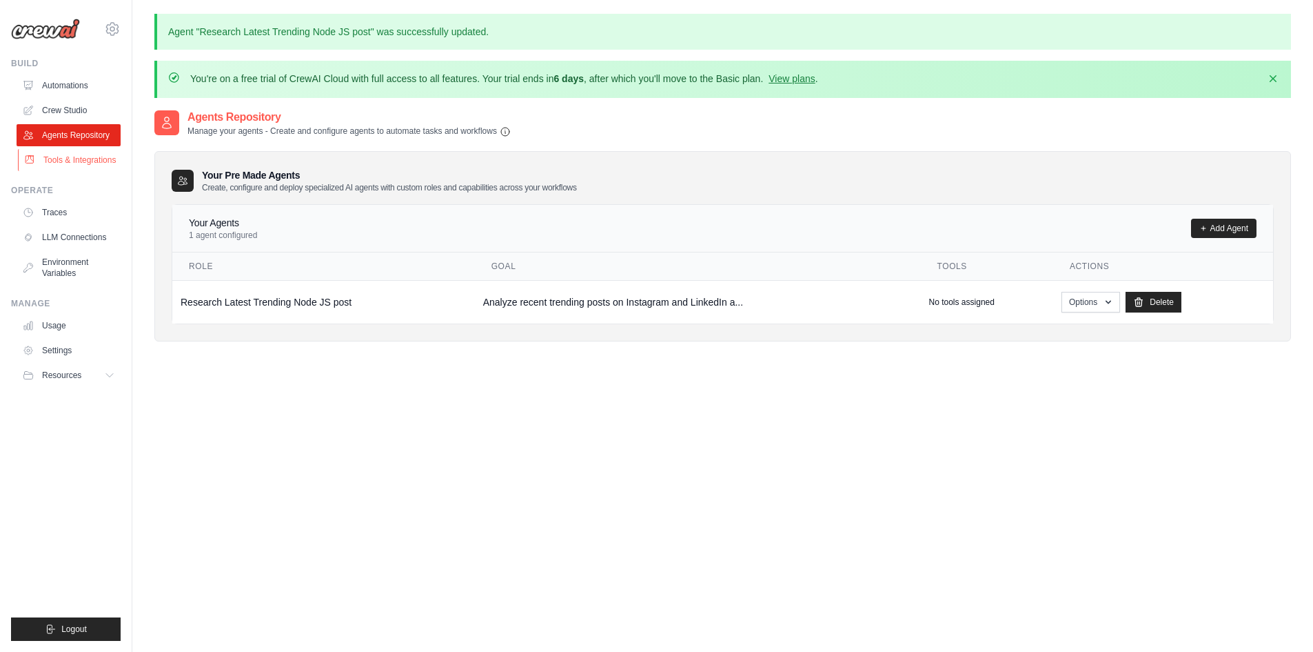
click at [83, 163] on link "Tools & Integrations" at bounding box center [70, 160] width 104 height 22
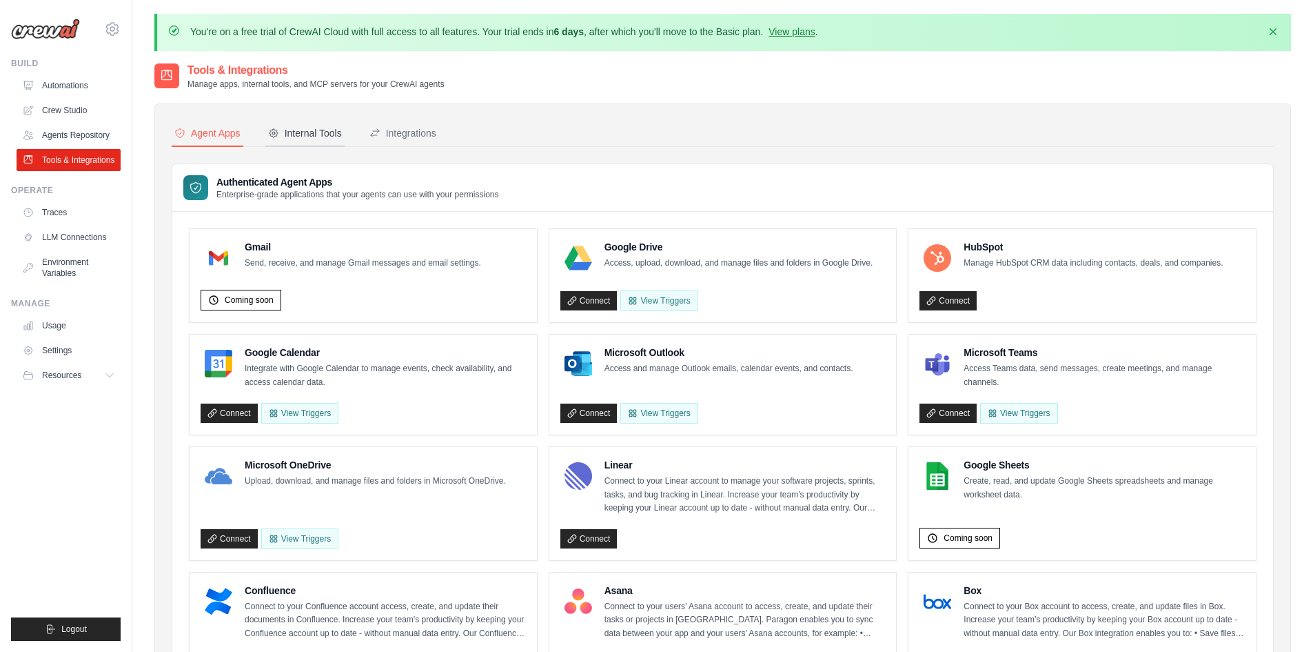
click at [336, 130] on div "Internal Tools" at bounding box center [305, 133] width 74 height 14
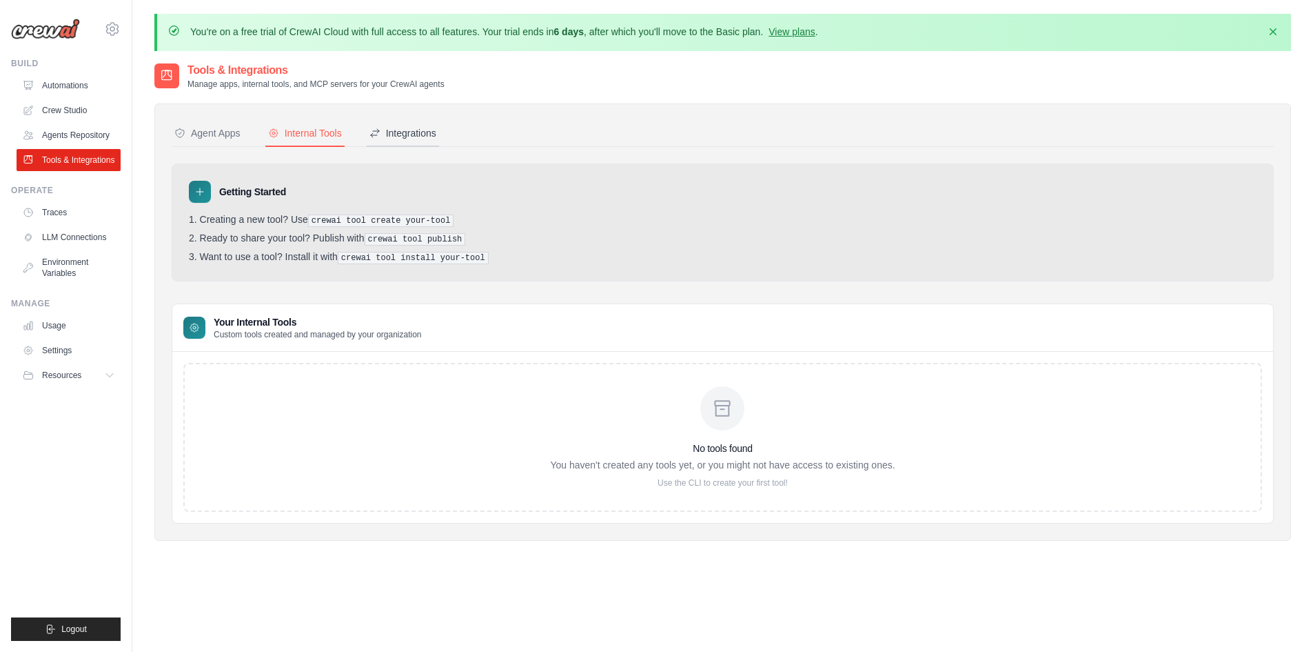
click at [416, 133] on div "Integrations" at bounding box center [403, 133] width 67 height 14
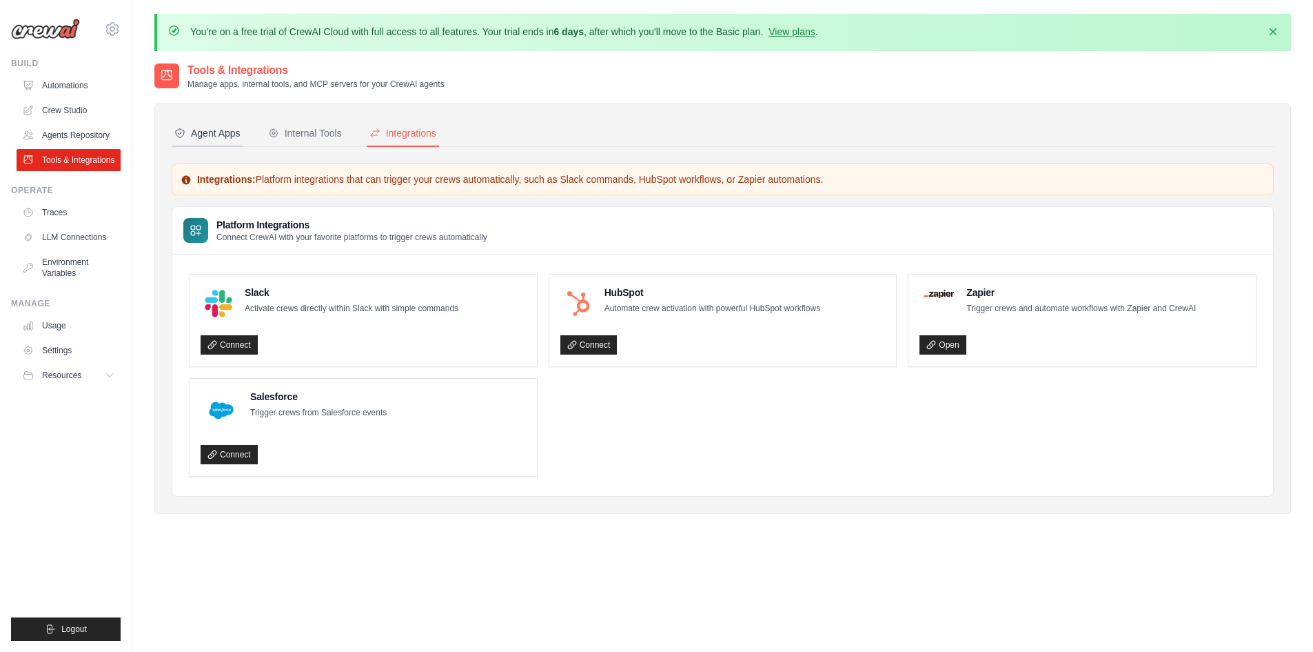
click at [215, 130] on div "Agent Apps" at bounding box center [207, 133] width 66 height 14
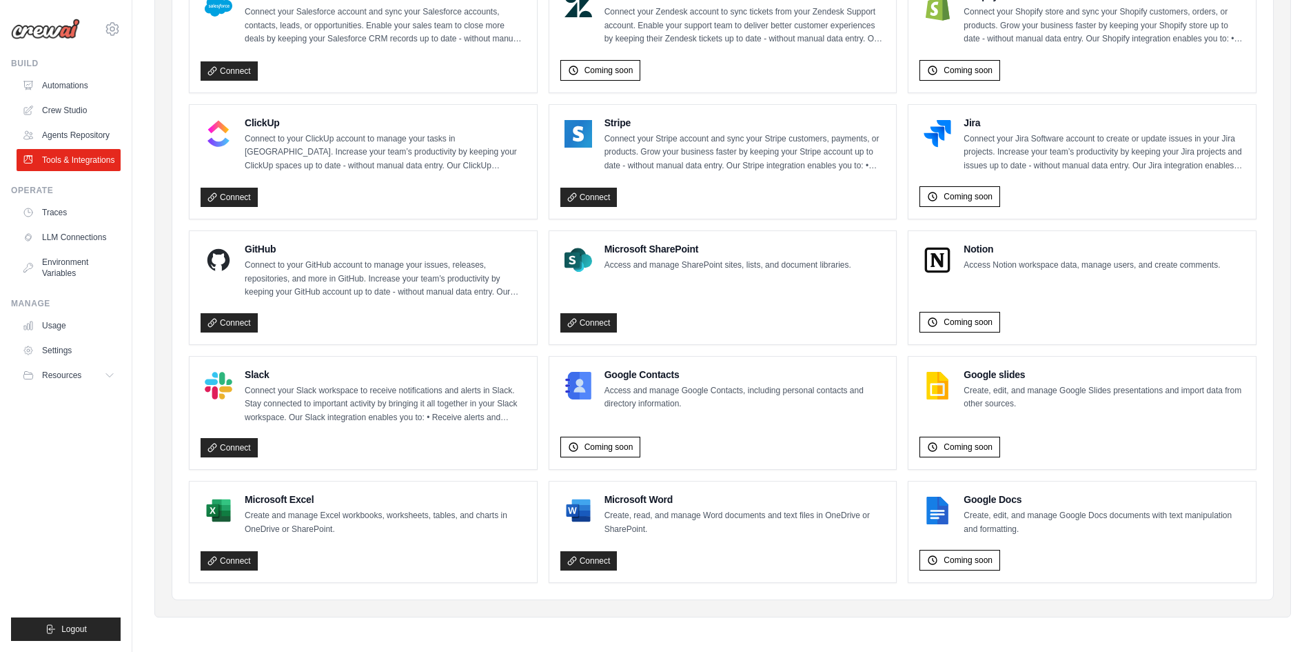
scroll to position [722, 0]
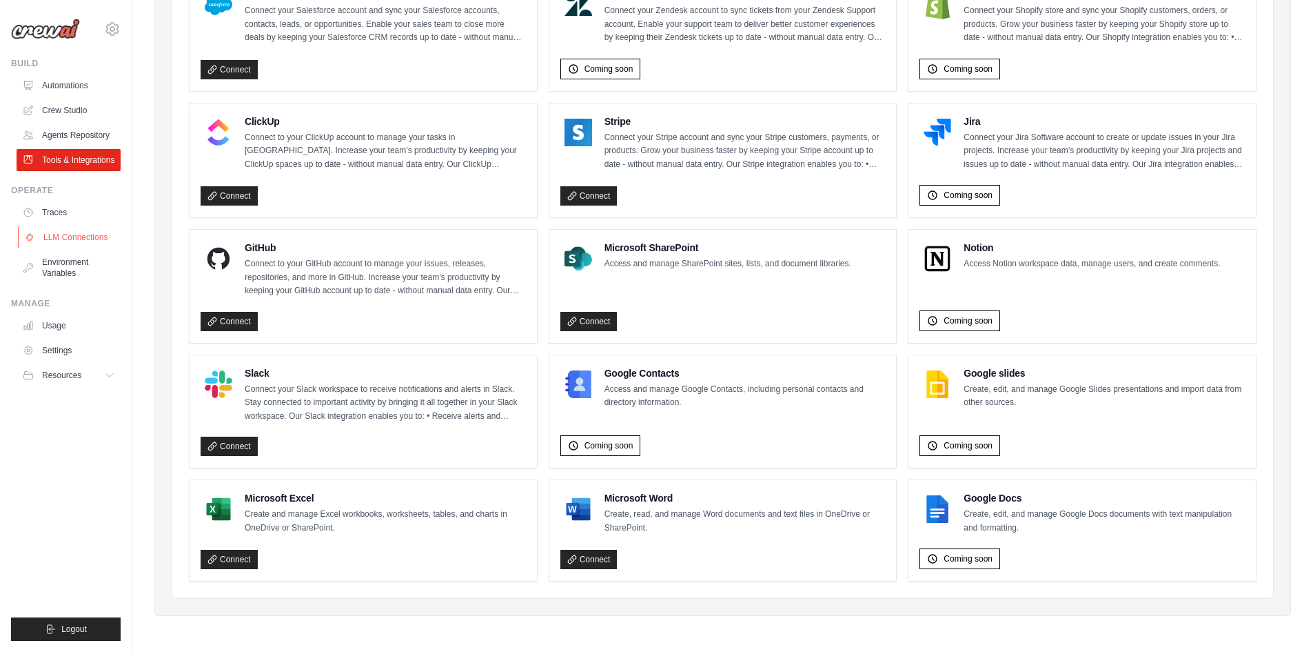
click at [74, 241] on link "LLM Connections" at bounding box center [70, 237] width 104 height 22
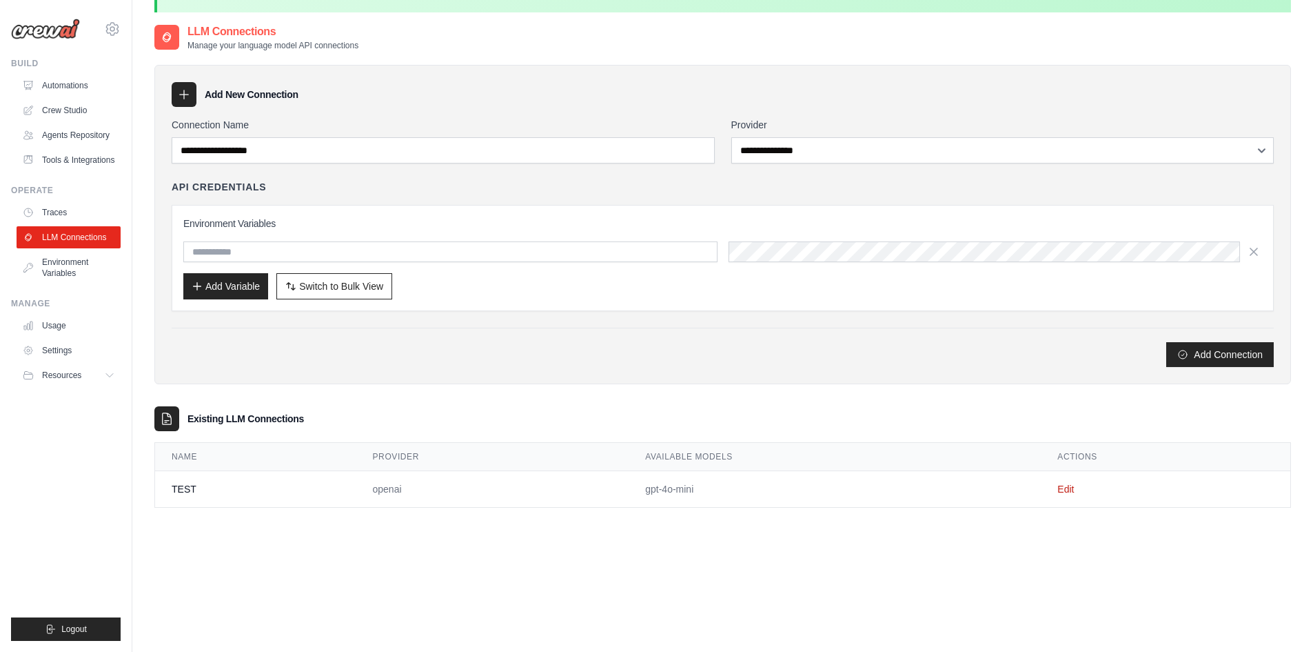
scroll to position [76, 0]
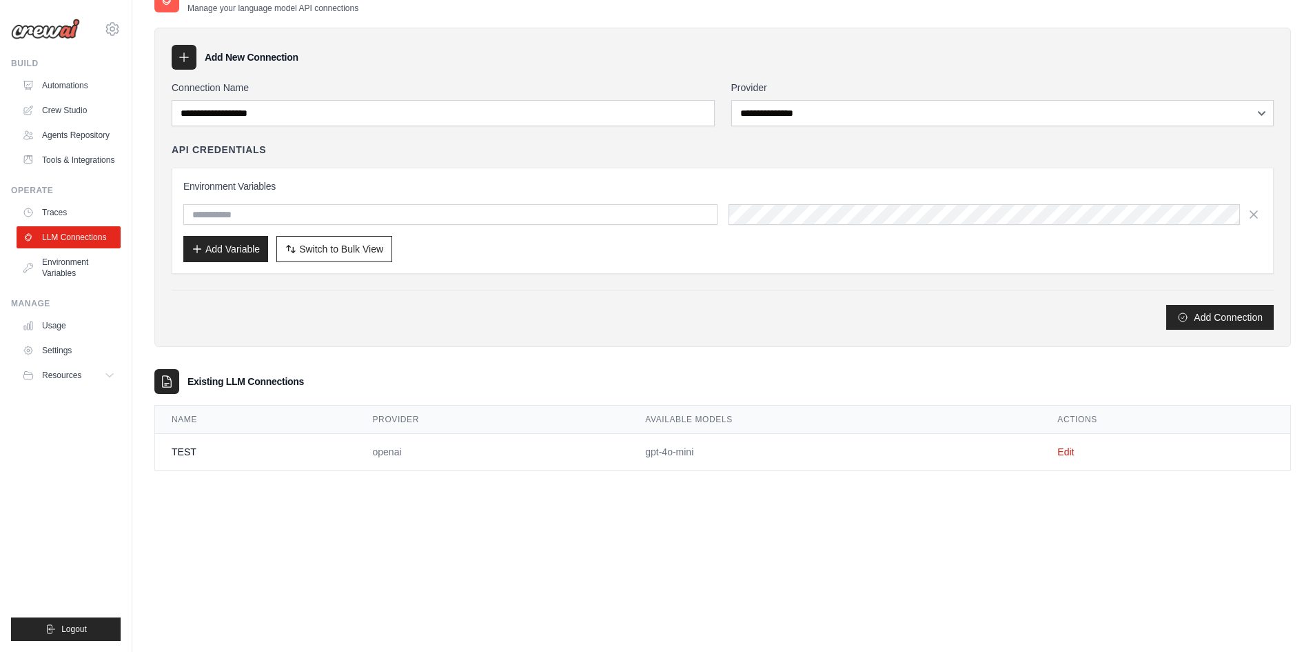
click at [185, 451] on td "TEST" at bounding box center [255, 452] width 201 height 37
click at [55, 321] on link "Usage" at bounding box center [70, 325] width 104 height 22
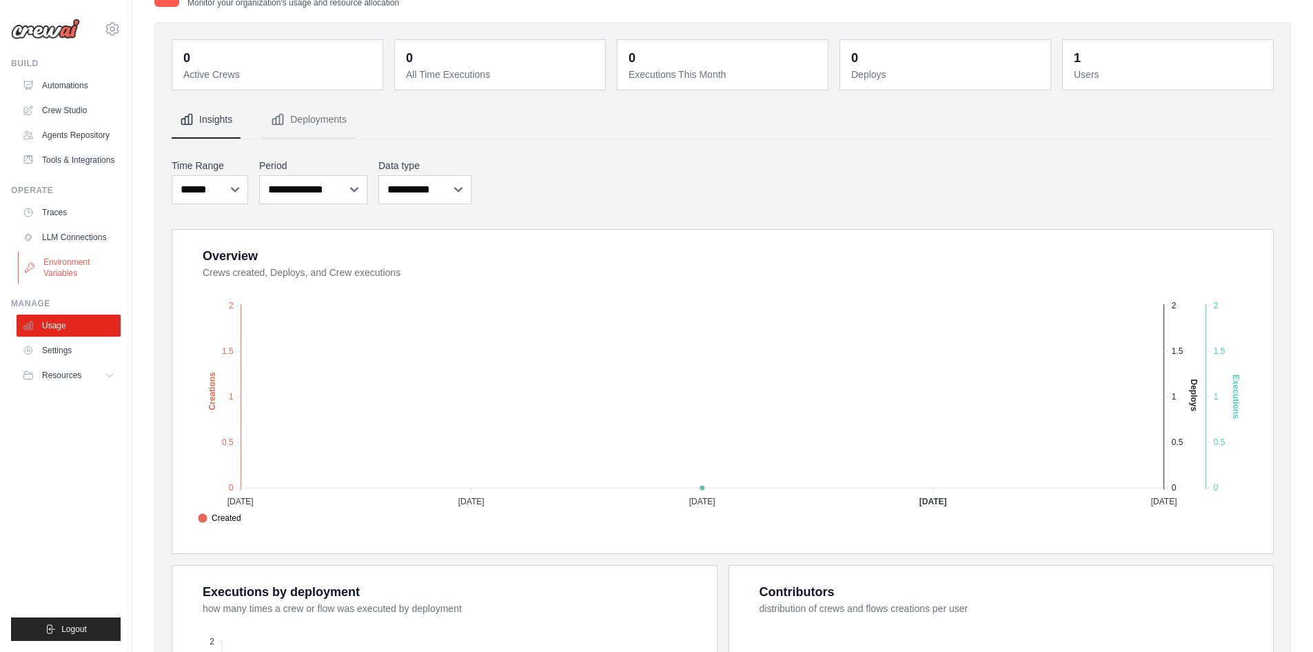
scroll to position [52, 0]
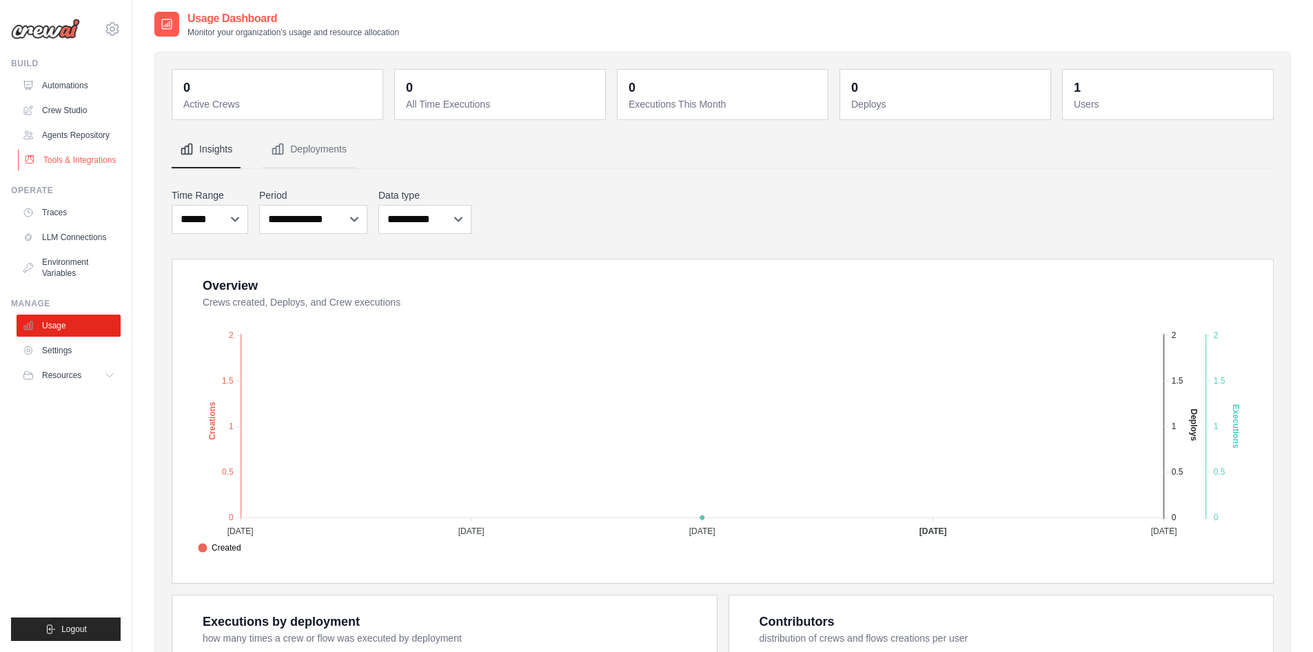
click at [56, 157] on link "Tools & Integrations" at bounding box center [70, 160] width 104 height 22
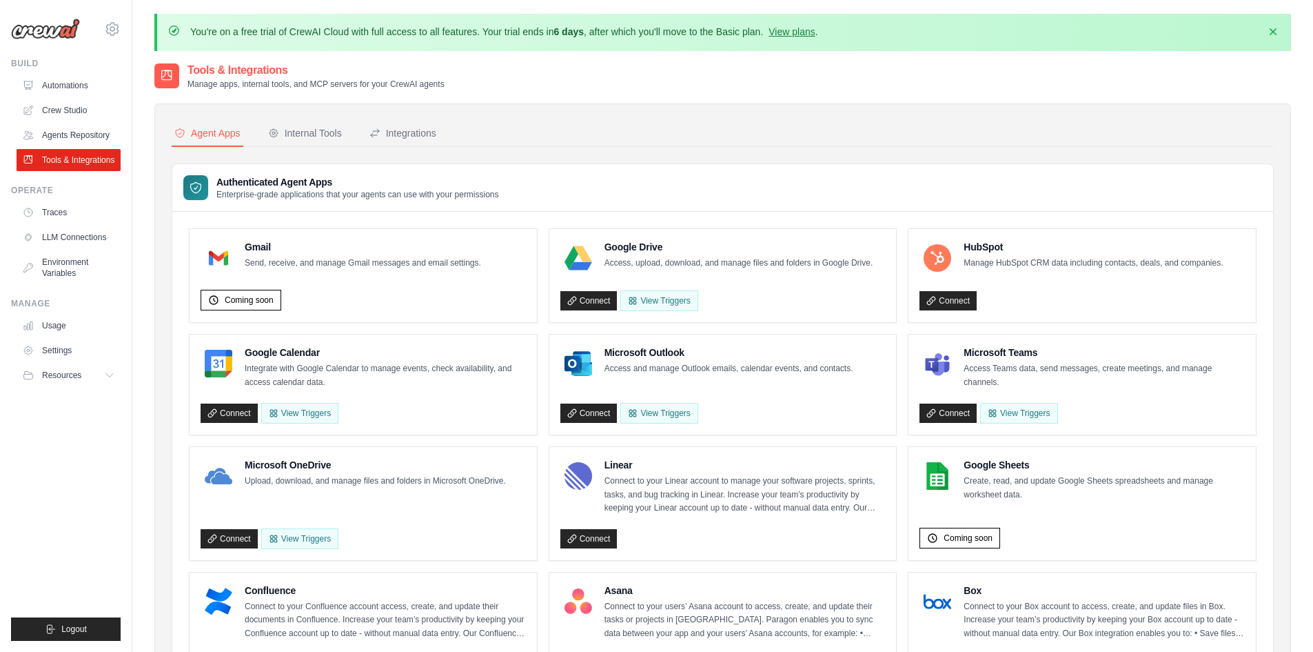
click at [75, 131] on link "Agents Repository" at bounding box center [69, 135] width 104 height 22
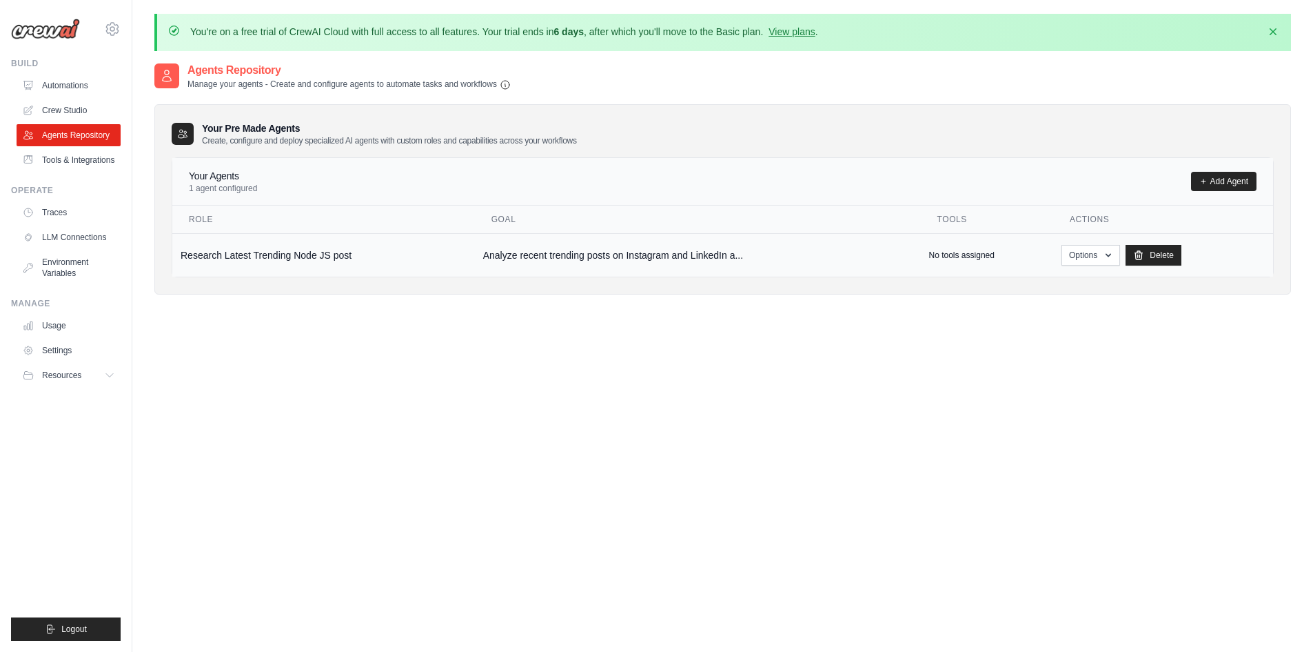
click at [245, 266] on td "Research Latest Trending Node JS post" at bounding box center [323, 254] width 303 height 43
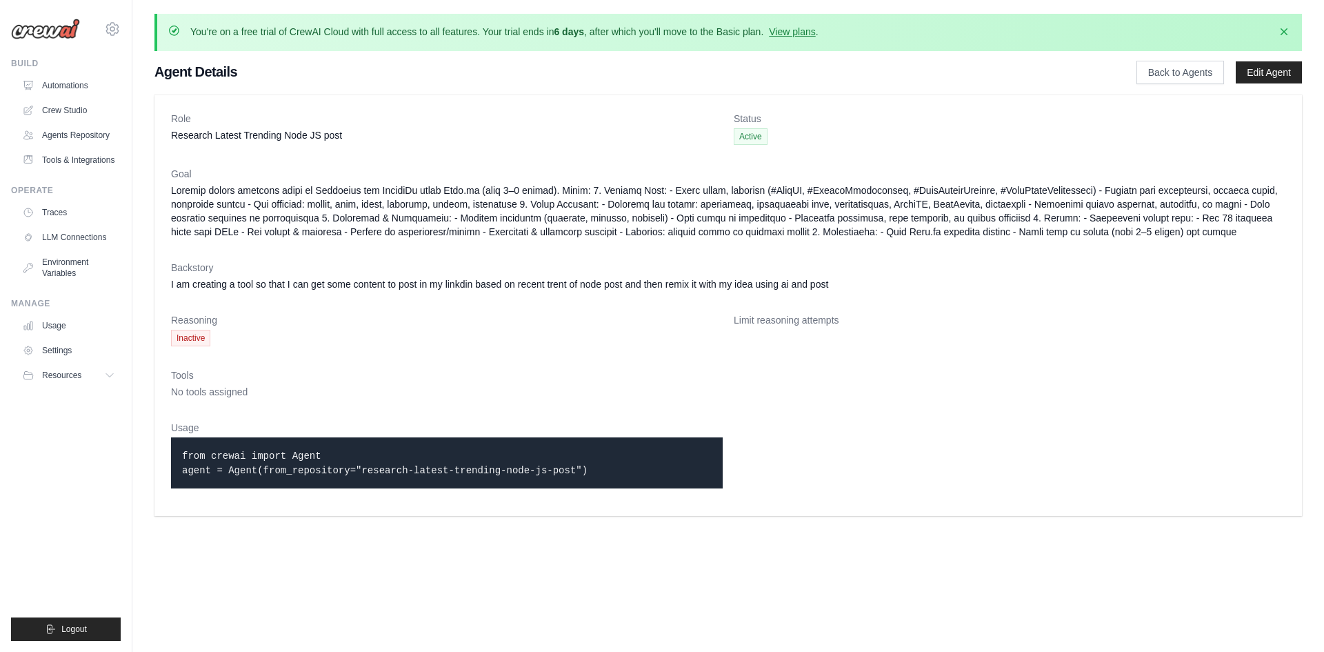
drag, startPoint x: 365, startPoint y: 468, endPoint x: 152, endPoint y: 456, distance: 213.4
click at [152, 456] on div "Role Research Latest Trending Node JS post Status Active Goal Backstory I am cr…" at bounding box center [727, 306] width 1191 height 432
copy code "from crewai import Agent agent = Agent(from_repository="research-latest-trendin…"
click at [439, 465] on code "from crewai import Agent agent = Agent(from_repository="research-latest-trendin…" at bounding box center [384, 463] width 405 height 26
click at [71, 239] on link "LLM Connections" at bounding box center [70, 237] width 104 height 22
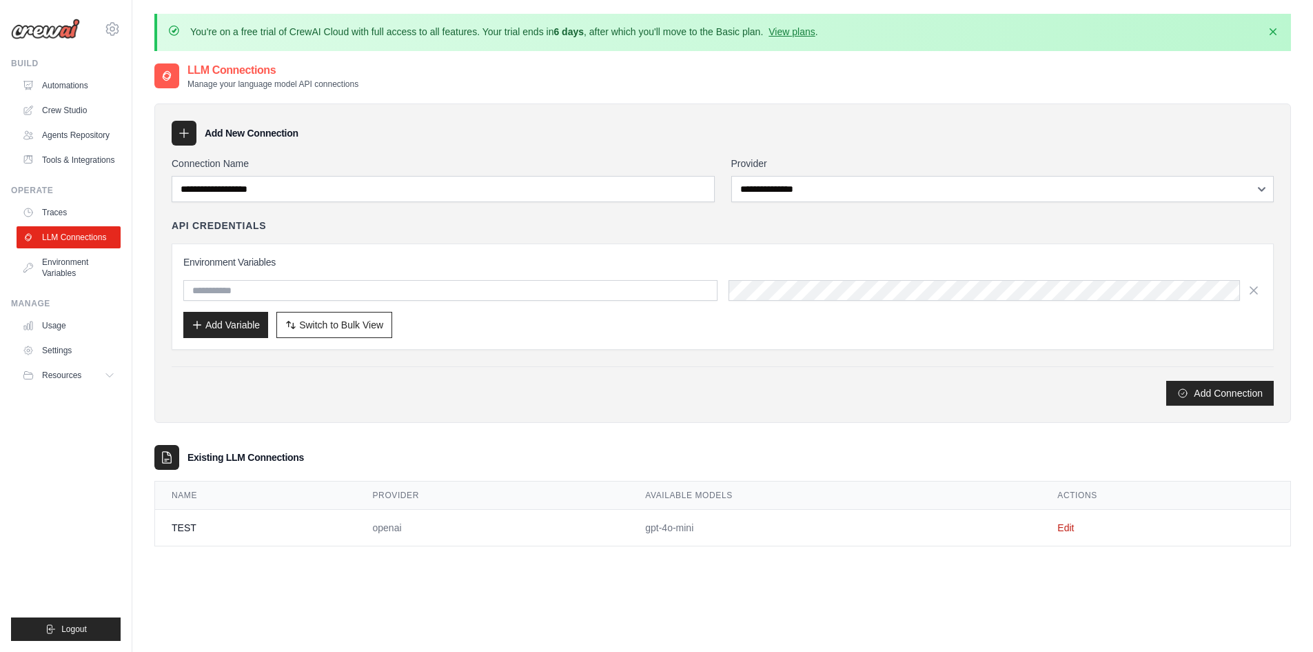
click at [414, 421] on div "**********" at bounding box center [722, 262] width 1137 height 319
click at [170, 531] on td "TEST" at bounding box center [255, 527] width 201 height 37
click at [190, 530] on td "TEST" at bounding box center [255, 527] width 201 height 37
click at [186, 527] on td "TEST" at bounding box center [255, 527] width 201 height 37
click at [1068, 528] on link "Edit" at bounding box center [1066, 527] width 17 height 11
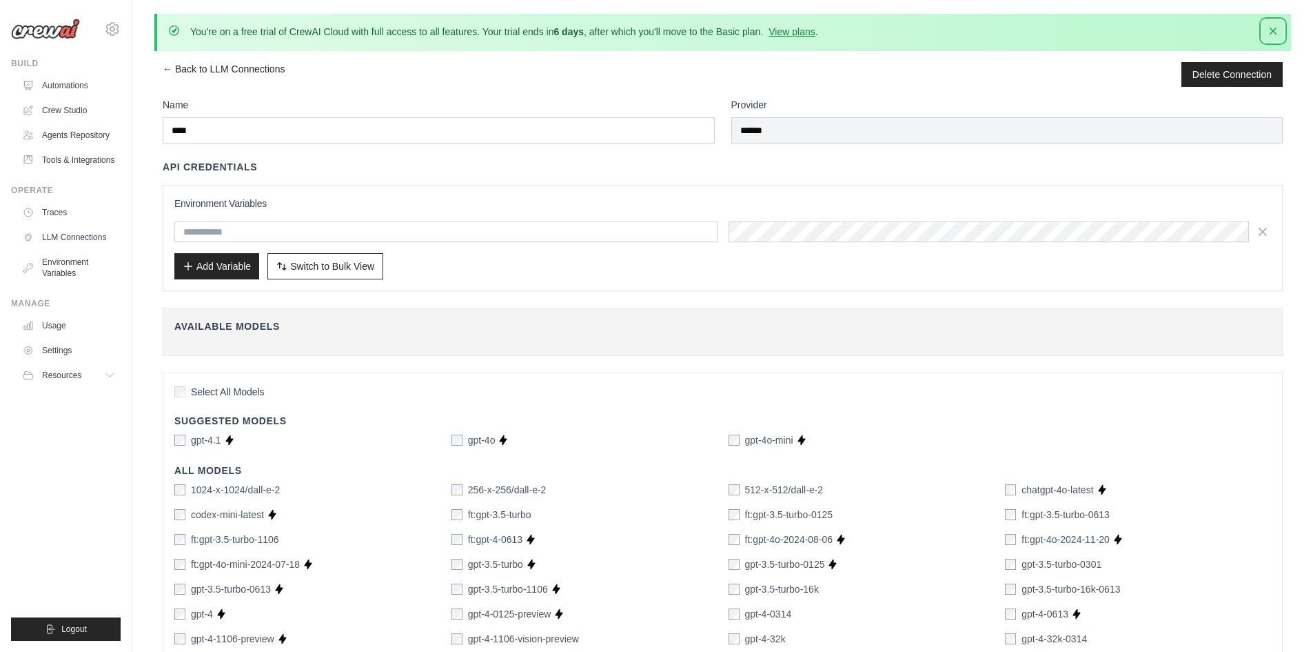
click at [1272, 32] on icon "button" at bounding box center [1273, 31] width 7 height 7
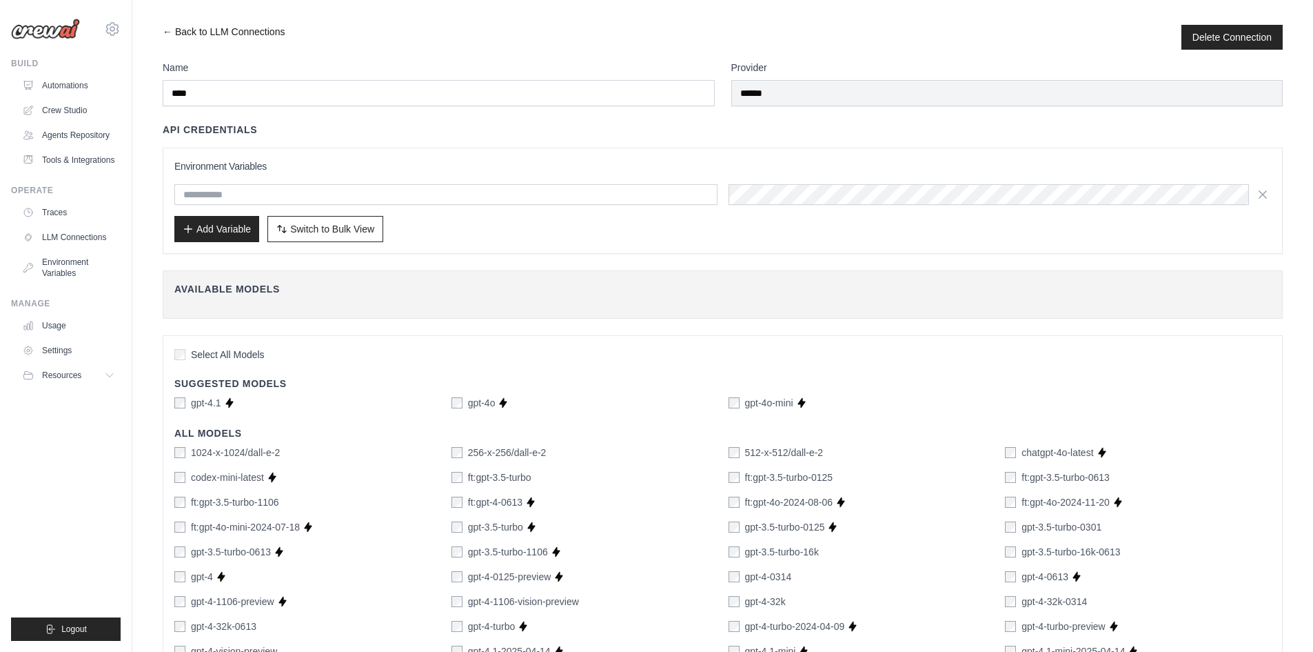
click at [169, 28] on link "← Back to LLM Connections" at bounding box center [224, 37] width 122 height 25
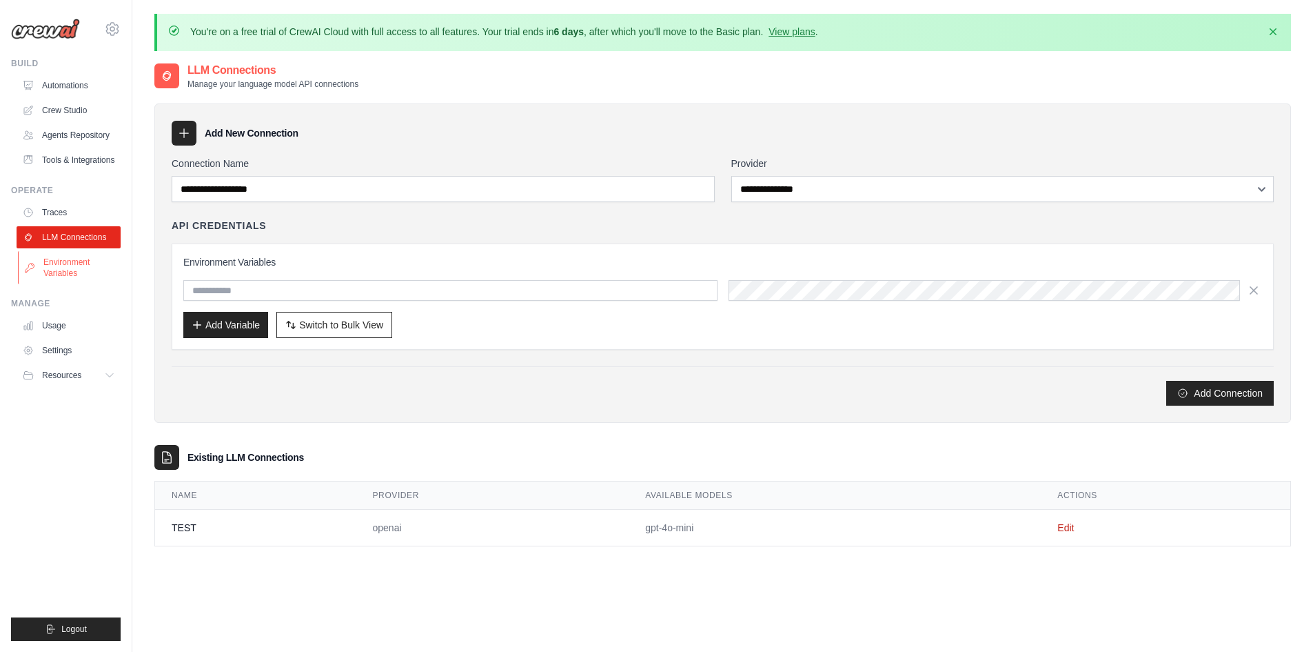
click at [63, 262] on link "Environment Variables" at bounding box center [70, 267] width 104 height 33
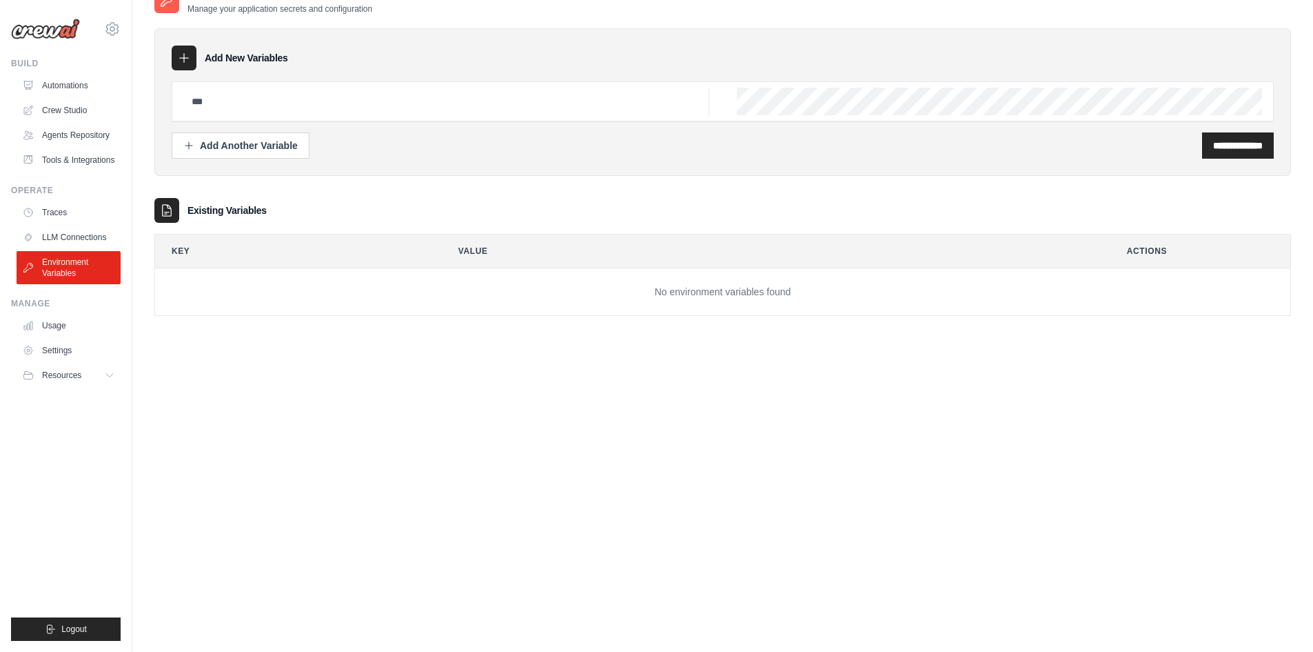
scroll to position [76, 0]
click at [50, 83] on link "Automations" at bounding box center [70, 85] width 104 height 22
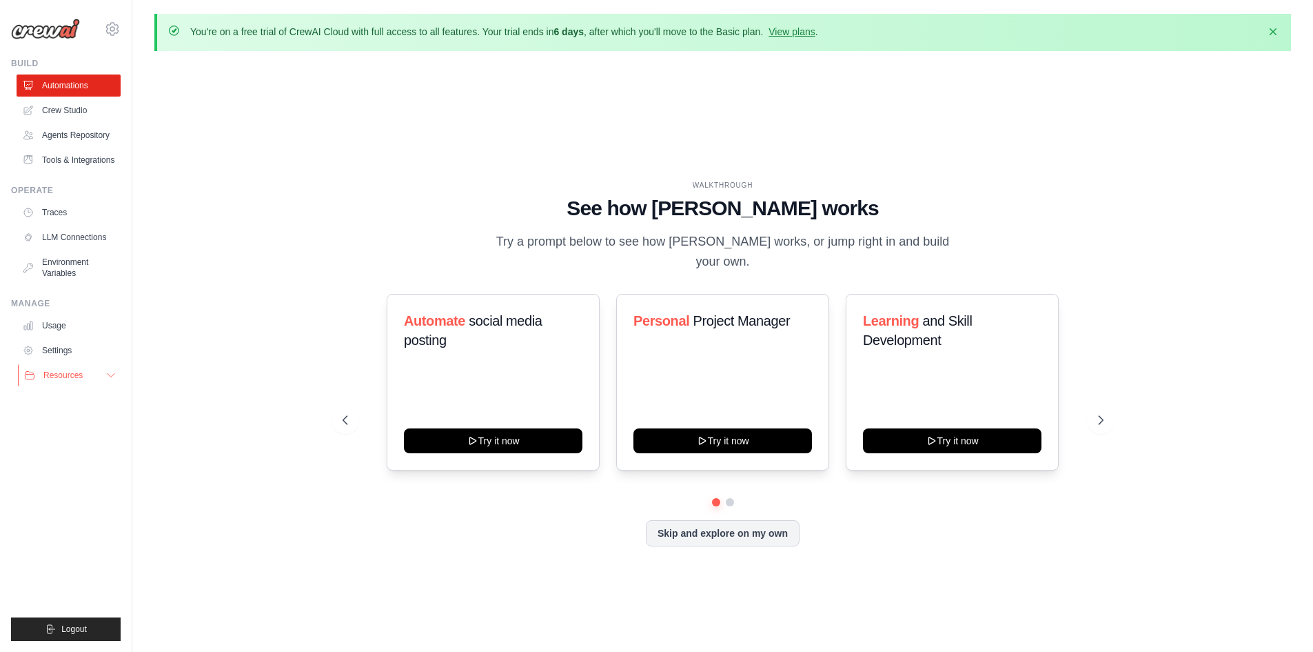
click at [68, 377] on span "Resources" at bounding box center [62, 375] width 39 height 11
click at [61, 423] on span "GitHub" at bounding box center [62, 420] width 26 height 11
click at [60, 327] on link "Usage" at bounding box center [70, 325] width 104 height 22
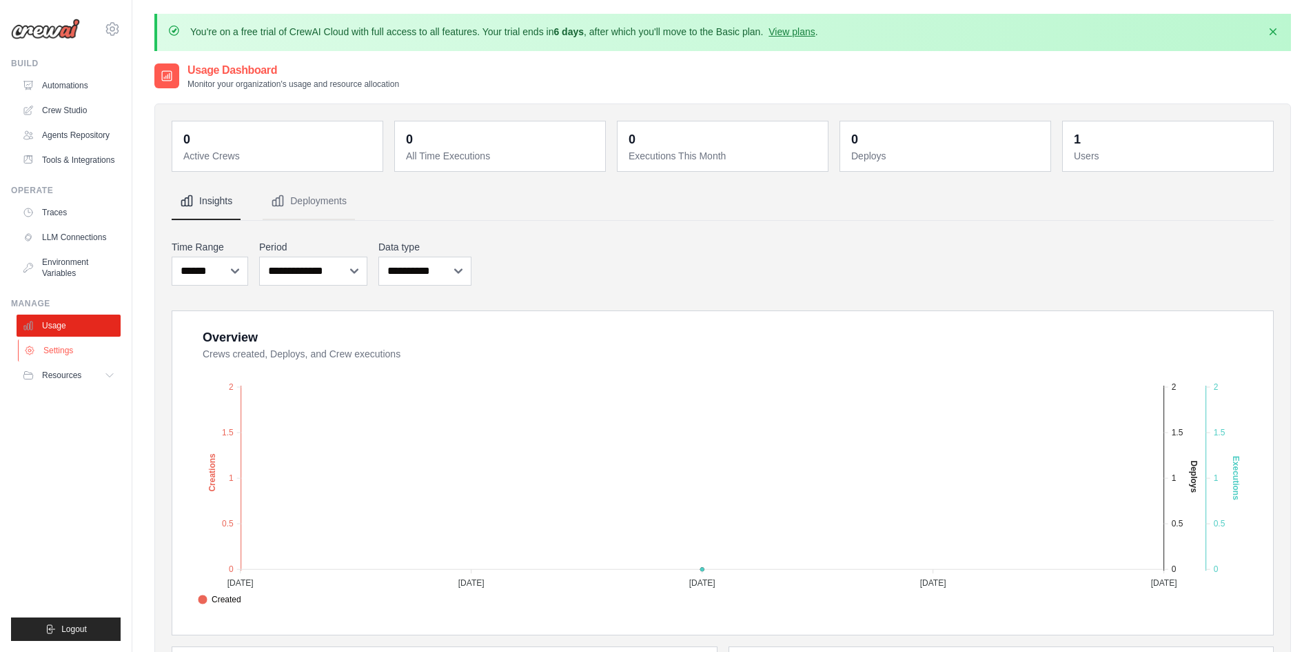
click at [69, 349] on link "Settings" at bounding box center [70, 350] width 104 height 22
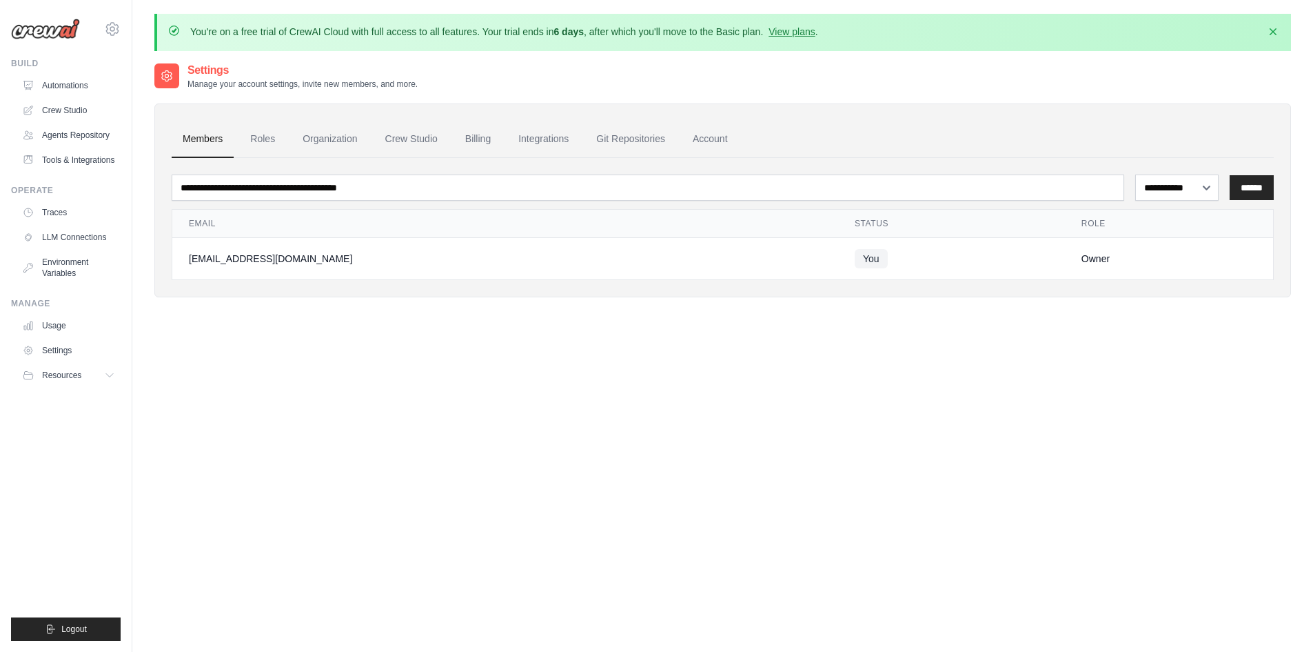
click at [299, 259] on div "[EMAIL_ADDRESS][DOMAIN_NAME]" at bounding box center [505, 259] width 633 height 14
click at [264, 137] on link "Roles" at bounding box center [262, 139] width 47 height 37
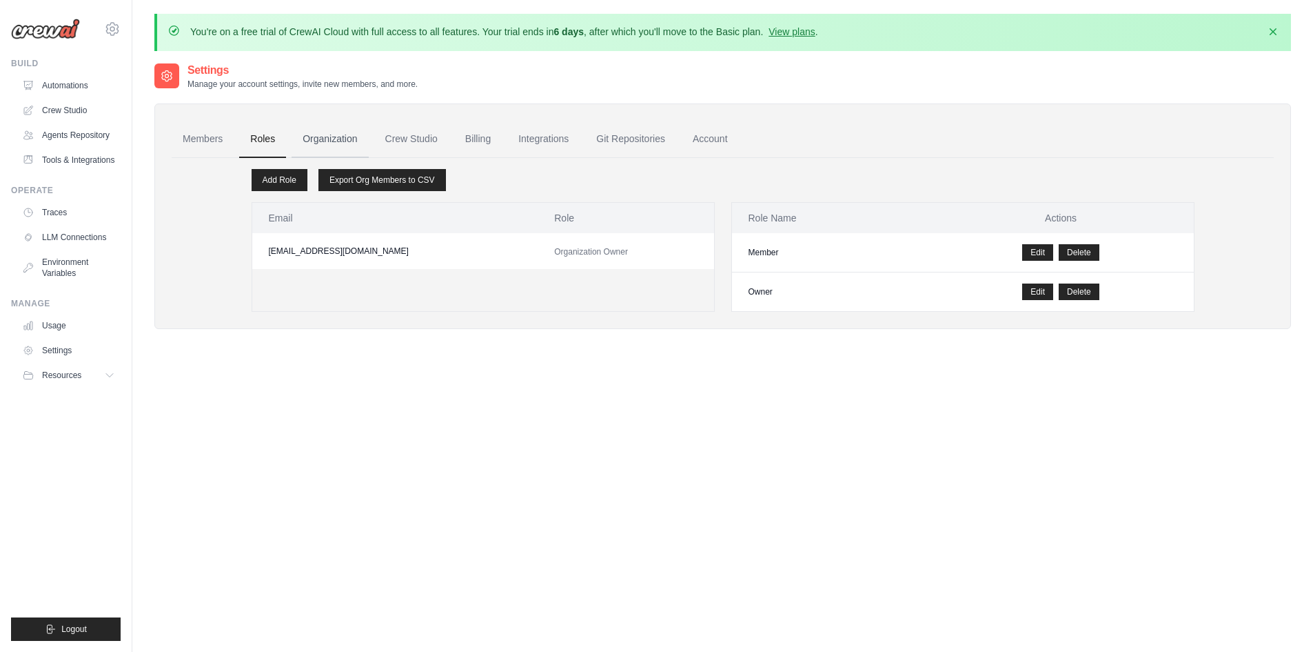
click at [334, 141] on link "Organization" at bounding box center [330, 139] width 77 height 37
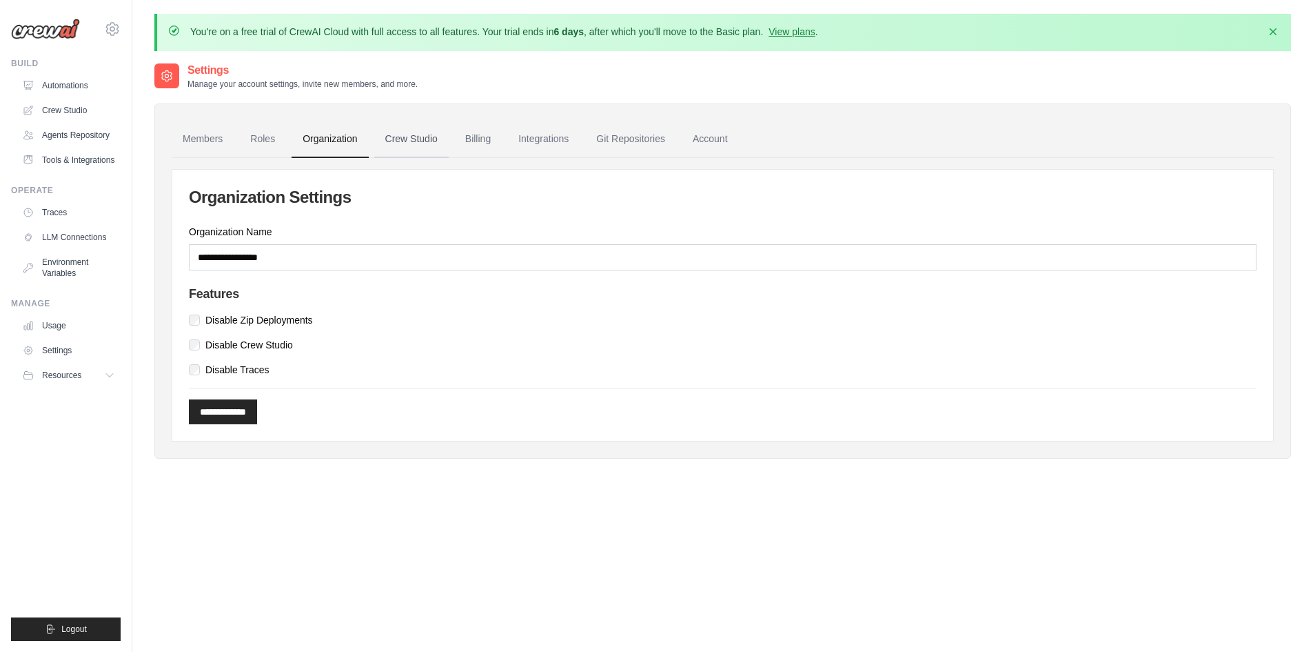
click at [402, 141] on link "Crew Studio" at bounding box center [411, 139] width 74 height 37
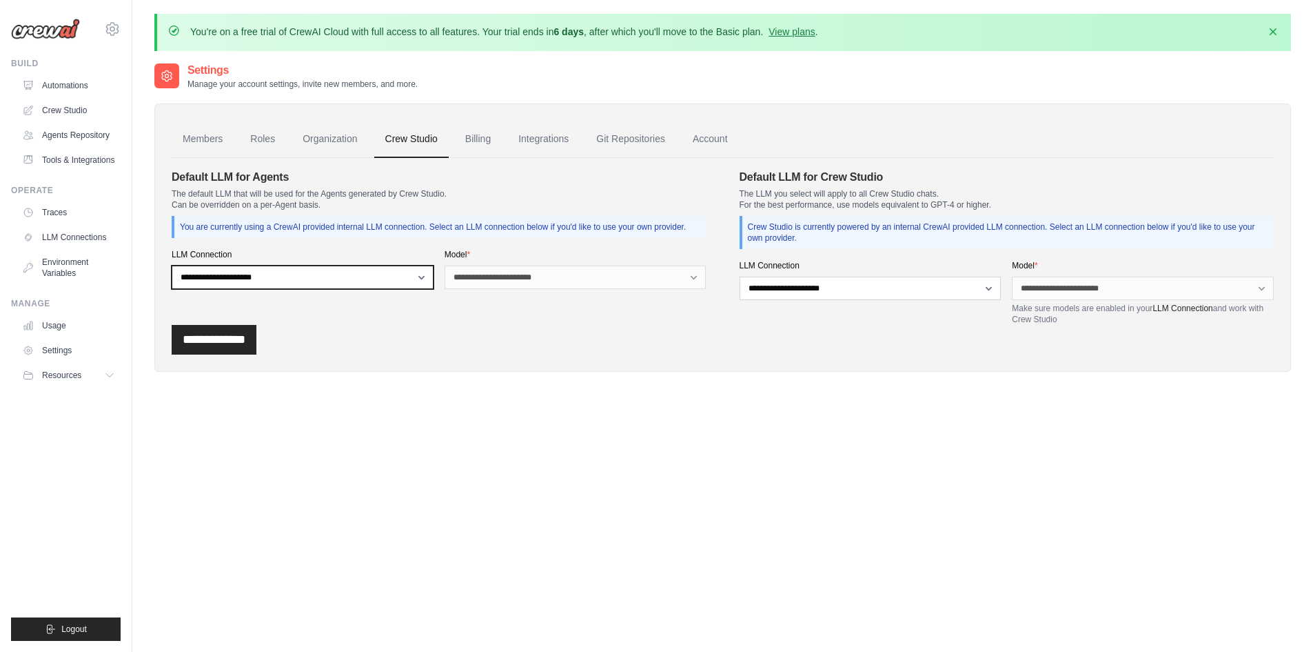
click at [368, 279] on select "**********" at bounding box center [303, 276] width 262 height 23
select select "******"
click at [172, 265] on select "**********" at bounding box center [303, 276] width 262 height 23
click at [444, 309] on div "**********" at bounding box center [439, 247] width 535 height 156
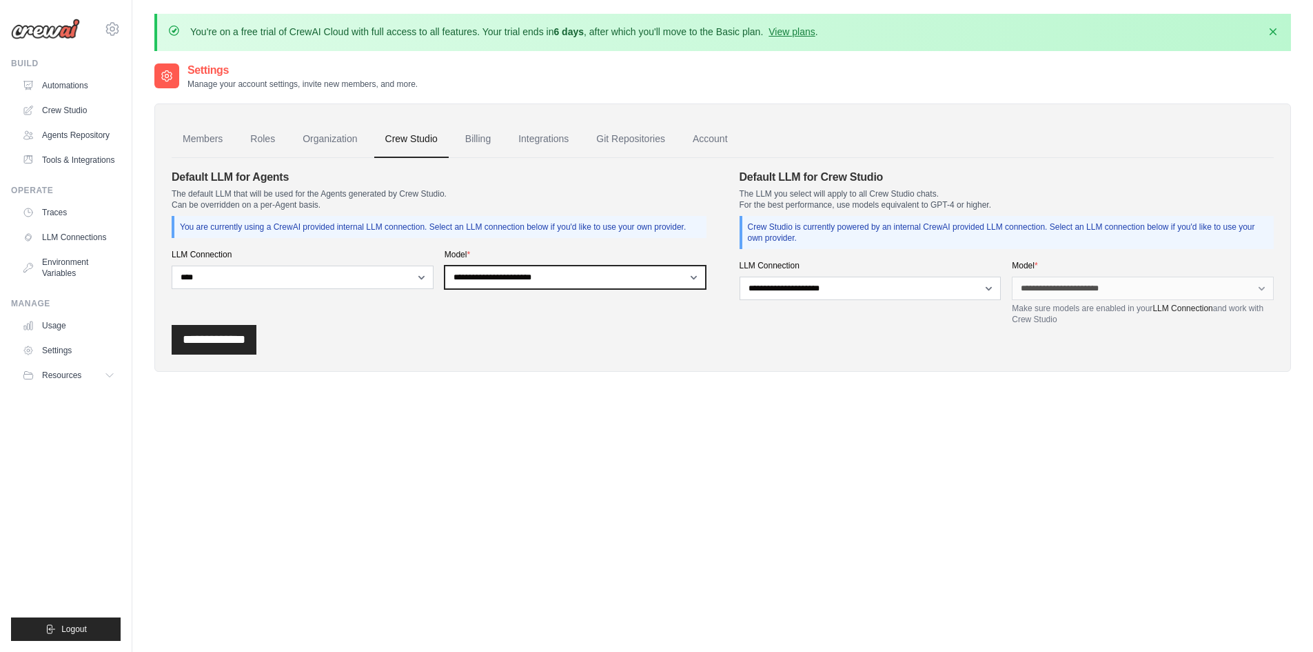
click at [501, 273] on select "**********" at bounding box center [576, 276] width 262 height 23
select select "**********"
click at [445, 265] on select "**********" at bounding box center [576, 276] width 262 height 23
click at [729, 353] on div "**********" at bounding box center [723, 340] width 1102 height 30
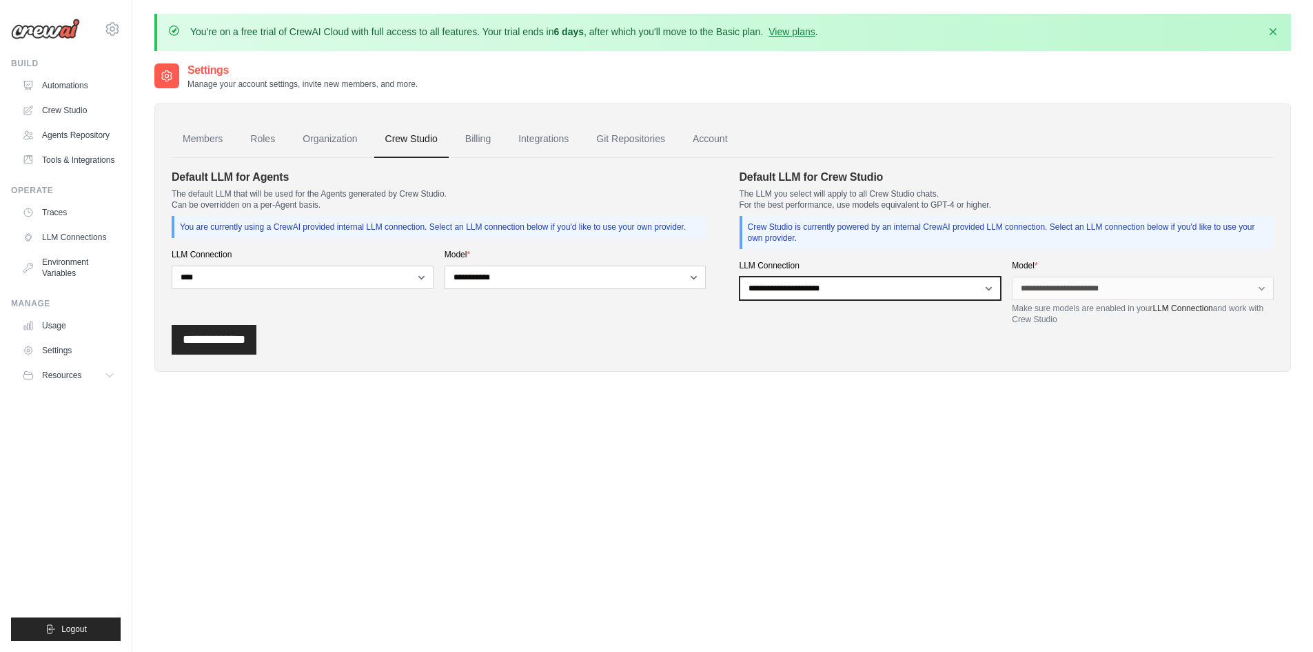
click at [902, 284] on select "**********" at bounding box center [871, 287] width 262 height 23
click at [740, 276] on select "**********" at bounding box center [871, 287] width 262 height 23
click at [980, 337] on div "**********" at bounding box center [723, 340] width 1102 height 30
click at [477, 142] on link "Billing" at bounding box center [478, 139] width 48 height 37
click at [541, 140] on link "Integrations" at bounding box center [543, 139] width 72 height 37
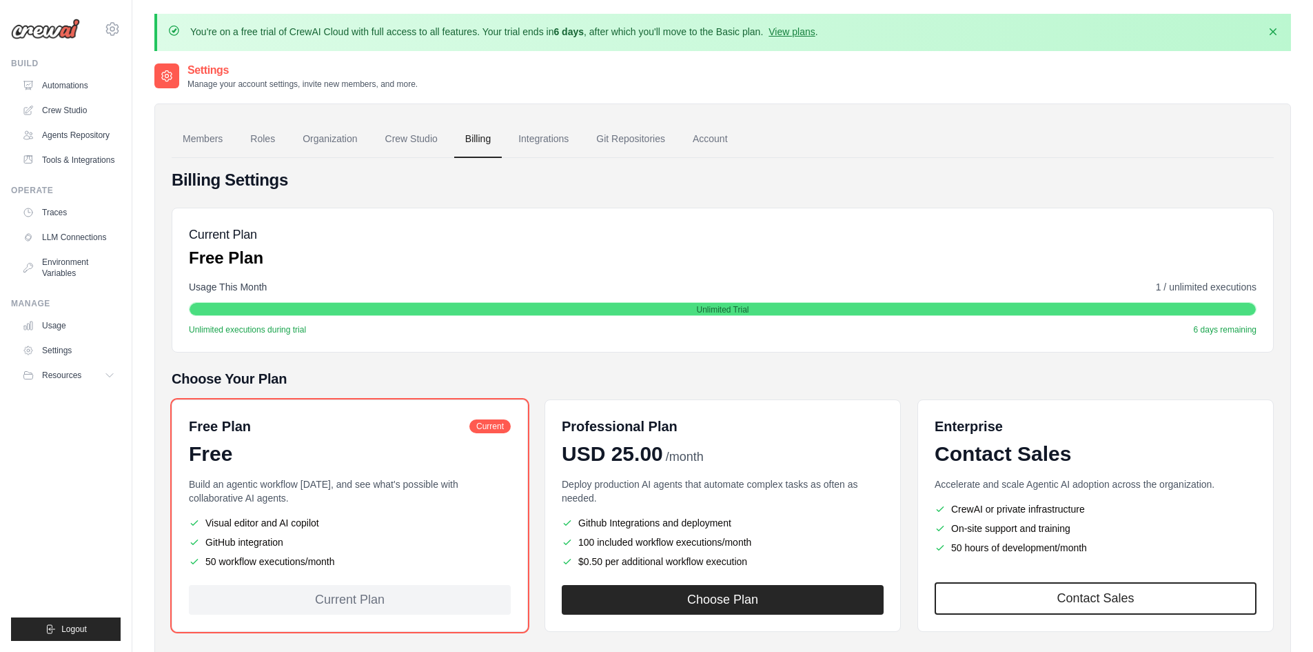
click at [352, 307] on div "Unlimited Trial" at bounding box center [723, 310] width 1067 height 14
click at [548, 134] on link "Integrations" at bounding box center [543, 139] width 72 height 37
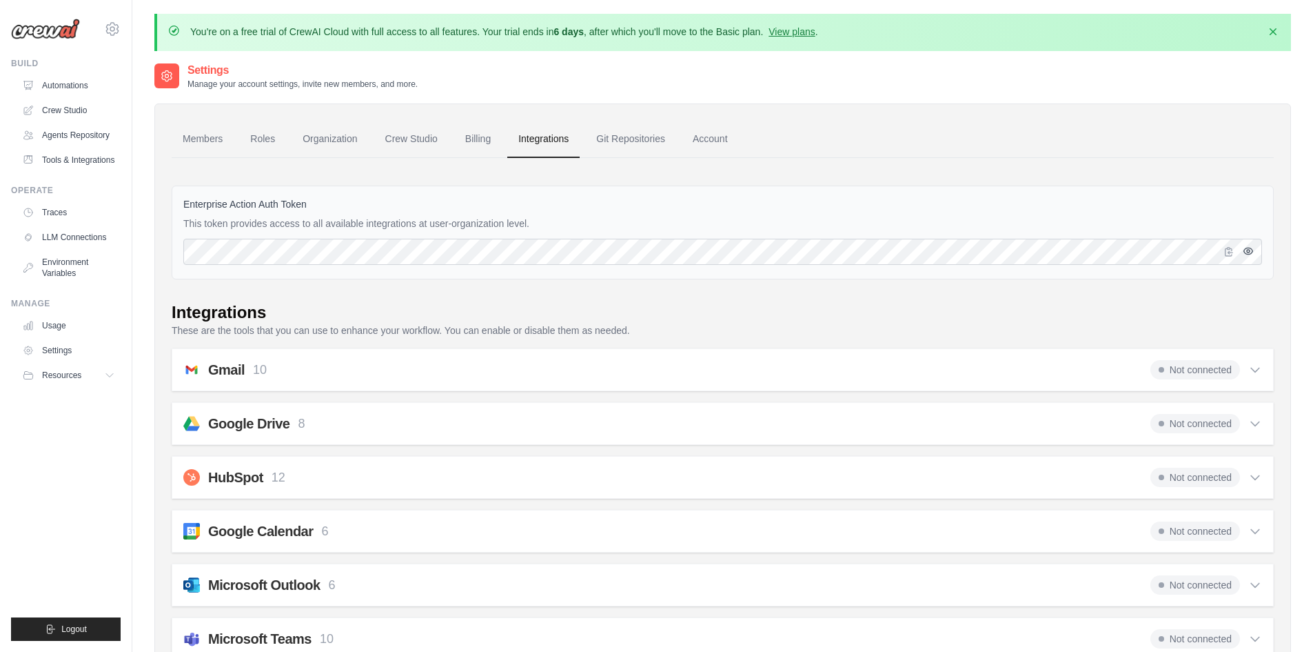
click at [1251, 254] on icon "button" at bounding box center [1248, 251] width 9 height 6
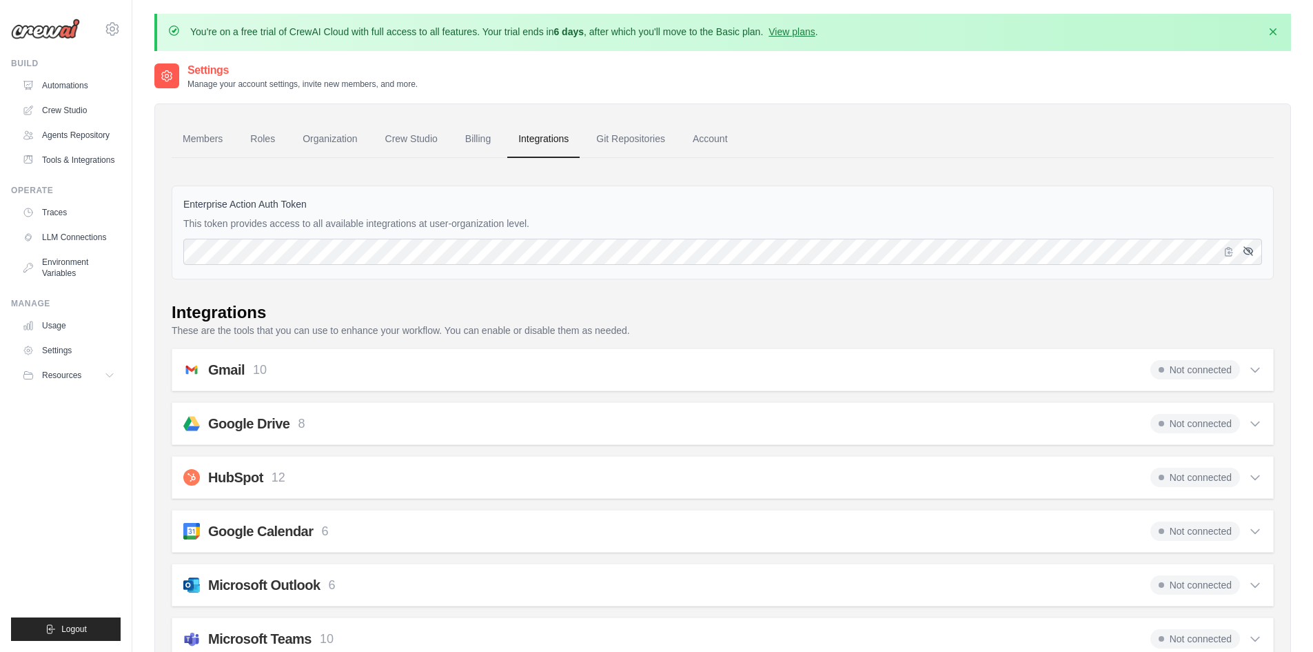
click at [1248, 255] on icon "button" at bounding box center [1248, 250] width 11 height 11
click at [710, 139] on link "Account" at bounding box center [710, 139] width 57 height 37
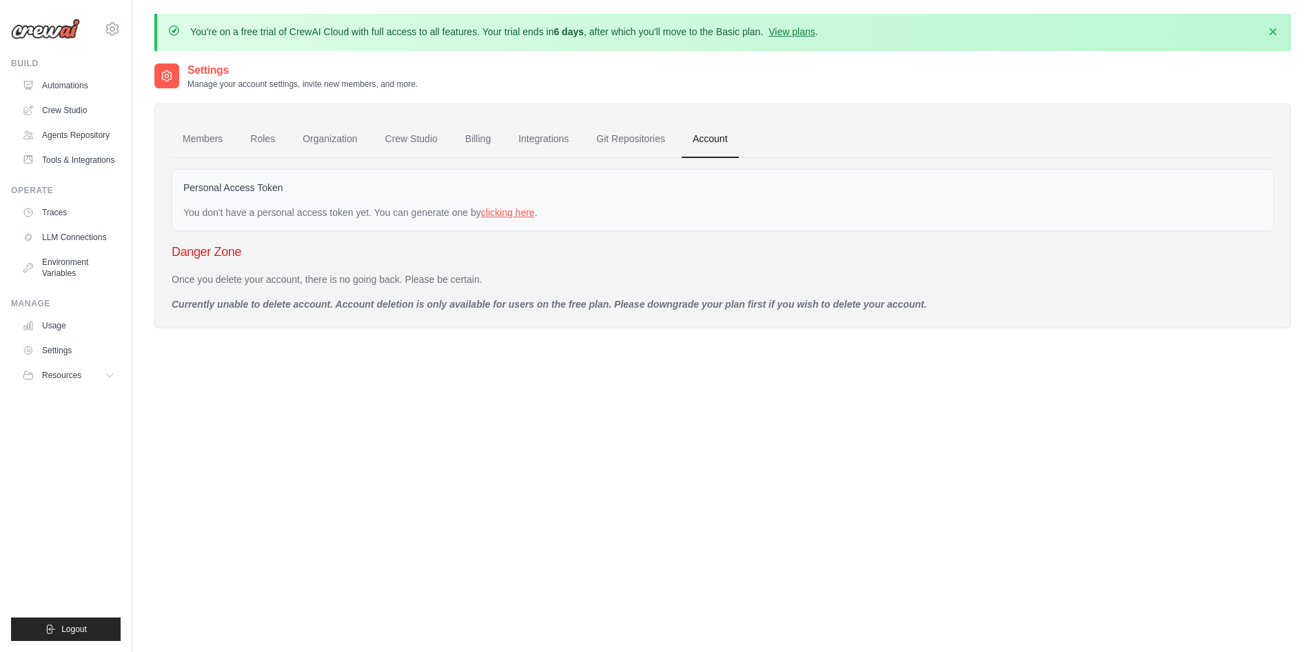
click at [518, 212] on link "clicking here" at bounding box center [508, 212] width 54 height 11
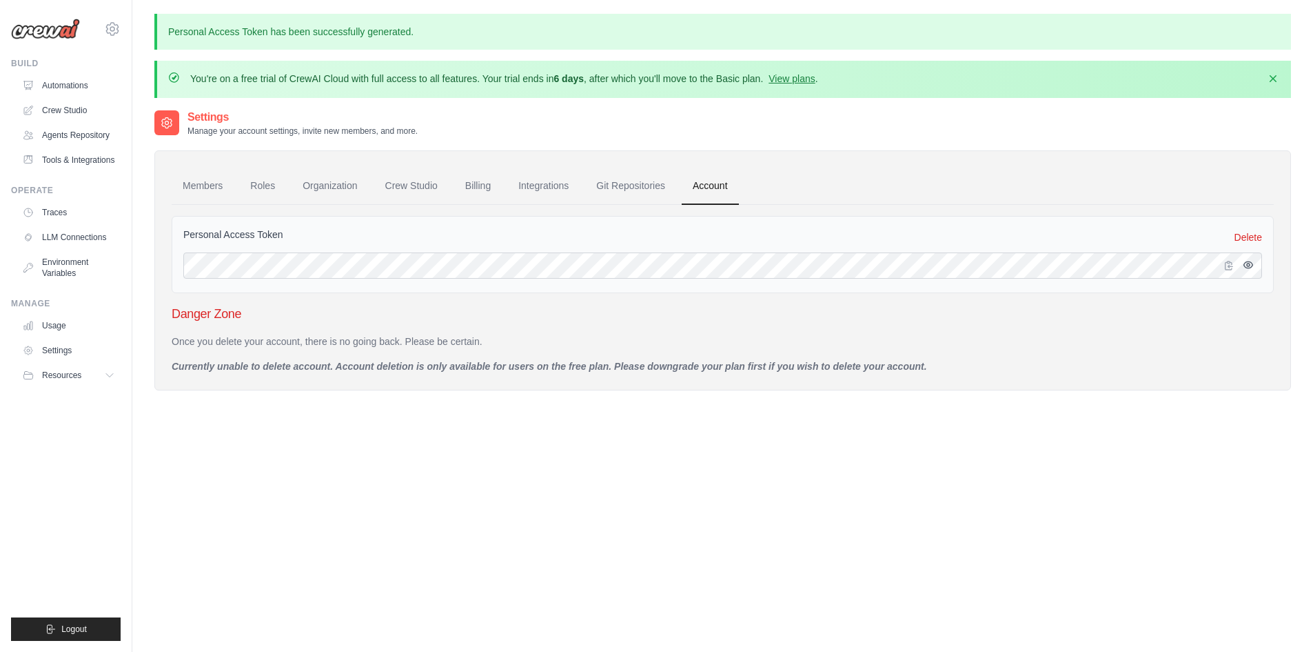
click at [1247, 267] on icon "button" at bounding box center [1248, 264] width 9 height 6
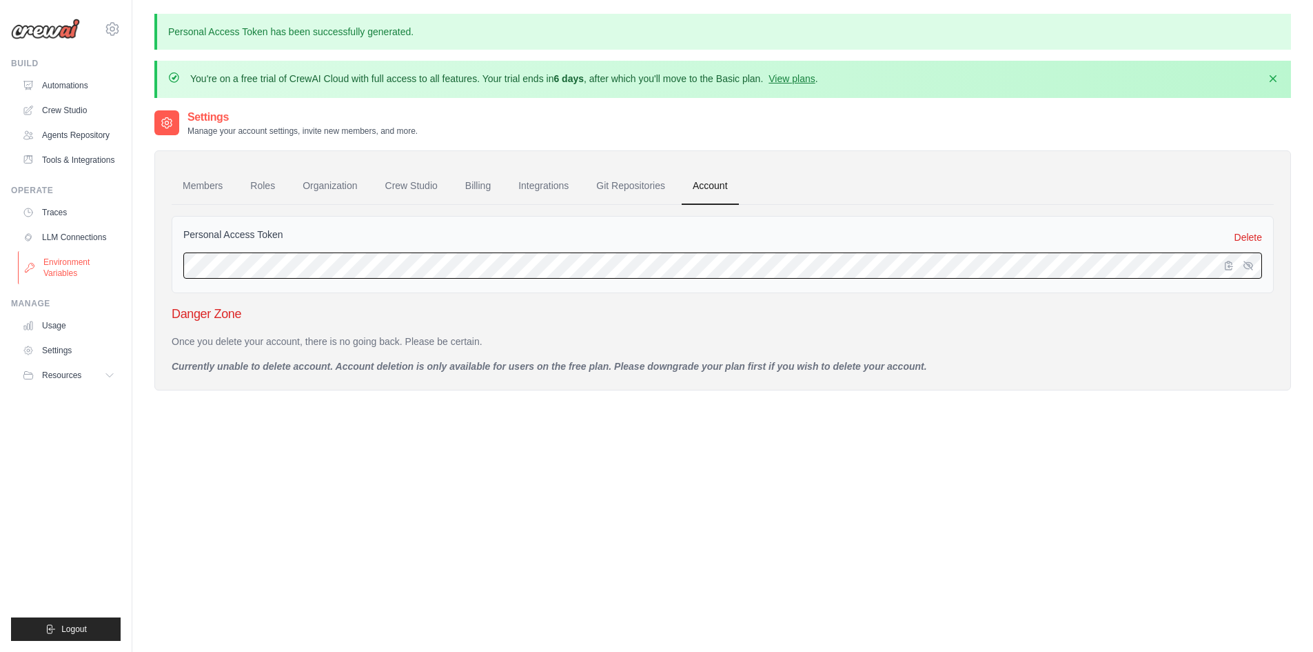
click at [115, 256] on body "[EMAIL_ADDRESS][DOMAIN_NAME] Settings Build Automations" at bounding box center [656, 387] width 1313 height 774
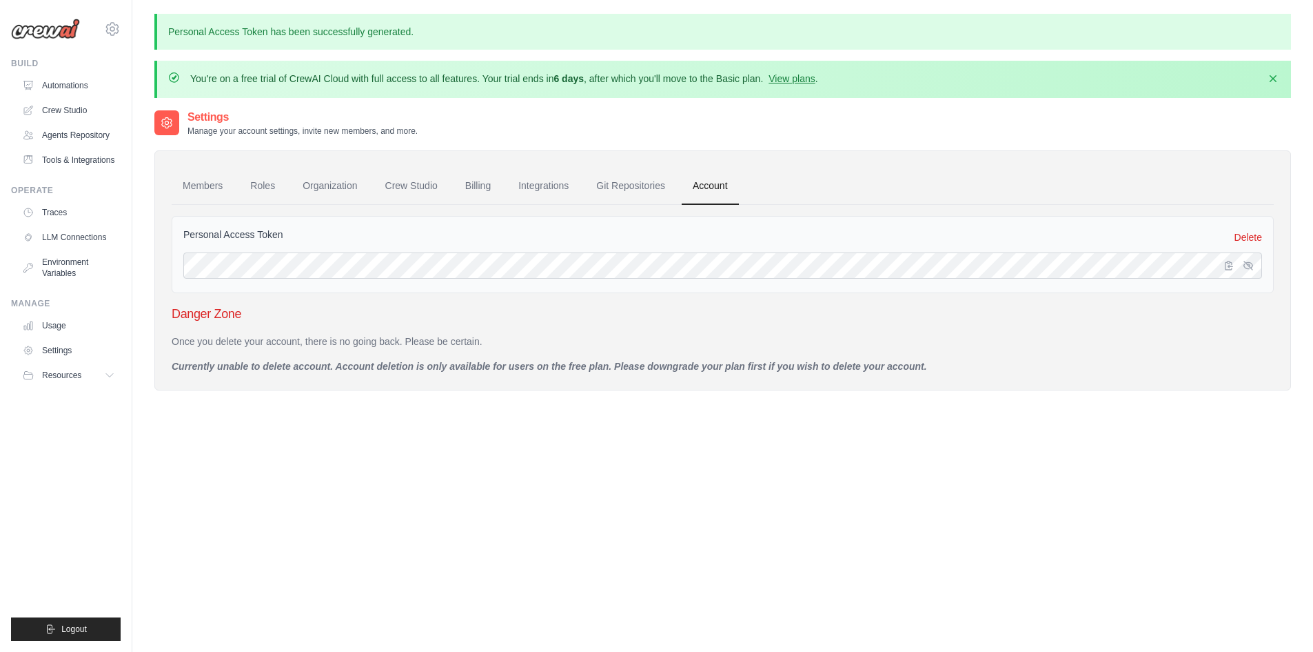
click at [522, 509] on div "Settings Manage your account settings, invite new members, and more. Members Ro…" at bounding box center [722, 435] width 1137 height 652
click at [53, 352] on link "Settings" at bounding box center [70, 350] width 104 height 22
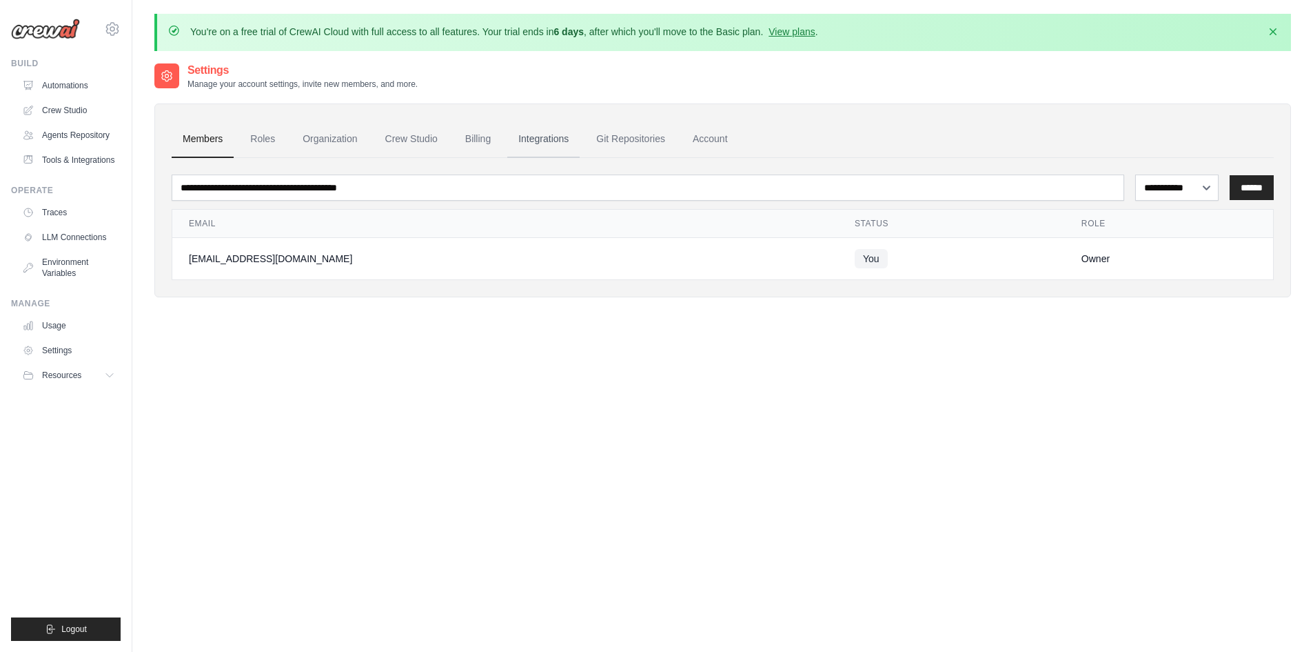
click at [538, 136] on link "Integrations" at bounding box center [543, 139] width 72 height 37
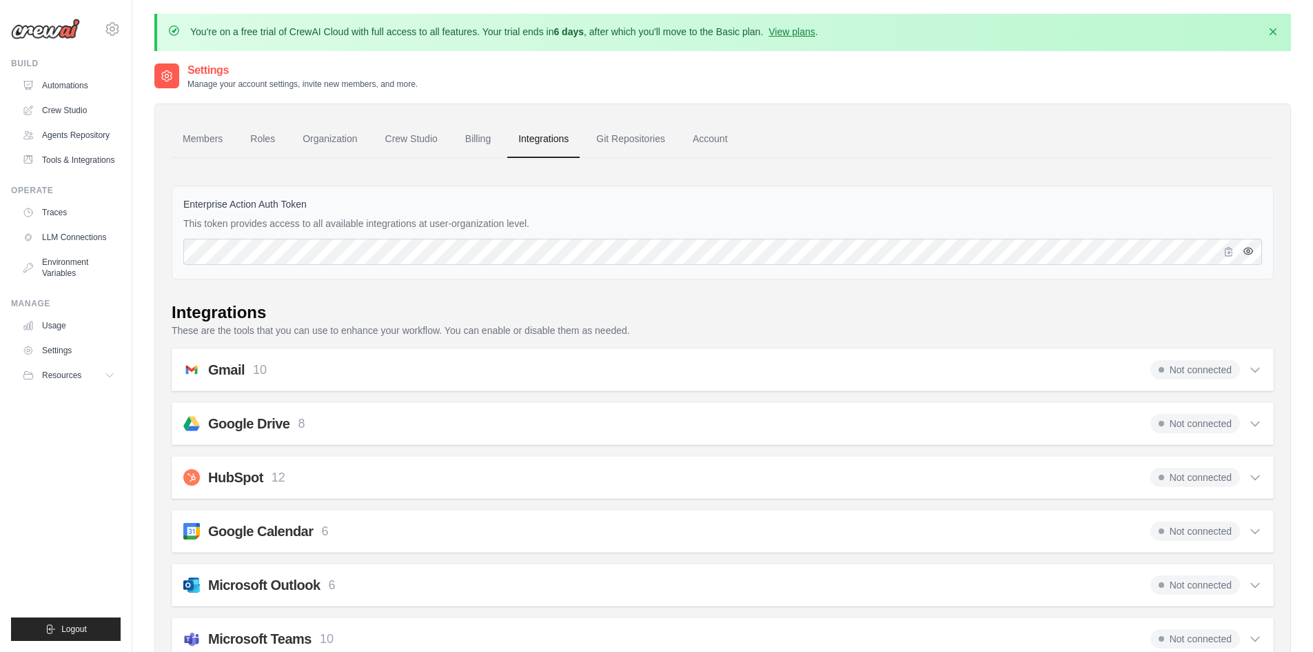
click at [1244, 253] on icon "button" at bounding box center [1248, 250] width 11 height 11
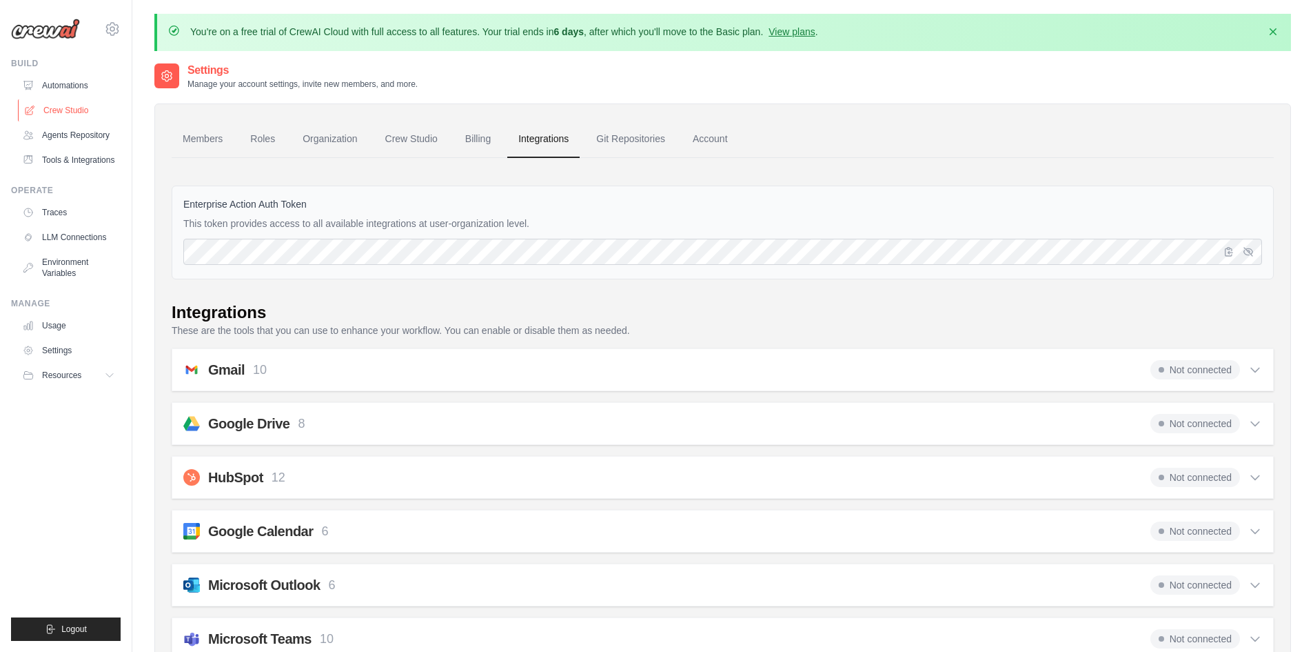
drag, startPoint x: 84, startPoint y: 81, endPoint x: 106, endPoint y: 110, distance: 35.9
click at [84, 81] on link "Automations" at bounding box center [69, 85] width 104 height 22
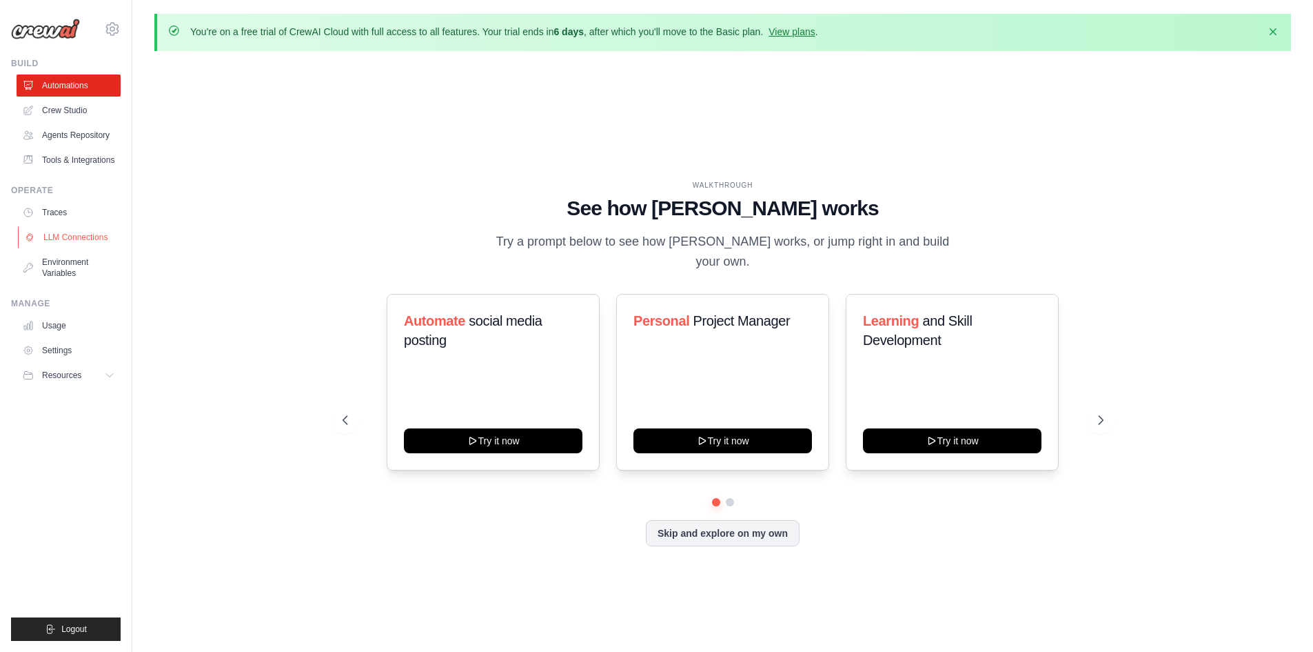
click at [61, 236] on link "LLM Connections" at bounding box center [70, 237] width 104 height 22
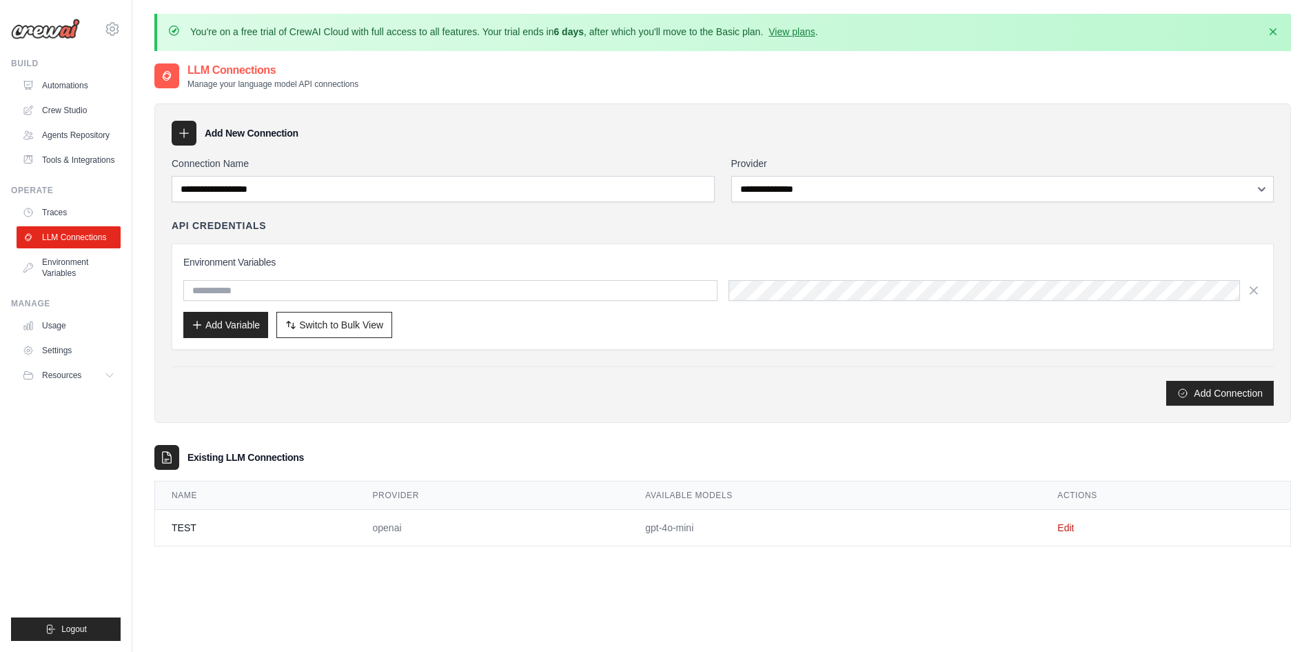
click at [232, 524] on td "TEST" at bounding box center [255, 527] width 201 height 37
click at [48, 205] on link "Traces" at bounding box center [70, 212] width 104 height 22
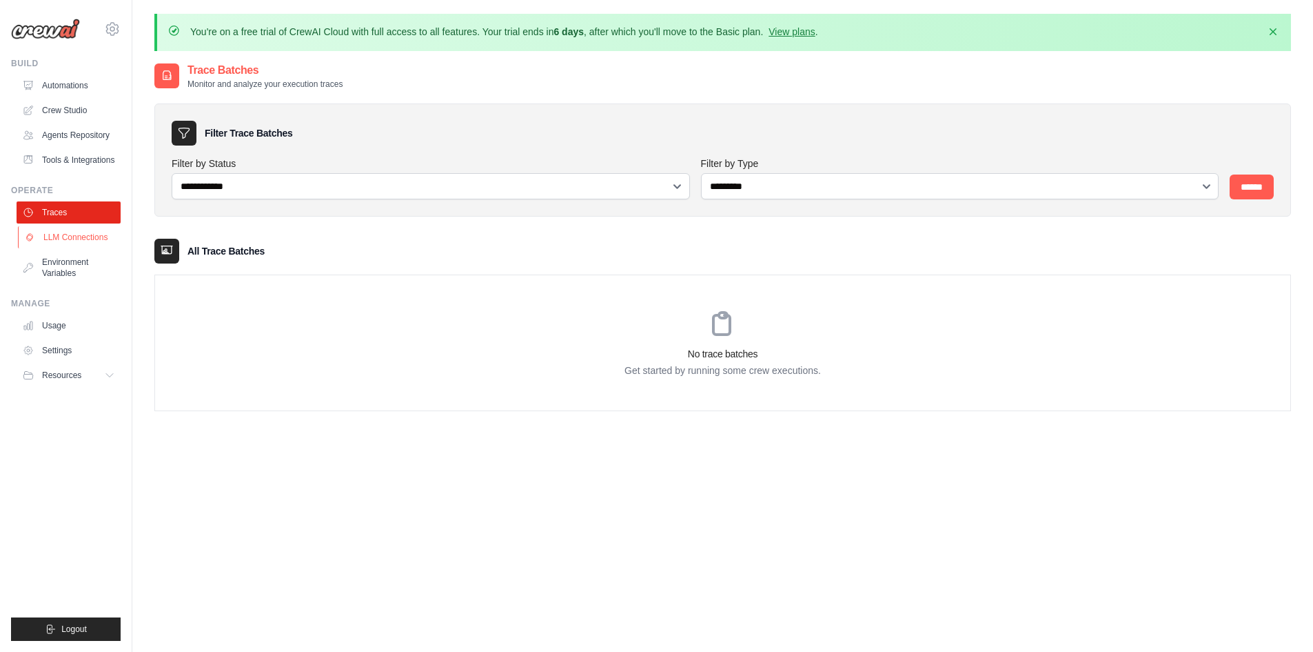
click at [64, 232] on link "LLM Connections" at bounding box center [70, 237] width 104 height 22
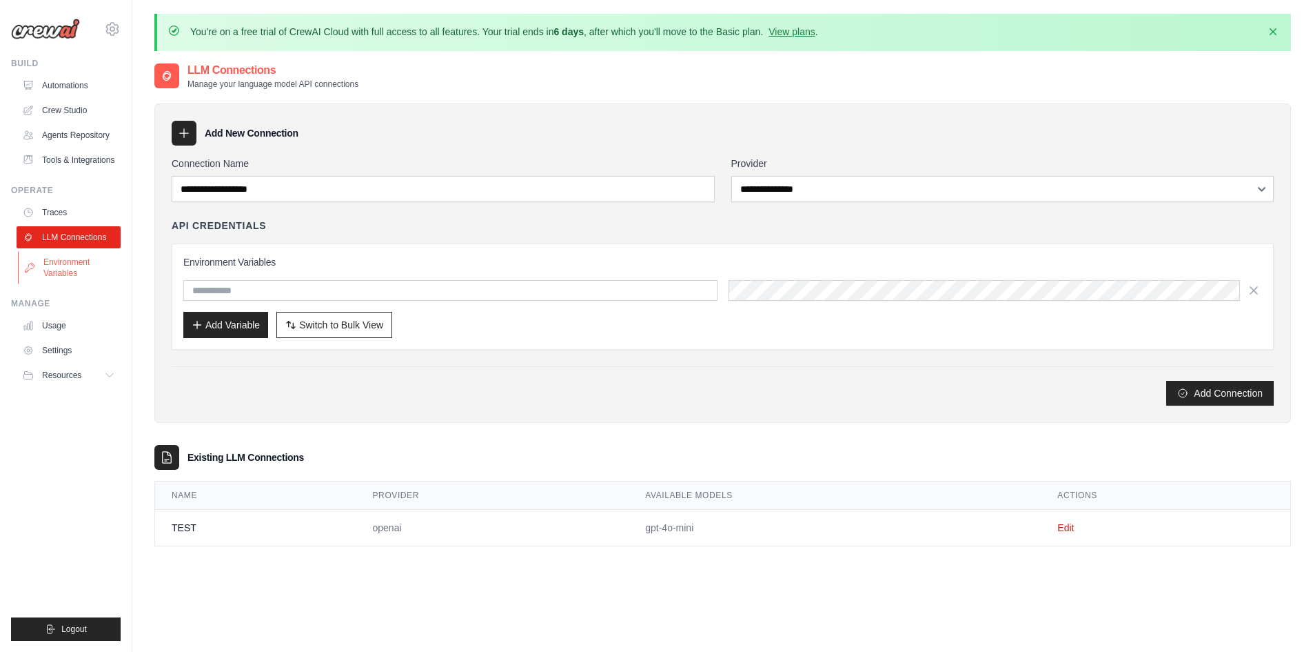
click at [65, 264] on link "Environment Variables" at bounding box center [70, 267] width 104 height 33
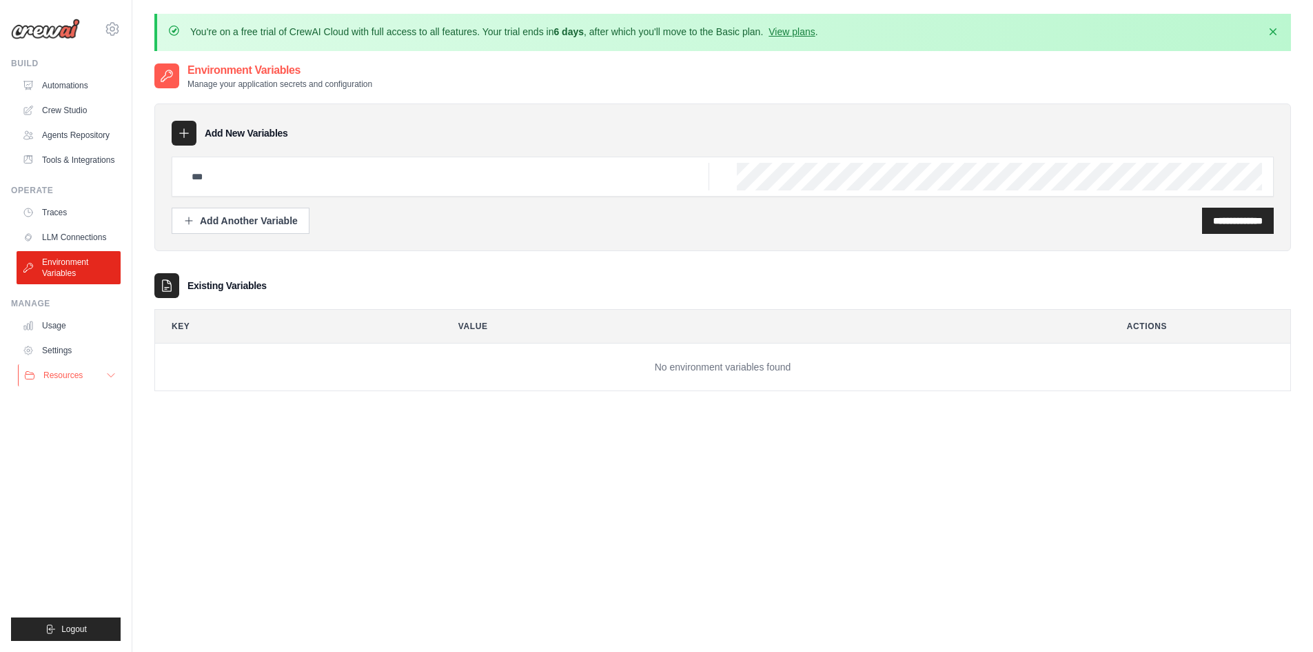
click at [62, 370] on span "Resources" at bounding box center [62, 375] width 39 height 11
click at [71, 397] on span "Documentation" at bounding box center [77, 398] width 56 height 11
